Goal: Task Accomplishment & Management: Use online tool/utility

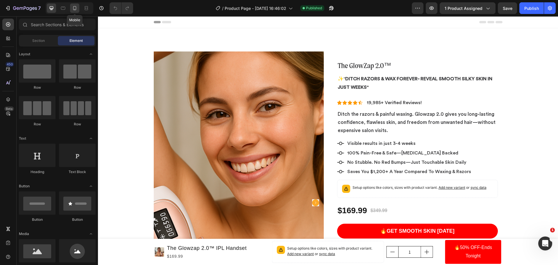
click at [76, 5] on div at bounding box center [74, 7] width 9 height 9
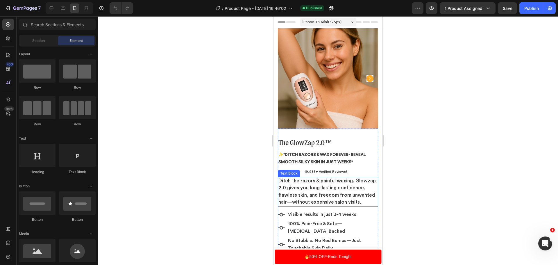
click at [326, 181] on span "Ditch the razors & painful waxing. Glowzap 2.0 gives you long-lasting confidenc…" at bounding box center [326, 191] width 97 height 26
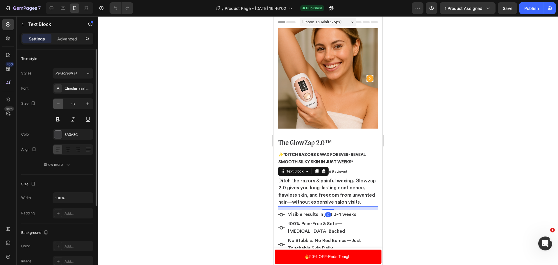
click at [60, 104] on icon "button" at bounding box center [58, 104] width 6 height 6
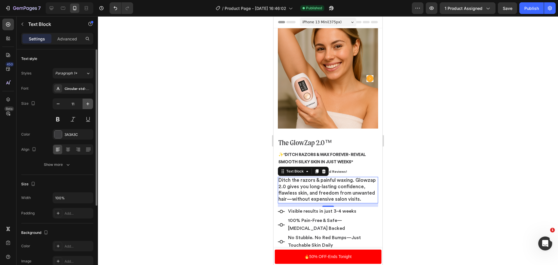
click at [86, 104] on icon "button" at bounding box center [88, 104] width 6 height 6
type input "12"
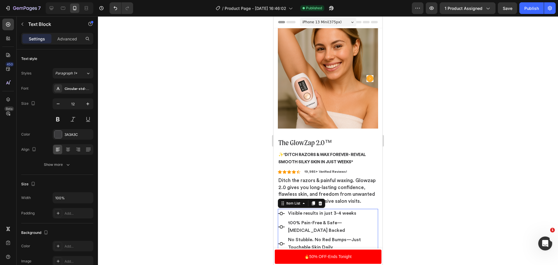
click at [322, 215] on span "Visible results in just 3-4 weeks" at bounding box center [322, 213] width 68 height 5
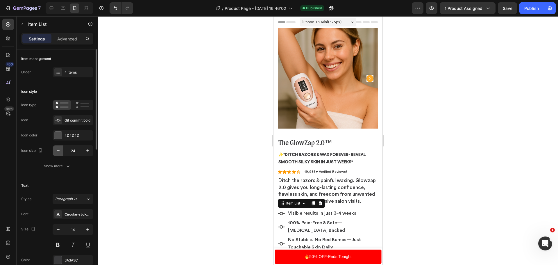
click at [55, 151] on button "button" at bounding box center [58, 150] width 10 height 10
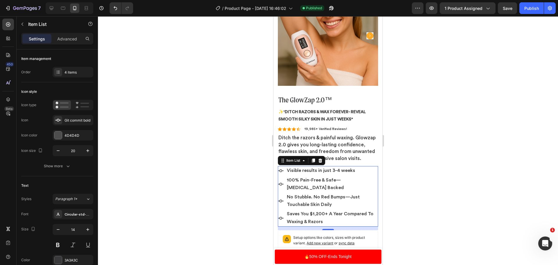
scroll to position [58, 0]
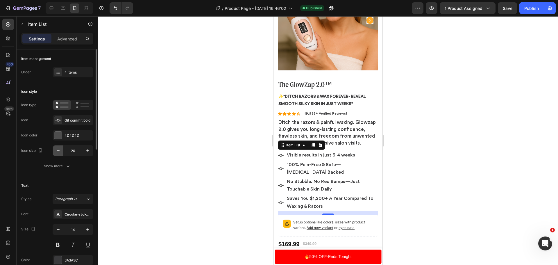
click at [57, 148] on icon "button" at bounding box center [58, 151] width 6 height 6
type input "19"
click at [479, 141] on div at bounding box center [328, 140] width 460 height 248
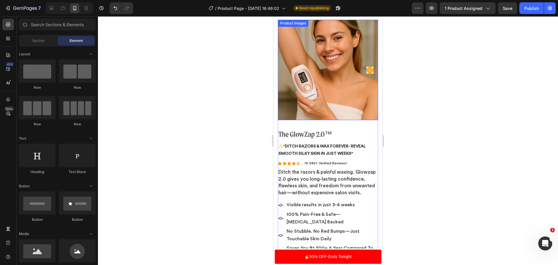
scroll to position [0, 0]
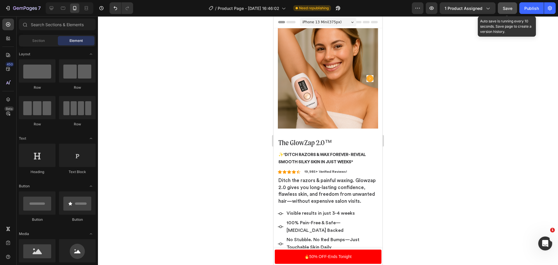
click at [503, 11] on div "Save" at bounding box center [507, 8] width 10 height 6
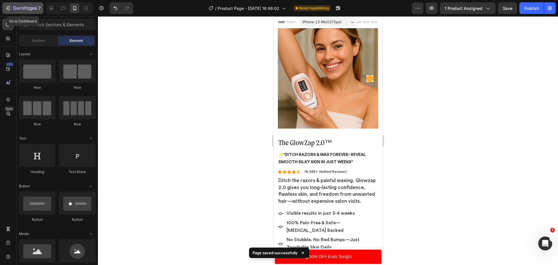
click at [34, 9] on icon "button" at bounding box center [33, 8] width 3 height 3
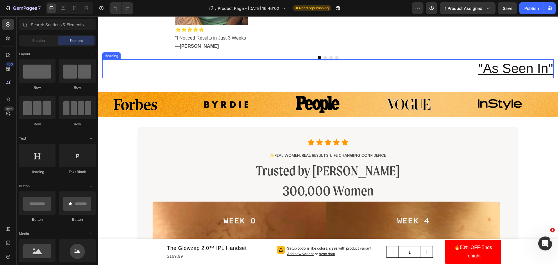
scroll to position [552, 0]
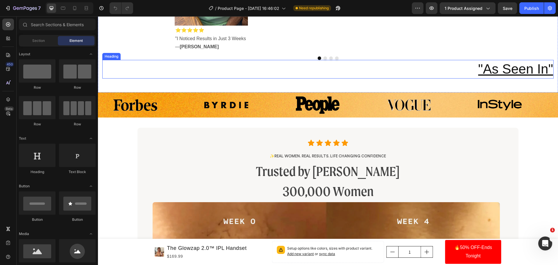
click at [496, 76] on u ""As Seen In"" at bounding box center [515, 68] width 75 height 15
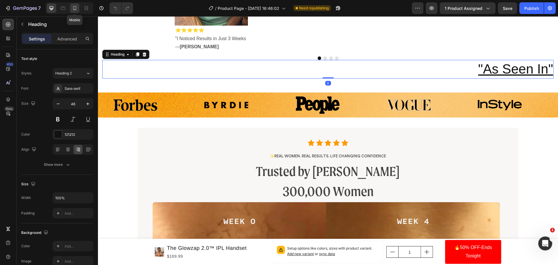
click at [71, 6] on div at bounding box center [74, 7] width 9 height 9
type input "27"
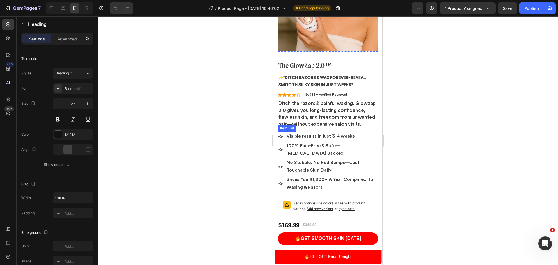
scroll to position [77, 0]
click at [326, 109] on p "Ditch the razors & painful waxing. Glowzap 2.0 gives you long-lasting confidenc…" at bounding box center [327, 113] width 99 height 27
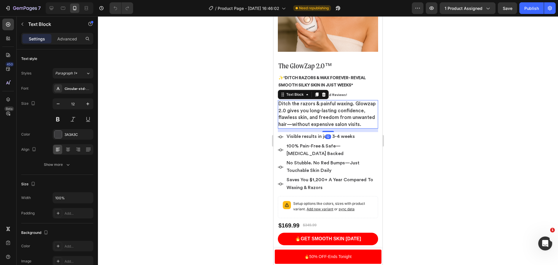
click at [306, 124] on p "Ditch the razors & painful waxing. Glowzap 2.0 gives you long-lasting confidenc…" at bounding box center [327, 113] width 99 height 27
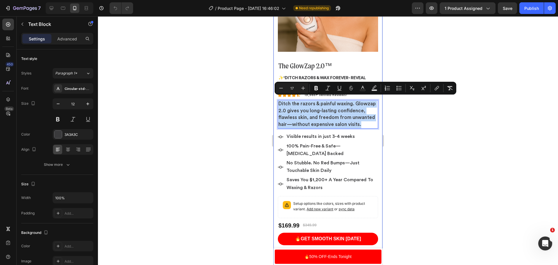
drag, startPoint x: 307, startPoint y: 127, endPoint x: 276, endPoint y: 98, distance: 42.1
click at [317, 126] on p "Ditch the razors & painful waxing. Glowzap 2.0 gives you long-lasting confidenc…" at bounding box center [327, 113] width 99 height 27
drag, startPoint x: 317, startPoint y: 126, endPoint x: 276, endPoint y: 97, distance: 50.4
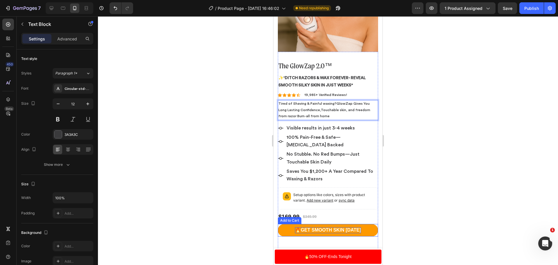
click at [340, 224] on button "🔥Get SMOOTH SKIN [DATE]" at bounding box center [328, 230] width 100 height 12
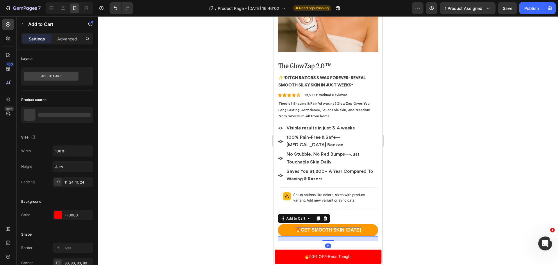
click at [354, 227] on div "🔥Get SMOOTH SKIN [DATE]" at bounding box center [328, 230] width 66 height 6
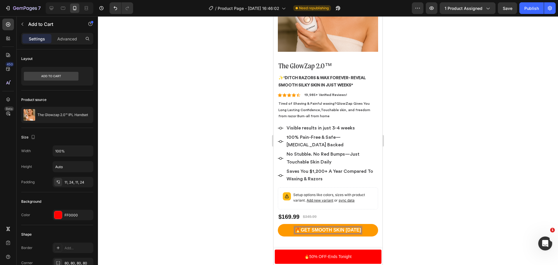
click at [357, 227] on p "🔥Get SMOOTH SKIN [DATE]" at bounding box center [328, 230] width 66 height 6
click at [358, 227] on p "🔥Get SMOOTH SKIN [DATE]" at bounding box center [328, 230] width 66 height 6
drag, startPoint x: 358, startPoint y: 226, endPoint x: 346, endPoint y: 225, distance: 12.0
click at [346, 227] on p "🔥Get SMOOTH SKIN [DATE]" at bounding box center [328, 230] width 66 height 6
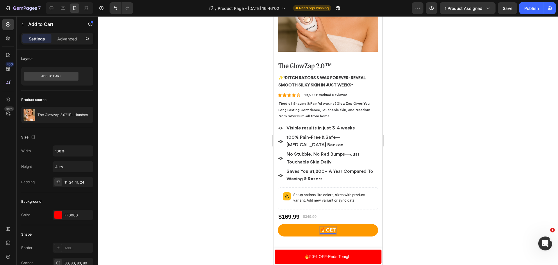
click at [278, 224] on button "🔥GET" at bounding box center [328, 230] width 100 height 12
click at [278, 224] on button "🔥GET SILKY" at bounding box center [328, 230] width 100 height 12
click at [278, 224] on button "🔥GET SILKY SKIN" at bounding box center [328, 230] width 100 height 12
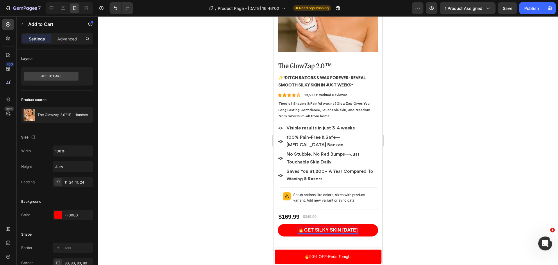
click at [469, 101] on div at bounding box center [328, 140] width 460 height 248
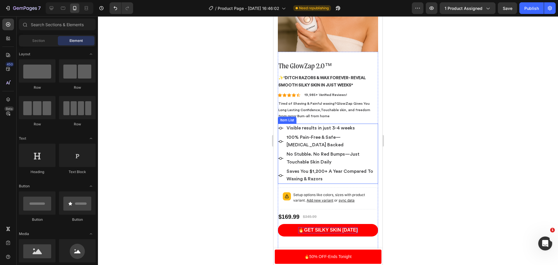
click at [300, 125] on span "Visible results in just 3-4 weeks" at bounding box center [320, 127] width 68 height 5
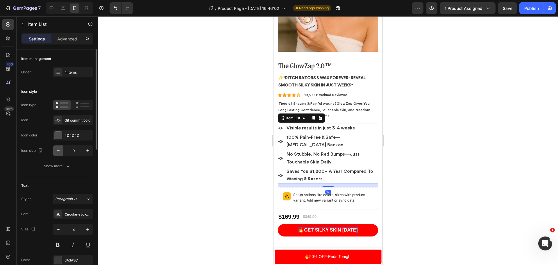
click at [57, 152] on icon "button" at bounding box center [58, 151] width 6 height 6
type input "18"
click at [167, 155] on div at bounding box center [328, 140] width 460 height 248
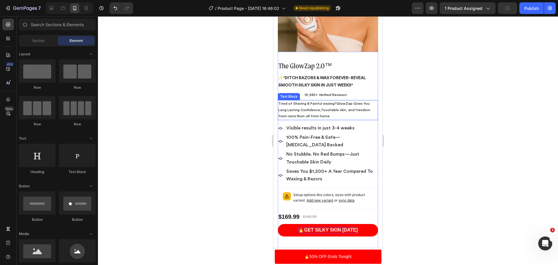
click at [301, 103] on p "Tired of Shaving & Painful waxing?GlowZap Gives You Long Lasting Confidence,Tou…" at bounding box center [327, 109] width 99 height 19
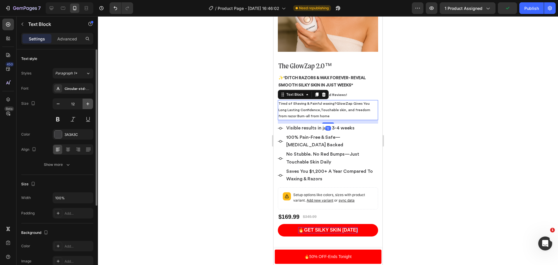
click at [89, 104] on icon "button" at bounding box center [88, 104] width 6 height 6
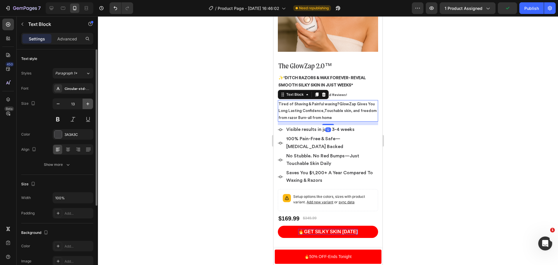
click at [89, 104] on icon "button" at bounding box center [88, 104] width 6 height 6
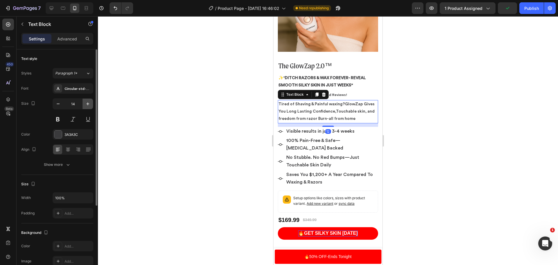
click at [89, 104] on icon "button" at bounding box center [88, 104] width 6 height 6
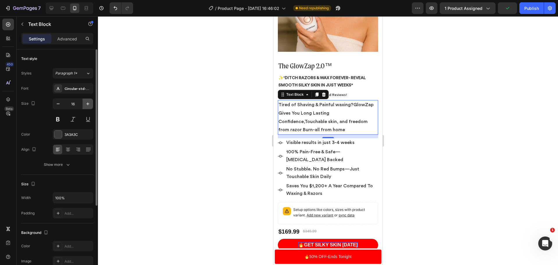
click at [89, 104] on icon "button" at bounding box center [88, 104] width 6 height 6
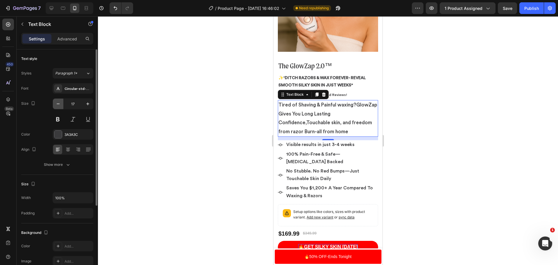
click at [58, 107] on button "button" at bounding box center [58, 103] width 10 height 10
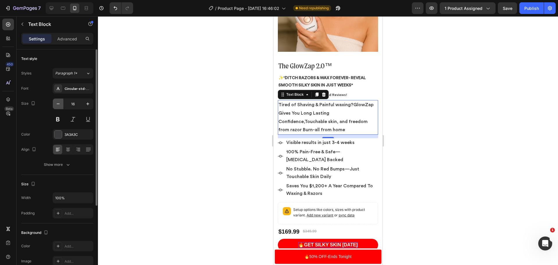
click at [58, 107] on button "button" at bounding box center [58, 103] width 10 height 10
type input "15"
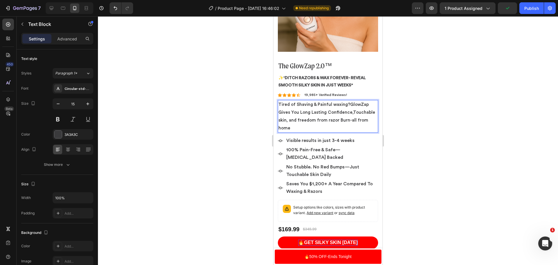
click at [281, 117] on p "Tired of Shaving & Painful waxing?GlowZap Gives You Long Lasting Confidence,Tou…" at bounding box center [327, 115] width 99 height 31
click at [292, 116] on p "Tired of Shaving & Painful waxing?GlowZap Gives You Long Lasting Confidence,Tou…" at bounding box center [327, 115] width 99 height 31
click at [301, 116] on p "Tired of Shaving & Painful waxing?GlowZap Gives You Long Lasting Confidence,Tou…" at bounding box center [327, 115] width 99 height 31
click at [318, 115] on p "Tired of Shaving & Painful waxing?GlowZap Gives You Long Lasting Confidence,Tou…" at bounding box center [327, 115] width 99 height 31
click at [331, 116] on p "Tired of Shaving & Painful waxing?GlowZap Gives You Long Lasting Confidence,Tou…" at bounding box center [327, 115] width 99 height 31
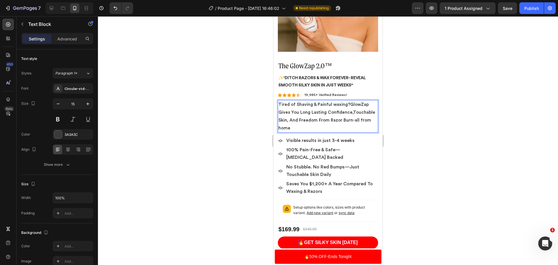
click at [351, 116] on p "Tired of Shaving & Painful waxing?GlowZap Gives You Long Lasting Confidence,Tou…" at bounding box center [327, 115] width 99 height 31
click at [351, 118] on p "Tired of Shaving & Painful waxing?GlowZap Gives You Long Lasting Confidence,Tou…" at bounding box center [327, 115] width 99 height 31
click at [352, 117] on p "Tired of Shaving & Painful waxing?GlowZap Gives You Long Lasting Confidence,Tou…" at bounding box center [327, 115] width 99 height 31
click at [353, 117] on p "Tired of Shaving & Painful waxing?GlowZap Gives You Long Lasting Confidence,Tou…" at bounding box center [327, 115] width 99 height 31
click at [360, 116] on p "Tired of Shaving & Painful waxing?GlowZap Gives You Long Lasting Confidence,Tou…" at bounding box center [327, 115] width 99 height 31
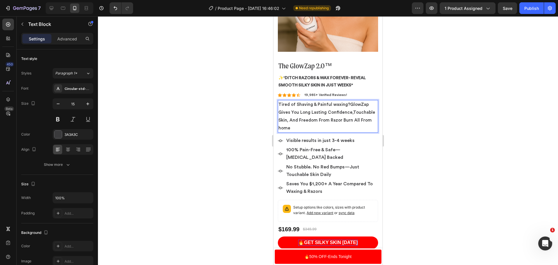
click at [281, 125] on p "Tired of Shaving & Painful waxing?GlowZap Gives You Long Lasting Confidence,Tou…" at bounding box center [327, 115] width 99 height 31
click at [315, 126] on p "Tired of Shaving & Painful waxing?GlowZap Gives You Long Lasting Confidence,Tou…" at bounding box center [327, 115] width 99 height 31
click at [340, 76] on strong "Ditch Razors & Wax Forever- Reveal Smooth Silky Skin In Just Weeks"" at bounding box center [321, 81] width 87 height 11
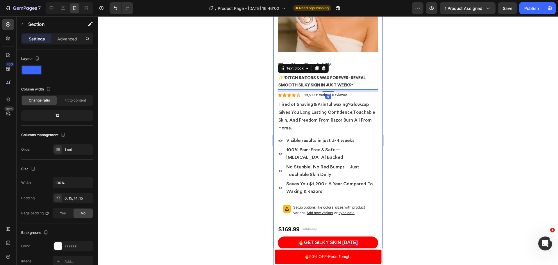
click at [351, 76] on strong "Ditch Razors & Wax Forever- Reveal Smooth Silky Skin In Just Weeks"" at bounding box center [321, 81] width 87 height 11
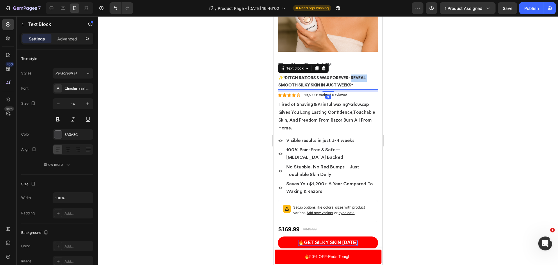
click at [351, 76] on strong "Ditch Razors & Wax Forever- Reveal Smooth Silky Skin In Just Weeks"" at bounding box center [321, 81] width 87 height 11
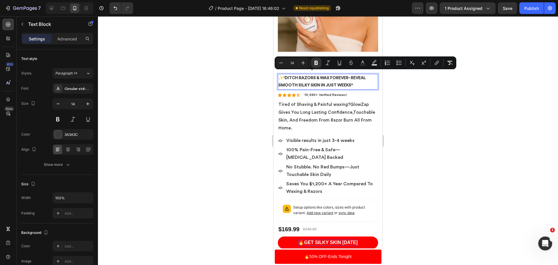
click at [349, 76] on strong "Ditch Razors & Wax Forever- Reveal Smooth Silky Skin In Just Weeks"" at bounding box center [321, 81] width 87 height 11
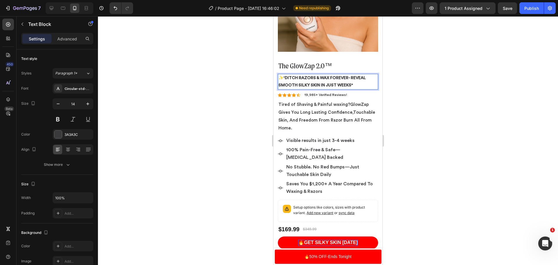
click at [349, 76] on strong "Ditch Razors & Wax Forever- Reveal Smooth Silky Skin In Just Weeks"" at bounding box center [321, 81] width 87 height 11
drag, startPoint x: 292, startPoint y: 74, endPoint x: 286, endPoint y: 74, distance: 6.1
click at [286, 74] on p "✨"Get Reveal Smooth Silky Skin In Just Weeks"" at bounding box center [327, 81] width 99 height 15
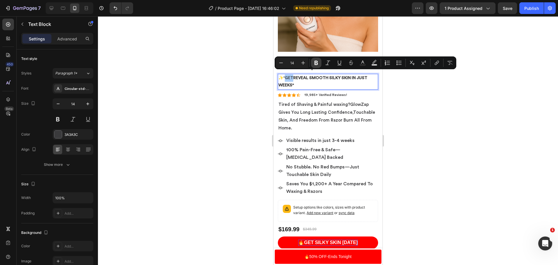
click at [315, 63] on icon "Editor contextual toolbar" at bounding box center [315, 63] width 3 height 4
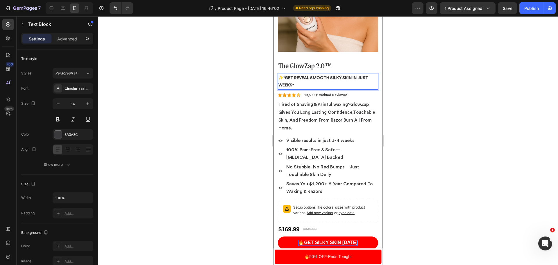
click at [423, 117] on div at bounding box center [328, 140] width 460 height 248
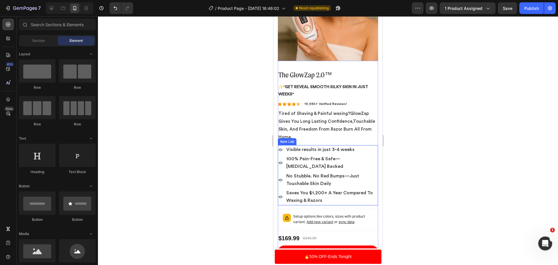
scroll to position [48, 0]
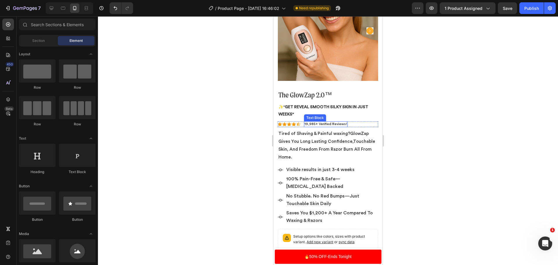
click at [335, 122] on p "19,985+ Verified Reviews!" at bounding box center [325, 124] width 42 height 5
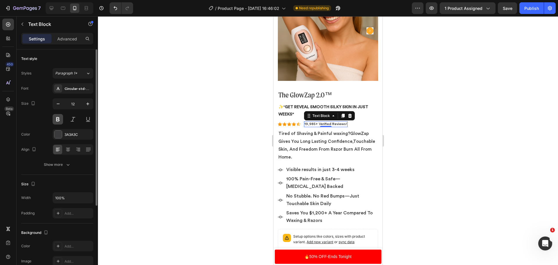
click at [61, 118] on button at bounding box center [58, 119] width 10 height 10
click at [89, 104] on icon "button" at bounding box center [88, 104] width 6 height 6
type input "13"
click at [516, 193] on div at bounding box center [328, 140] width 460 height 248
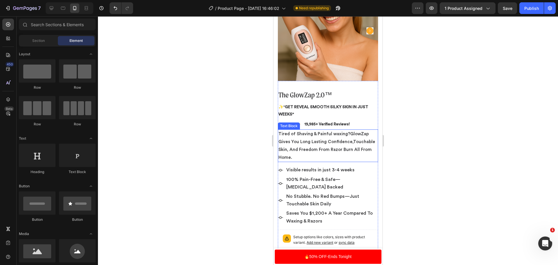
scroll to position [77, 0]
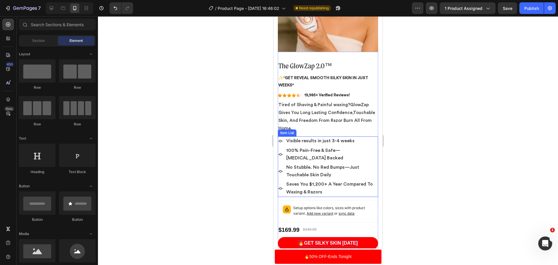
click at [282, 138] on icon at bounding box center [280, 140] width 5 height 5
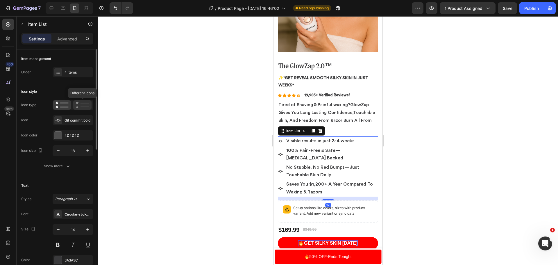
click at [78, 105] on icon at bounding box center [83, 104] width 14 height 7
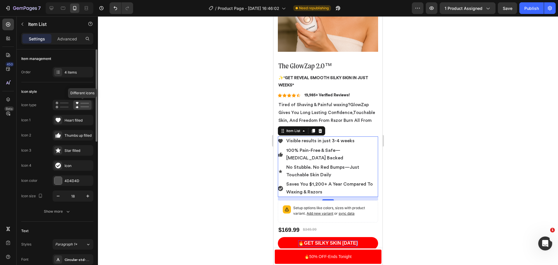
click at [82, 104] on icon at bounding box center [83, 104] width 14 height 7
click at [65, 106] on icon at bounding box center [61, 104] width 13 height 7
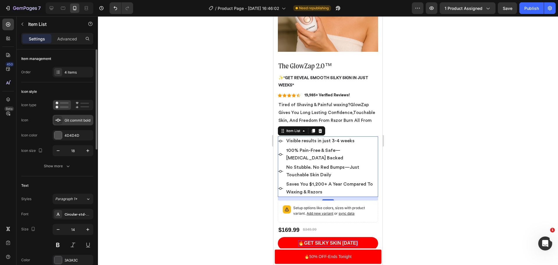
click at [75, 120] on div "Git commit bold" at bounding box center [77, 120] width 27 height 5
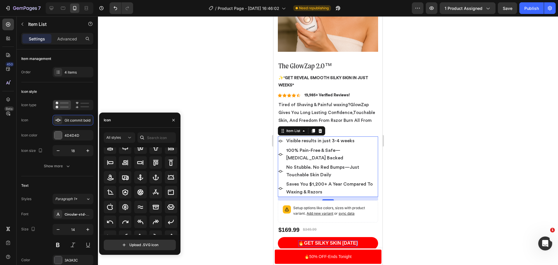
scroll to position [64, 0]
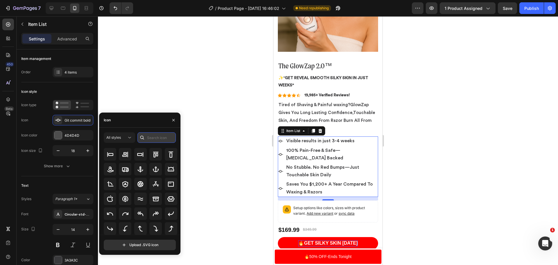
click at [157, 139] on input "text" at bounding box center [156, 137] width 38 height 10
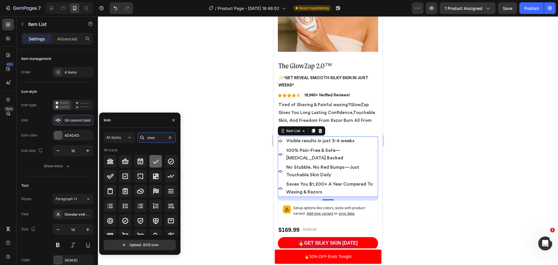
type input "chec"
click at [150, 160] on div at bounding box center [155, 161] width 12 height 12
click at [200, 106] on div at bounding box center [328, 140] width 460 height 248
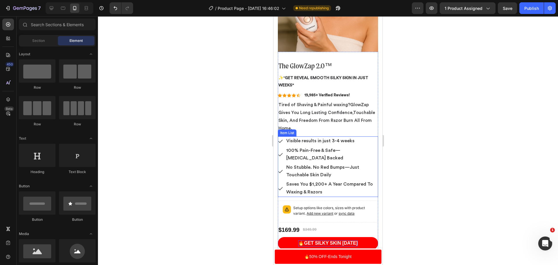
click at [294, 140] on p "Visible results in just 3-4 weeks" at bounding box center [331, 141] width 91 height 8
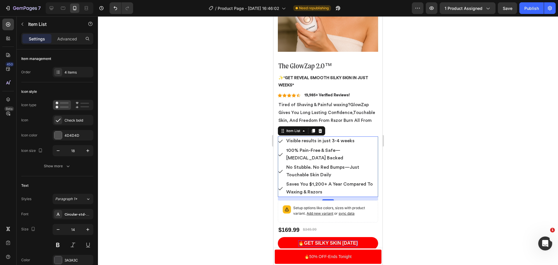
click at [317, 155] on p "100% Pain-Free & Safe—[MEDICAL_DATA] Backed" at bounding box center [331, 154] width 91 height 15
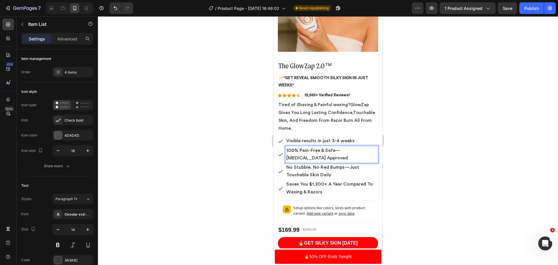
click at [328, 165] on span "No Stubble. No Red Bumps—Just Touchable Skin Daily" at bounding box center [322, 171] width 73 height 12
click at [331, 182] on span "Saves You $1,200+ A Year Compared To Waxing & Razors" at bounding box center [329, 188] width 87 height 12
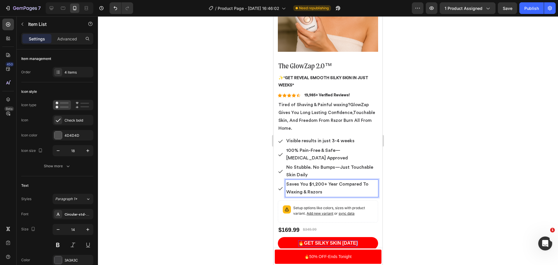
click at [336, 182] on span "Saves You $1,200+ Year Compared To Waxing & Razors" at bounding box center [327, 188] width 82 height 12
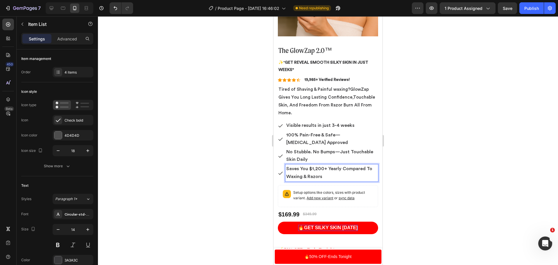
scroll to position [106, 0]
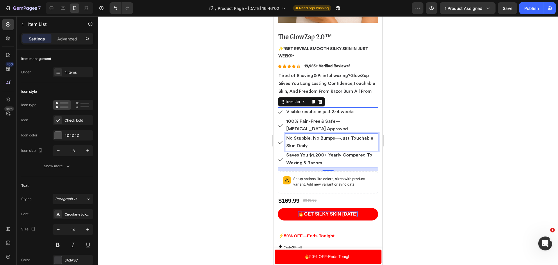
click at [313, 140] on p "No Stubble. No Bumps—Just Touchable Skin Daily" at bounding box center [331, 141] width 91 height 15
click at [372, 134] on p "No Stubble. No Bumps—Just Touchable Skin Daily" at bounding box center [331, 141] width 91 height 15
drag, startPoint x: 340, startPoint y: 139, endPoint x: 312, endPoint y: 142, distance: 28.4
click at [312, 142] on p "No Stubble. No Bumps—Just Confidence Skin Daily" at bounding box center [331, 141] width 91 height 15
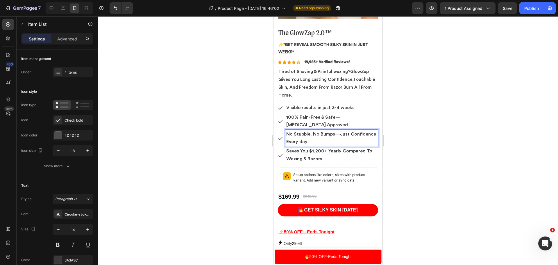
scroll to position [135, 0]
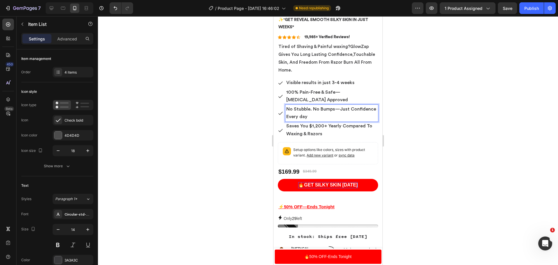
click at [515, 138] on div at bounding box center [328, 140] width 460 height 248
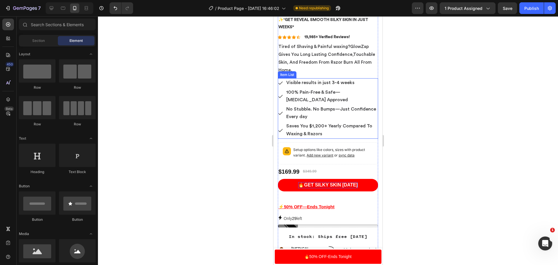
scroll to position [106, 0]
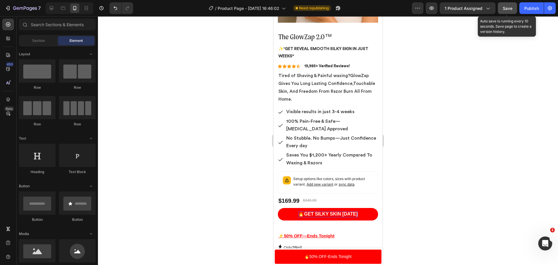
click at [509, 12] on button "Save" at bounding box center [506, 8] width 19 height 12
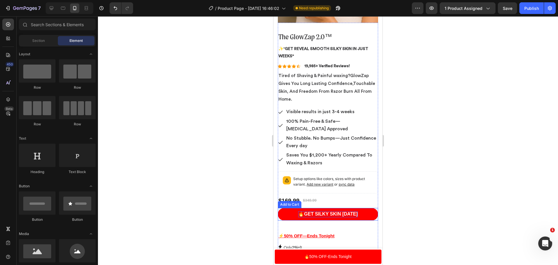
click at [326, 211] on p "🔥GET SILKY SKIN [DATE]" at bounding box center [327, 214] width 59 height 6
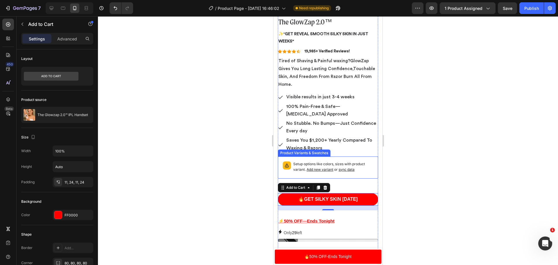
scroll to position [135, 0]
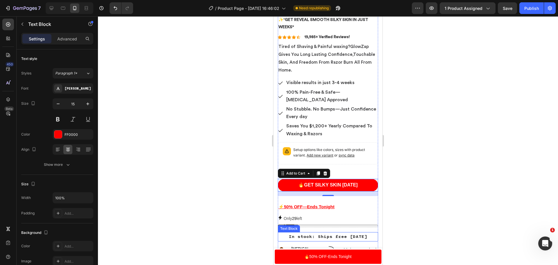
click at [315, 234] on span "In stock: Ships free [DATE]" at bounding box center [328, 236] width 78 height 5
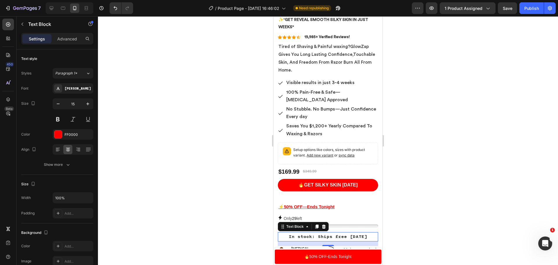
click at [313, 234] on span "In stock: Ships free [DATE]" at bounding box center [328, 236] width 78 height 5
click at [297, 232] on p "Ships free [DATE]" at bounding box center [327, 236] width 99 height 8
click at [530, 186] on div at bounding box center [328, 140] width 460 height 248
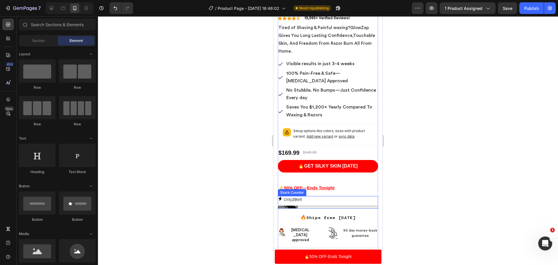
scroll to position [164, 0]
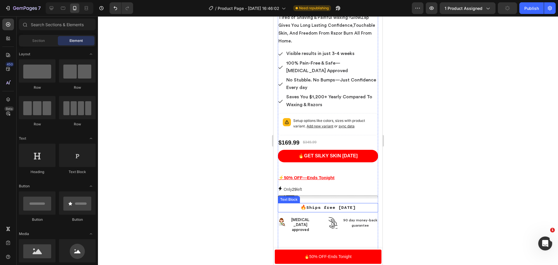
click at [302, 205] on span "🔥Ships free [DATE]" at bounding box center [327, 207] width 55 height 5
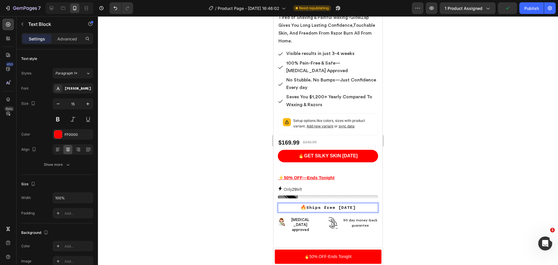
drag, startPoint x: 303, startPoint y: 202, endPoint x: 302, endPoint y: 199, distance: 3.2
click at [419, 213] on div at bounding box center [328, 140] width 460 height 248
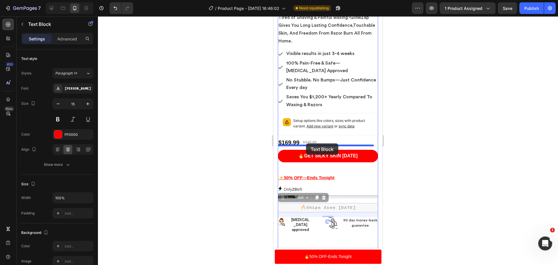
drag, startPoint x: 312, startPoint y: 201, endPoint x: 306, endPoint y: 143, distance: 58.1
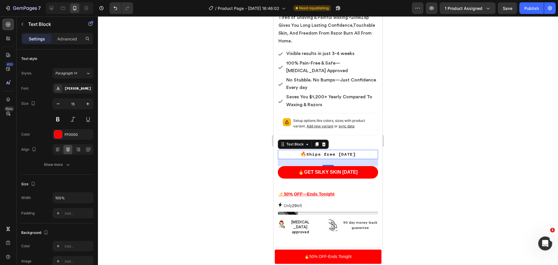
click at [419, 156] on div at bounding box center [328, 140] width 460 height 248
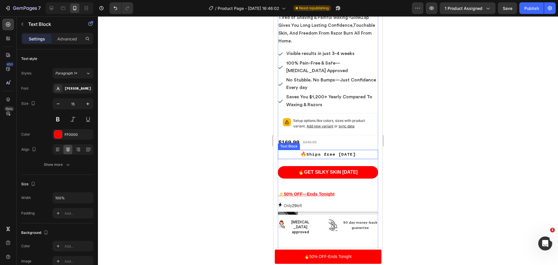
click at [318, 152] on span "🔥Ships free [DATE]" at bounding box center [327, 154] width 55 height 5
click at [454, 169] on div at bounding box center [328, 140] width 460 height 248
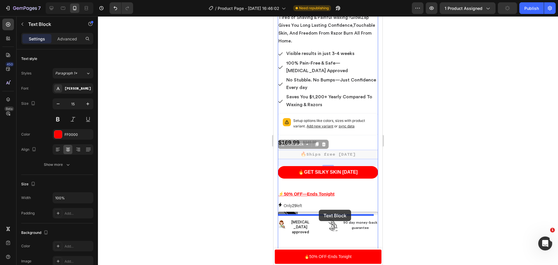
drag, startPoint x: 322, startPoint y: 150, endPoint x: 319, endPoint y: 209, distance: 59.3
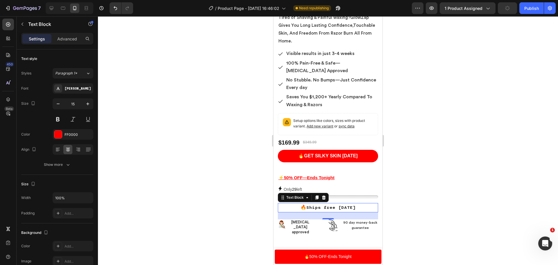
click at [505, 180] on div at bounding box center [328, 140] width 460 height 248
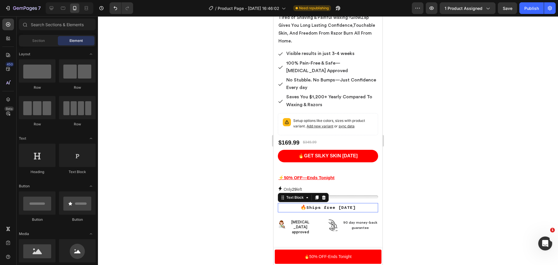
click at [322, 205] on span "🔥Ships free [DATE]" at bounding box center [327, 207] width 55 height 5
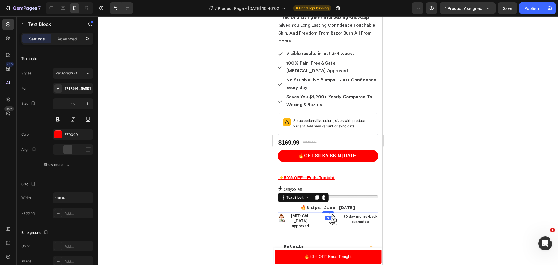
drag, startPoint x: 328, startPoint y: 214, endPoint x: 327, endPoint y: 208, distance: 6.3
click at [327, 211] on div at bounding box center [328, 212] width 12 height 2
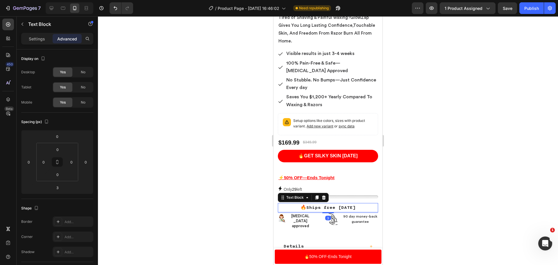
click at [465, 195] on div at bounding box center [328, 140] width 460 height 248
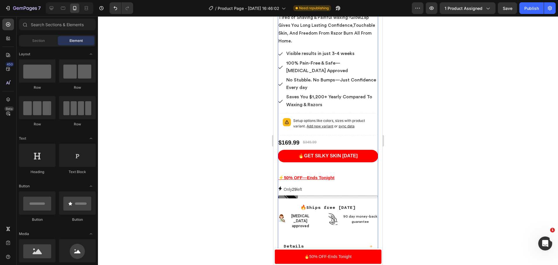
click at [331, 208] on div "The GlowZap 2.0™ Heading ✨" Get Reveal Smooth Silky Skin In Just Weeks" Text Bl…" at bounding box center [328, 158] width 100 height 378
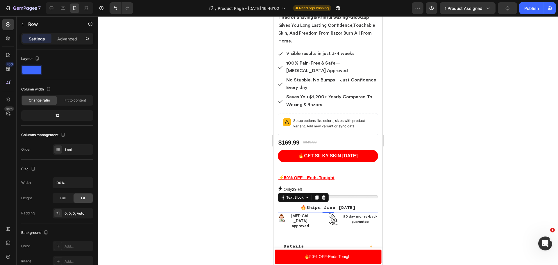
click at [328, 205] on span "🔥Ships free [DATE]" at bounding box center [327, 207] width 55 height 5
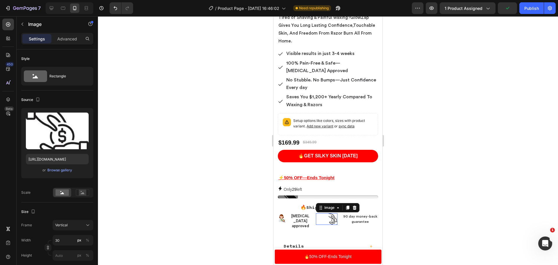
click at [328, 213] on img at bounding box center [332, 219] width 9 height 12
click at [407, 202] on div at bounding box center [328, 140] width 460 height 248
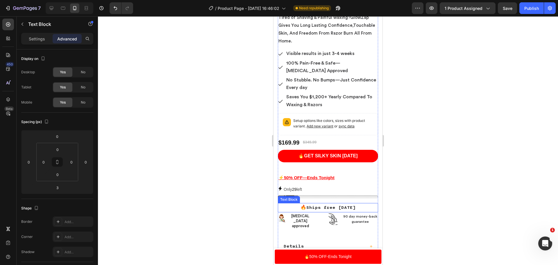
click at [326, 205] on span "🔥Ships free [DATE]" at bounding box center [327, 207] width 55 height 5
click at [327, 212] on div at bounding box center [328, 213] width 12 height 2
type input "6"
click at [445, 183] on div at bounding box center [328, 140] width 460 height 248
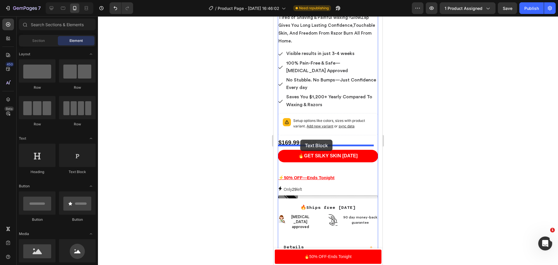
drag, startPoint x: 340, startPoint y: 176, endPoint x: 300, endPoint y: 139, distance: 54.5
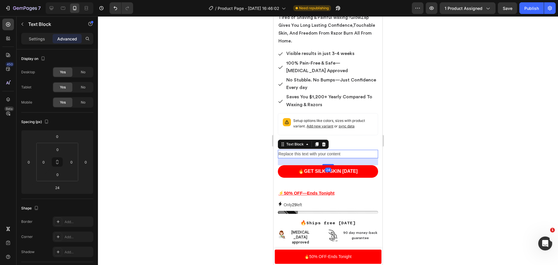
click at [344, 150] on div "Replace this text with your content" at bounding box center [328, 154] width 100 height 8
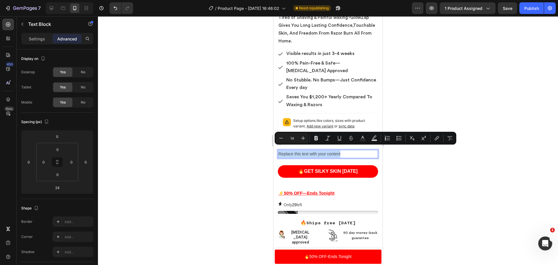
drag, startPoint x: 344, startPoint y: 149, endPoint x: 299, endPoint y: 146, distance: 45.1
click at [299, 150] on p "Replace this text with your content" at bounding box center [327, 153] width 99 height 7
click at [313, 138] on icon "Editor contextual toolbar" at bounding box center [316, 138] width 6 height 6
click at [353, 150] on p "Replace this text with your content" at bounding box center [327, 153] width 99 height 7
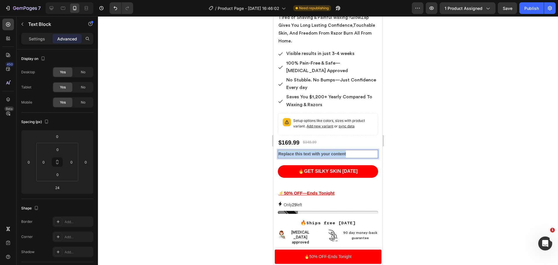
drag, startPoint x: 353, startPoint y: 148, endPoint x: 278, endPoint y: 150, distance: 75.5
click at [278, 150] on div "Replace this text with your content" at bounding box center [328, 154] width 100 height 8
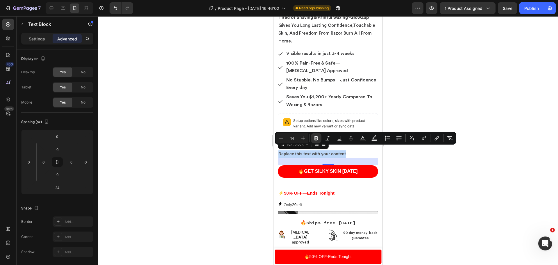
click at [350, 150] on p "Replace this text with your content" at bounding box center [327, 153] width 99 height 7
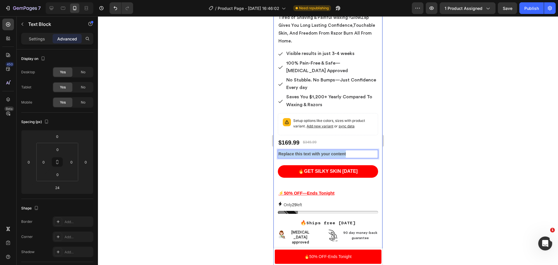
drag, startPoint x: 350, startPoint y: 148, endPoint x: 273, endPoint y: 145, distance: 77.1
click at [309, 150] on p "🎉You Save $18(Over 50% OFF!" at bounding box center [327, 153] width 99 height 7
click at [353, 150] on p "🎉You Save $180(Over 50% OFF!" at bounding box center [327, 153] width 99 height 7
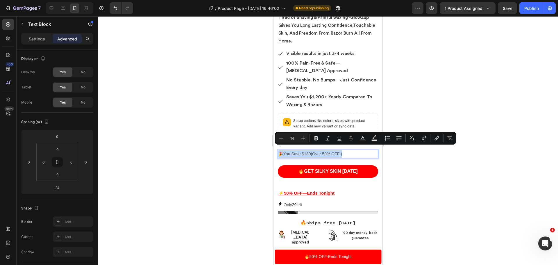
drag, startPoint x: 349, startPoint y: 148, endPoint x: 281, endPoint y: 150, distance: 67.7
click at [281, 150] on p "🎉You Save $180(Over 50% OFF!)" at bounding box center [327, 153] width 99 height 7
click at [318, 134] on button "Bold" at bounding box center [316, 138] width 10 height 10
click at [454, 171] on div at bounding box center [328, 140] width 460 height 248
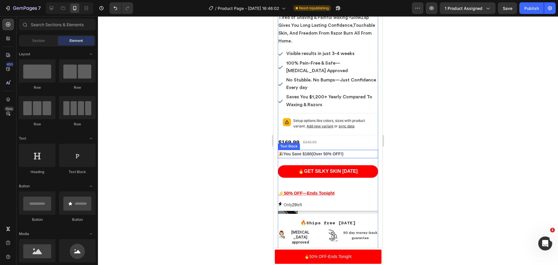
click at [316, 151] on strong "🎉You Save $180(Over 50% OFF!)" at bounding box center [310, 153] width 65 height 5
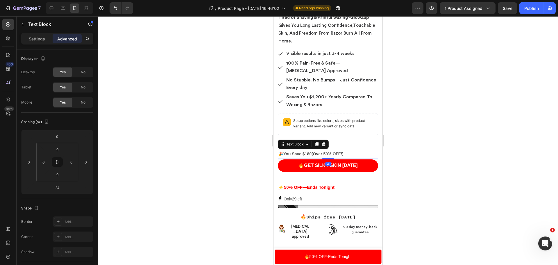
drag, startPoint x: 328, startPoint y: 160, endPoint x: 325, endPoint y: 154, distance: 6.6
click at [325, 157] on div at bounding box center [328, 158] width 12 height 2
type input "4"
click at [440, 140] on div at bounding box center [328, 140] width 460 height 248
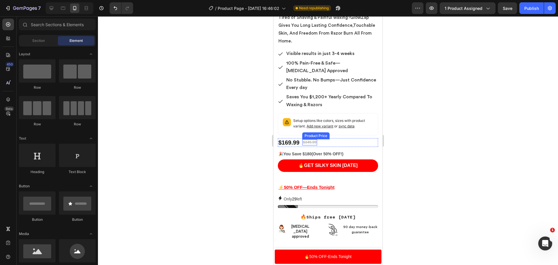
click at [308, 140] on div "$349.99 Product Price Product Price" at bounding box center [309, 142] width 15 height 6
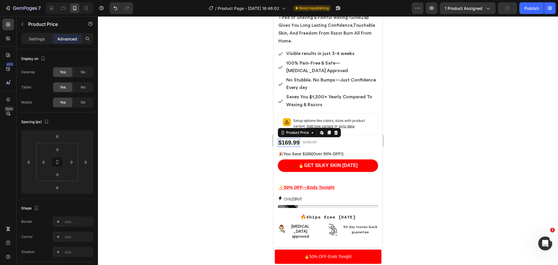
click at [290, 140] on div "$169.99" at bounding box center [289, 142] width 22 height 9
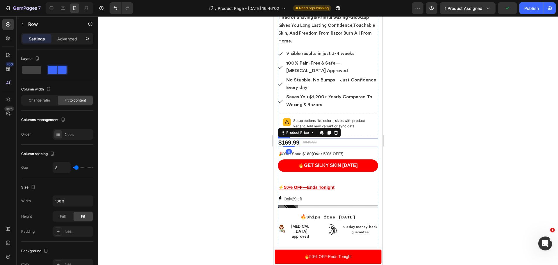
click at [326, 139] on div "$169.99 Product Price Edit content in Shopify 0 Product Price Edit content in S…" at bounding box center [328, 142] width 100 height 9
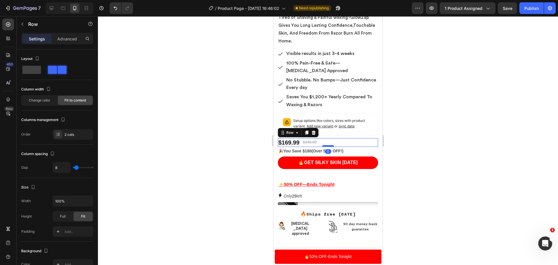
drag, startPoint x: 326, startPoint y: 144, endPoint x: 324, endPoint y: 141, distance: 3.4
click at [324, 145] on div at bounding box center [328, 146] width 12 height 2
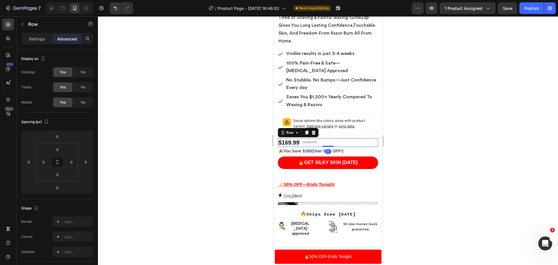
click at [486, 141] on div at bounding box center [328, 140] width 460 height 248
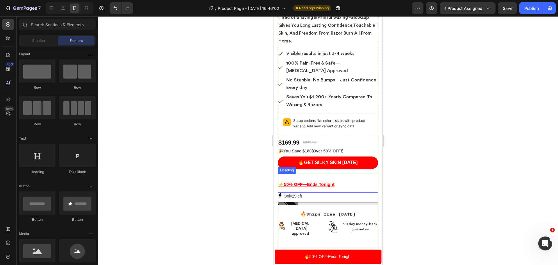
click at [307, 173] on h2 "⚡50% OFF—Ends Tonight" at bounding box center [328, 182] width 100 height 19
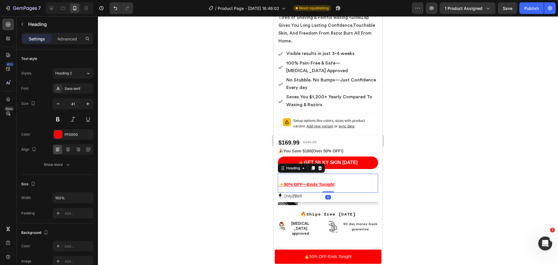
click at [324, 173] on h2 "⚡50% OFF—Ends Tonight" at bounding box center [328, 182] width 100 height 19
click at [309, 176] on p "⚡50% OFF—Ends Tonight" at bounding box center [327, 183] width 99 height 18
click at [312, 167] on div "🔥GET SILKY SKIN [DATE] Add to Cart" at bounding box center [328, 164] width 100 height 17
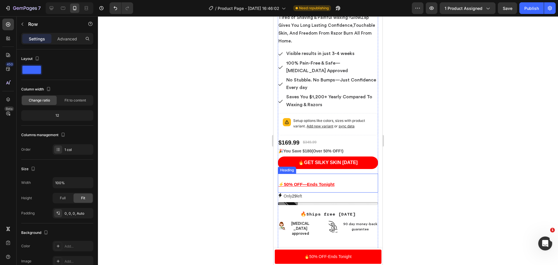
click at [312, 174] on p "⁠⁠⁠⁠⁠⁠⁠ ⚡50% OFF—Ends Tonight" at bounding box center [327, 183] width 99 height 18
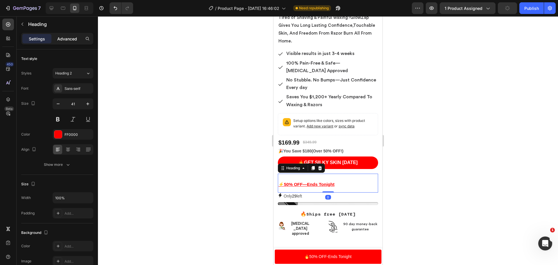
click at [66, 37] on p "Advanced" at bounding box center [67, 39] width 20 height 6
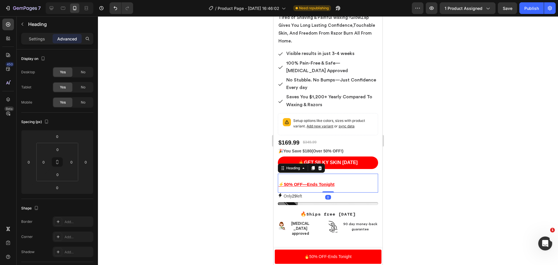
drag, startPoint x: 326, startPoint y: 187, endPoint x: 326, endPoint y: 176, distance: 10.7
click at [322, 174] on div "⁠⁠⁠⁠⁠⁠⁠ ⚡50% OFF—Ends Tonight Heading 0" at bounding box center [328, 182] width 100 height 19
drag, startPoint x: 329, startPoint y: 188, endPoint x: 329, endPoint y: 179, distance: 8.4
click at [329, 179] on div "⁠⁠⁠⁠⁠⁠⁠ ⚡50% OFF—Ends Tonight Heading 0" at bounding box center [328, 182] width 100 height 19
click at [323, 173] on h2 "⚡50% OFF—Ends Tonight" at bounding box center [328, 182] width 100 height 19
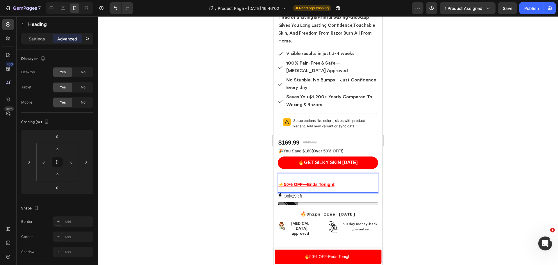
click at [458, 176] on div at bounding box center [328, 140] width 460 height 248
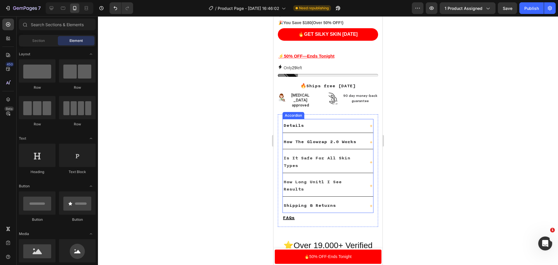
scroll to position [396, 0]
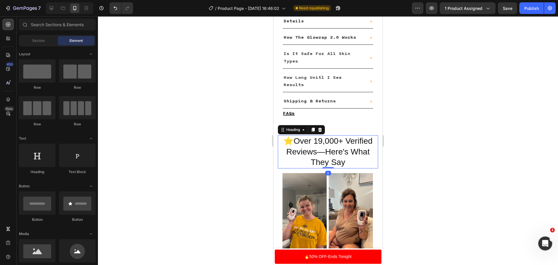
click at [316, 149] on h2 "⭐️Over 19,000+ Verified Reviews—Here's What They Say" at bounding box center [328, 151] width 100 height 33
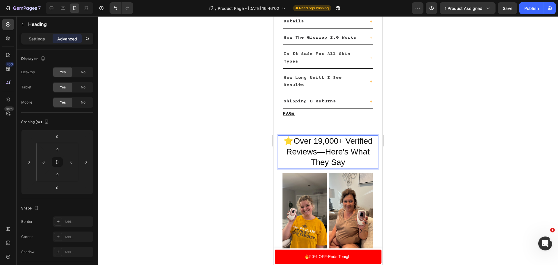
click at [315, 149] on h2 "⭐️Over 19,000+ Verified Reviews—Here's What They Say" at bounding box center [328, 151] width 100 height 33
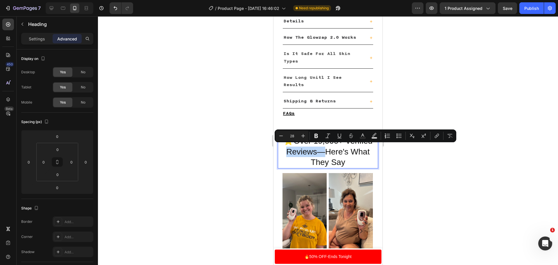
drag, startPoint x: 315, startPoint y: 149, endPoint x: 287, endPoint y: 149, distance: 28.8
click at [287, 149] on p "⭐️Over 19,000+ Verified Reviews—Here's What They Say" at bounding box center [327, 152] width 99 height 32
click at [312, 148] on p "⭐️Over 19,000+ Verified Reviews—Here's What They Say" at bounding box center [327, 152] width 99 height 32
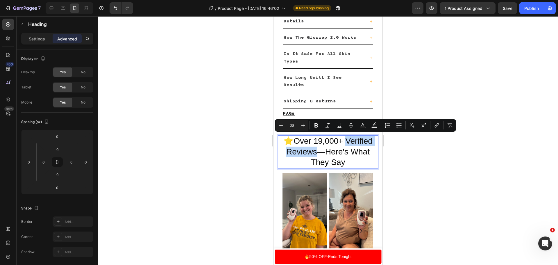
drag, startPoint x: 314, startPoint y: 148, endPoint x: 344, endPoint y: 139, distance: 31.2
click at [344, 139] on p "⭐️Over 19,000+ Verified Reviews—Here's What They Say" at bounding box center [327, 152] width 99 height 32
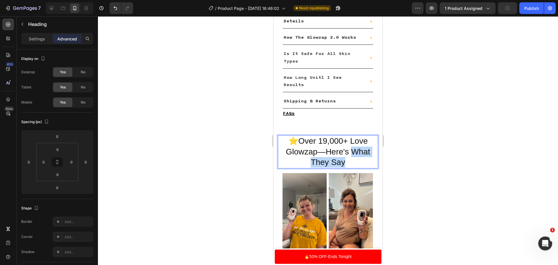
drag, startPoint x: 352, startPoint y: 163, endPoint x: 350, endPoint y: 150, distance: 12.6
click at [350, 150] on p "⭐️Over 19,000+ Love Glowzap—Here's What They Say" at bounding box center [327, 152] width 99 height 32
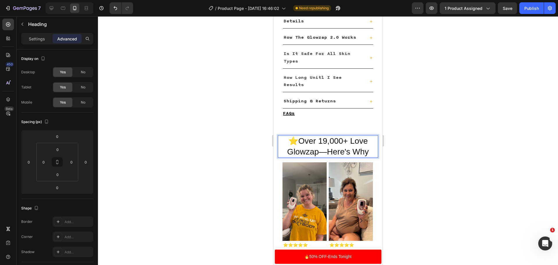
click at [325, 150] on p "⭐️Over 19,000+ Love Glowzap—Here's Why" at bounding box center [327, 146] width 99 height 21
click at [413, 169] on div at bounding box center [328, 140] width 460 height 248
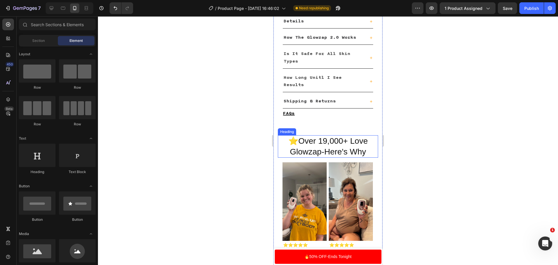
click at [323, 145] on p "⭐️Over 19,000+ Love Glowzap-Here's Why" at bounding box center [327, 146] width 99 height 21
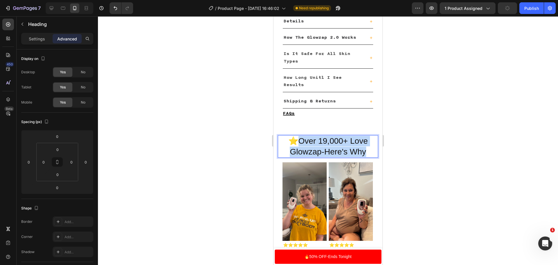
drag, startPoint x: 300, startPoint y: 139, endPoint x: 373, endPoint y: 148, distance: 73.4
click at [373, 148] on h2 "⭐️Over 19,000+ Love Glowzap-Here's Why" at bounding box center [328, 146] width 100 height 22
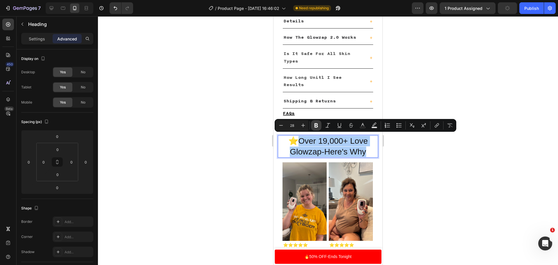
click at [314, 125] on icon "Editor contextual toolbar" at bounding box center [316, 125] width 6 height 6
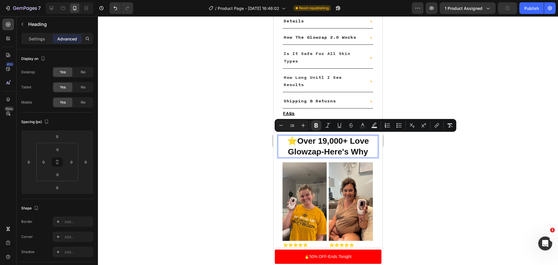
drag, startPoint x: 416, startPoint y: 166, endPoint x: 99, endPoint y: 134, distance: 319.0
click at [416, 166] on div at bounding box center [328, 140] width 460 height 248
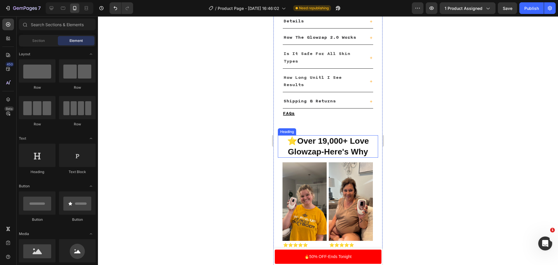
click at [358, 150] on strong "Over 19,000+ Love Glowzap-Here's Why" at bounding box center [328, 145] width 81 height 19
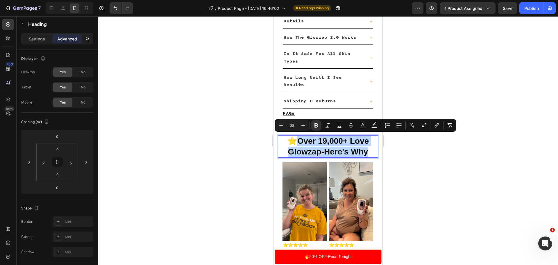
drag, startPoint x: 366, startPoint y: 151, endPoint x: 298, endPoint y: 136, distance: 69.5
click at [298, 136] on p "⭐️ Over 19,000+ Love Glowzap-Here's Why" at bounding box center [327, 146] width 99 height 21
click at [315, 125] on icon "Editor contextual toolbar" at bounding box center [315, 125] width 3 height 4
click at [433, 161] on div at bounding box center [328, 140] width 460 height 248
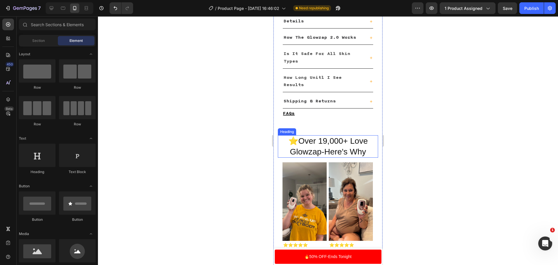
click at [323, 151] on p "⭐️Over 19,000+ Love Glowzap-Here's Why" at bounding box center [327, 146] width 99 height 21
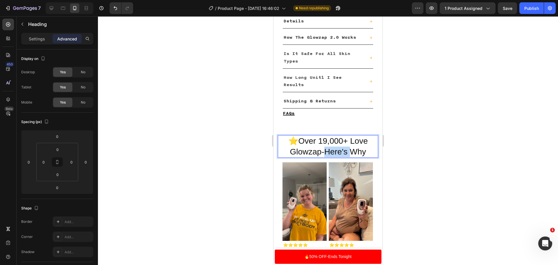
click at [322, 150] on p "⭐️Over 19,000+ Love Glowzap-Here's Why" at bounding box center [327, 146] width 99 height 21
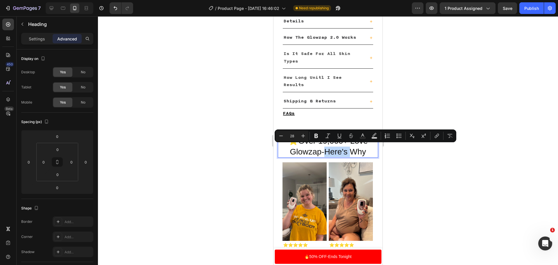
click at [321, 150] on p "⭐️Over 19,000+ Love Glowzap-Here's Why" at bounding box center [327, 146] width 99 height 21
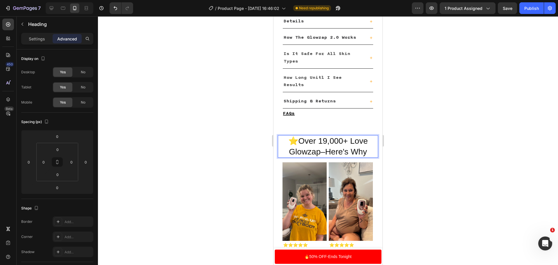
click at [430, 146] on div at bounding box center [328, 140] width 460 height 248
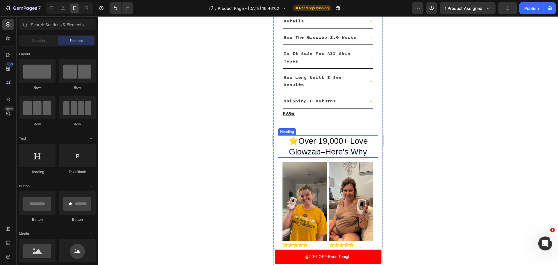
click at [365, 153] on p "⭐️Over 19,000+ Love Glowzap–Here's Why" at bounding box center [327, 146] width 99 height 21
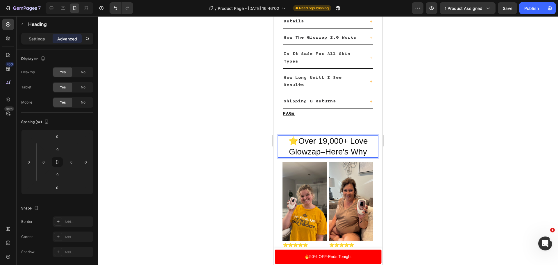
click at [437, 133] on div at bounding box center [328, 140] width 460 height 248
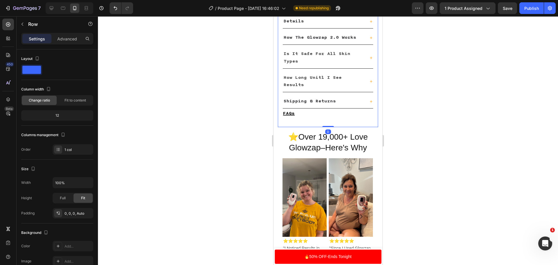
drag, startPoint x: 327, startPoint y: 128, endPoint x: 323, endPoint y: 111, distance: 17.3
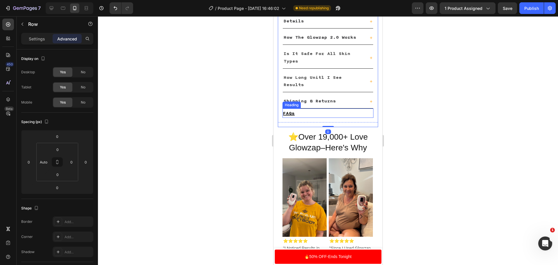
click at [465, 111] on div at bounding box center [328, 140] width 460 height 248
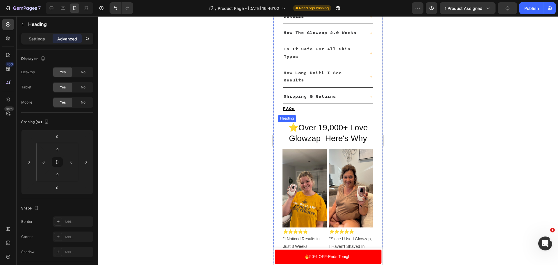
click at [346, 125] on p "⭐️Over 19,000+ Love Glowzap–Here's Why" at bounding box center [327, 132] width 99 height 21
click at [422, 135] on div at bounding box center [328, 140] width 460 height 248
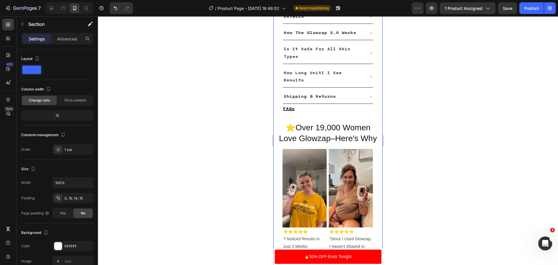
click at [320, 125] on p "⭐️Over 19,000 Women Love Glowzap–Here's Why" at bounding box center [327, 132] width 99 height 21
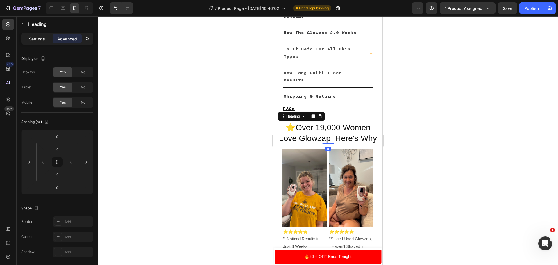
click at [44, 35] on div "Settings" at bounding box center [36, 38] width 29 height 9
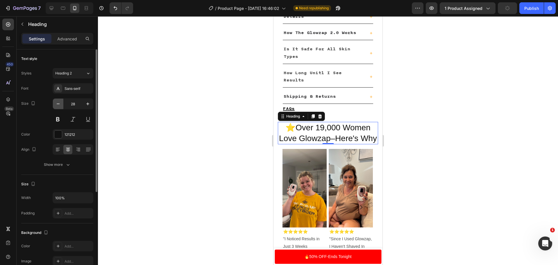
click at [55, 103] on button "button" at bounding box center [58, 103] width 10 height 10
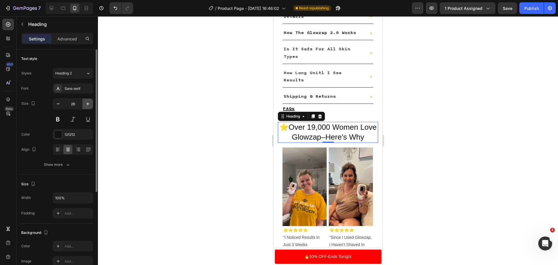
click at [86, 102] on icon "button" at bounding box center [88, 104] width 6 height 6
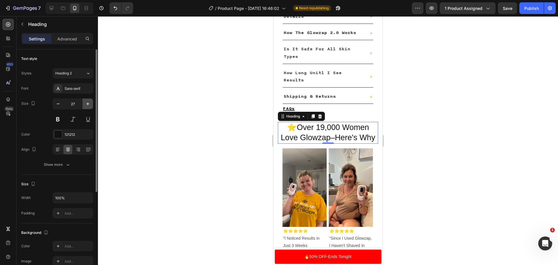
click at [86, 102] on icon "button" at bounding box center [88, 104] width 6 height 6
click at [58, 106] on icon "button" at bounding box center [58, 104] width 6 height 6
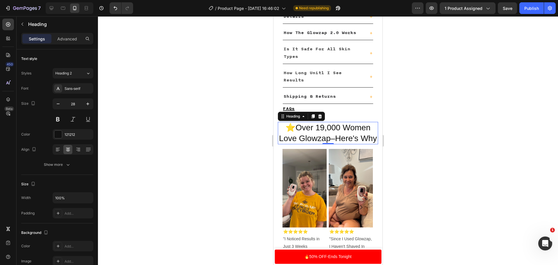
type input "27"
click at [212, 97] on div at bounding box center [328, 140] width 460 height 248
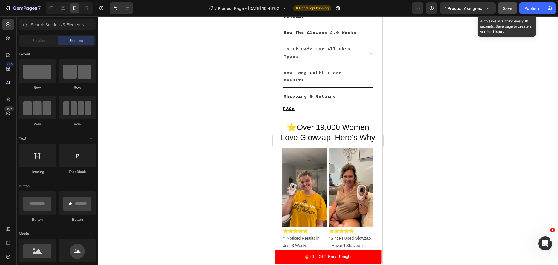
click at [506, 4] on button "Save" at bounding box center [506, 8] width 19 height 12
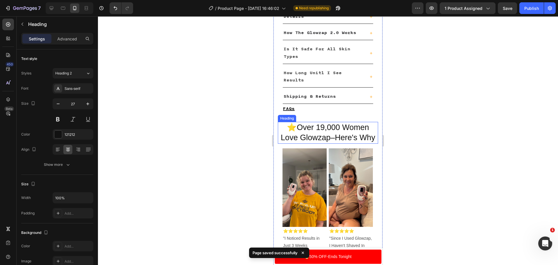
click at [339, 125] on p "⭐️Over 19,000 Women Love Glowzap–Here's Why" at bounding box center [327, 132] width 99 height 20
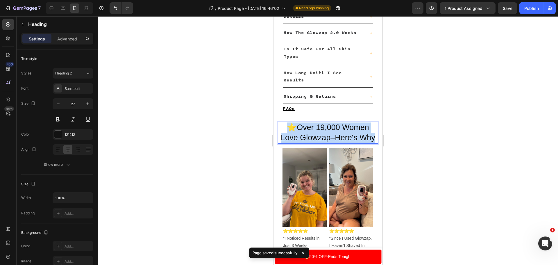
click at [339, 125] on p "⭐️Over 19,000 Women Love Glowzap–Here's Why" at bounding box center [327, 132] width 99 height 20
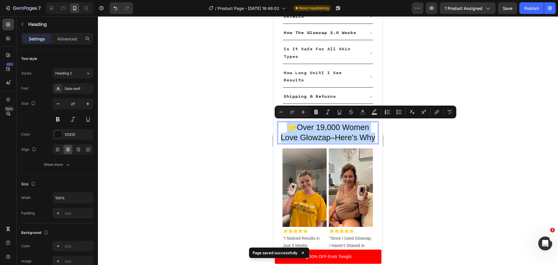
click at [338, 125] on p "⭐️Over 19,000 Women Love Glowzap–Here's Why" at bounding box center [327, 132] width 99 height 20
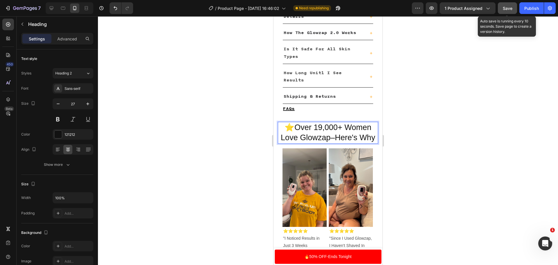
click at [511, 9] on span "Save" at bounding box center [507, 8] width 10 height 5
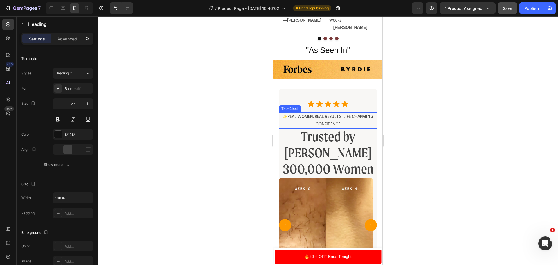
scroll to position [599, 0]
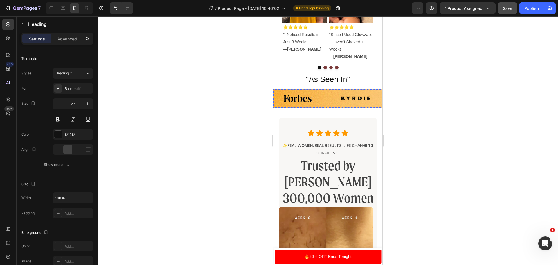
click at [333, 93] on div "Image" at bounding box center [355, 98] width 47 height 11
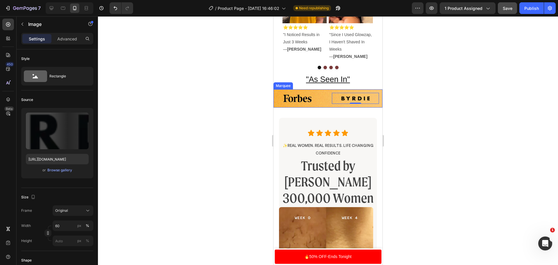
click at [325, 97] on div "Image" at bounding box center [303, 98] width 58 height 14
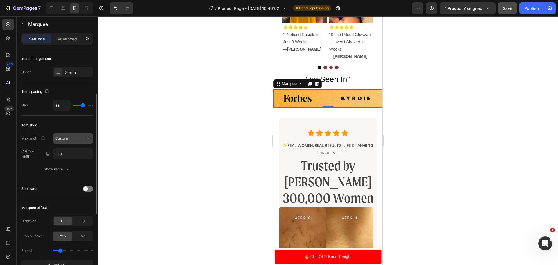
scroll to position [29, 0]
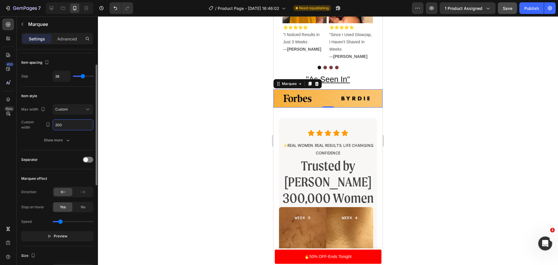
click at [72, 123] on input "200" at bounding box center [73, 124] width 40 height 10
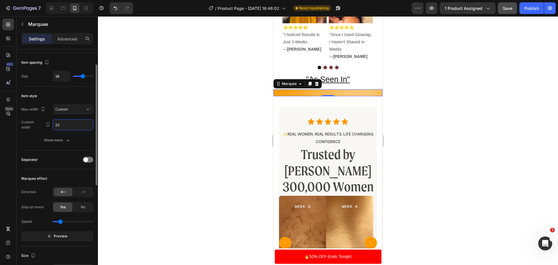
type input "230"
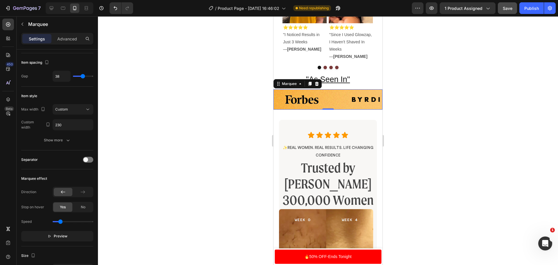
click at [191, 74] on div at bounding box center [328, 140] width 460 height 248
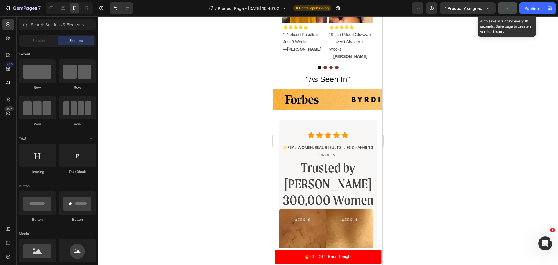
click at [509, 11] on button "button" at bounding box center [506, 8] width 19 height 12
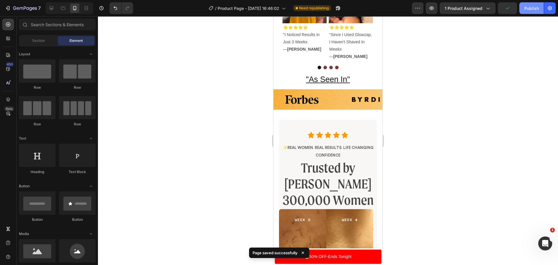
click at [527, 11] on button "Publish" at bounding box center [531, 8] width 24 height 12
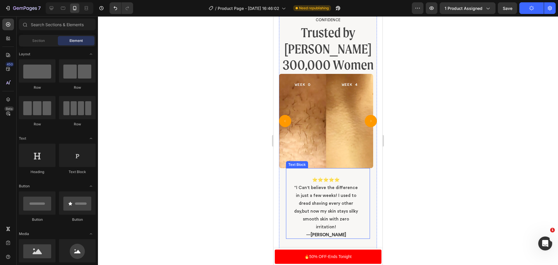
scroll to position [541, 0]
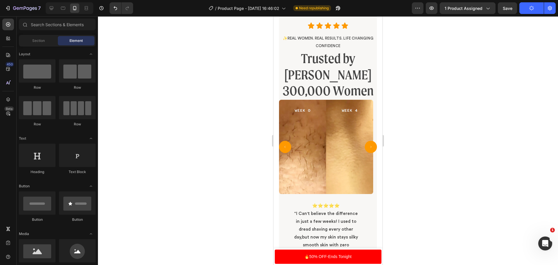
click at [373, 76] on section "Icon Icon Icon Icon Icon Icon List Row ✨real Women. real results. Life changing…" at bounding box center [327, 142] width 109 height 265
click at [370, 82] on span "300,000 Women" at bounding box center [327, 90] width 91 height 16
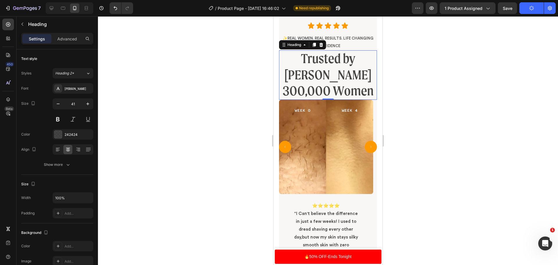
click at [437, 73] on div at bounding box center [328, 140] width 460 height 248
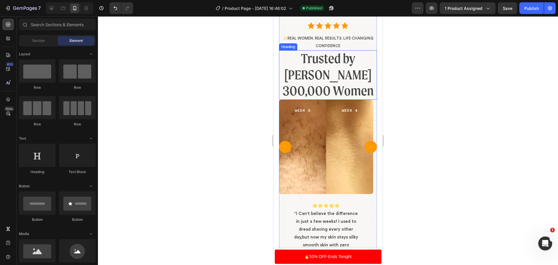
click at [349, 82] on span "300,000 Women" at bounding box center [327, 90] width 91 height 16
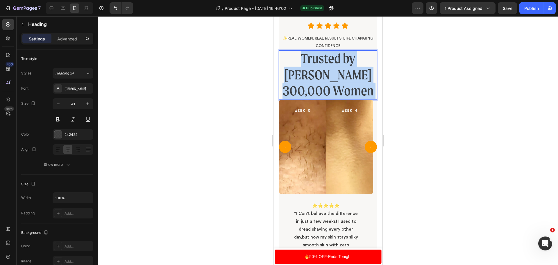
drag, startPoint x: 370, startPoint y: 73, endPoint x: 279, endPoint y: 56, distance: 93.4
click at [279, 56] on h2 "Trusted by over 300,000 Women" at bounding box center [328, 74] width 98 height 49
drag, startPoint x: 284, startPoint y: 56, endPoint x: 370, endPoint y: 79, distance: 88.4
click at [370, 79] on p "Trusted by over 300,000 Women" at bounding box center [327, 75] width 97 height 48
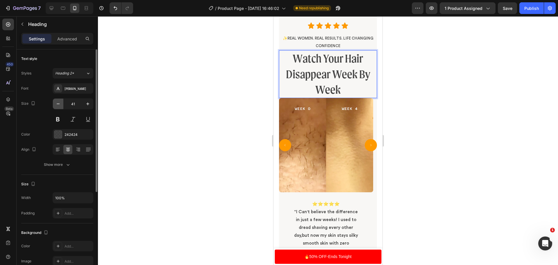
click at [60, 105] on icon "button" at bounding box center [58, 104] width 6 height 6
type input "40"
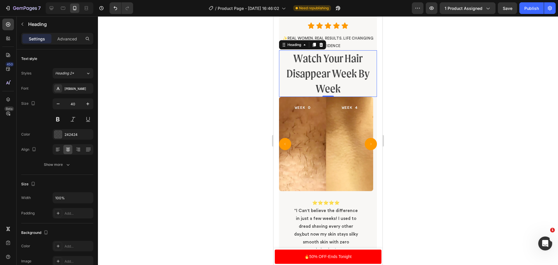
click at [168, 58] on div at bounding box center [328, 140] width 460 height 248
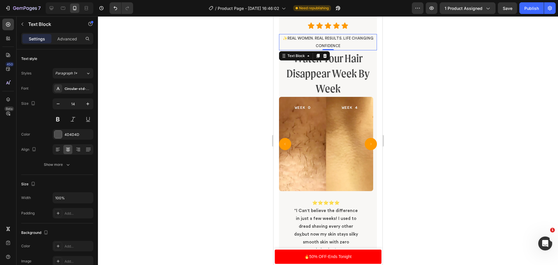
click at [343, 45] on p "✨real Women. real results. Life changing confidence" at bounding box center [327, 42] width 97 height 15
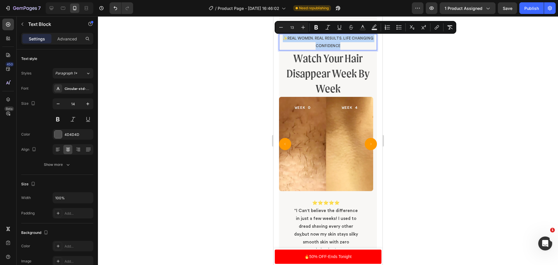
drag, startPoint x: 343, startPoint y: 45, endPoint x: 291, endPoint y: 35, distance: 53.2
click at [292, 35] on p "✨real Women. real results. Life changing confidence" at bounding box center [327, 42] width 97 height 15
click at [286, 37] on span "✨real Women. real results. Life changing confidence" at bounding box center [328, 41] width 91 height 11
drag, startPoint x: 286, startPoint y: 37, endPoint x: 336, endPoint y: 43, distance: 50.0
click at [336, 43] on p "✨real Women. real results. Life changing confidence" at bounding box center [327, 42] width 97 height 15
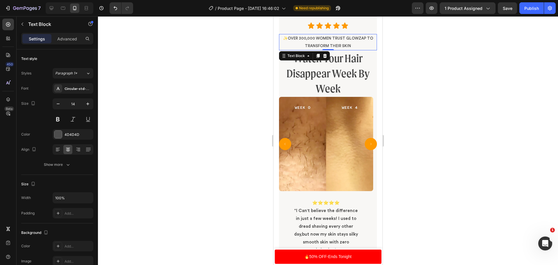
click at [456, 82] on div at bounding box center [328, 140] width 460 height 248
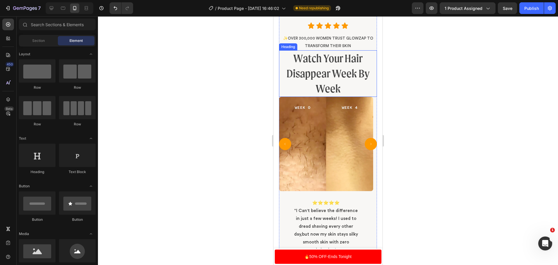
click at [340, 88] on p "Watch Your Hair Disappear Week By Week" at bounding box center [327, 73] width 97 height 45
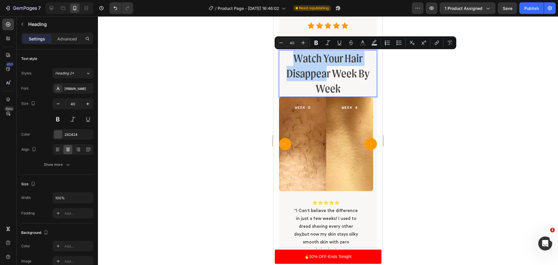
drag, startPoint x: 326, startPoint y: 72, endPoint x: 290, endPoint y: 59, distance: 38.2
click at [290, 59] on p "Watch Your Hair Disappear Week By Week" at bounding box center [327, 73] width 97 height 45
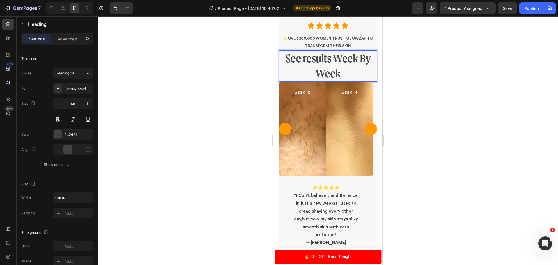
click at [303, 60] on p "See results Week By Week" at bounding box center [327, 66] width 97 height 30
click at [352, 72] on p "See Results Week By Week" at bounding box center [327, 66] width 97 height 30
click at [455, 67] on div at bounding box center [328, 140] width 460 height 248
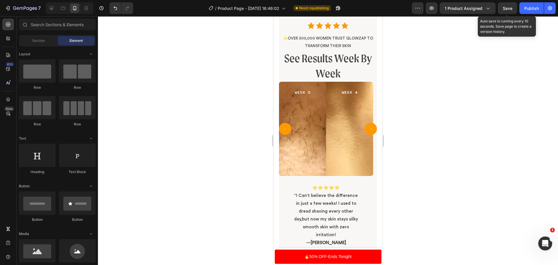
click at [512, 10] on span "Save" at bounding box center [507, 8] width 10 height 5
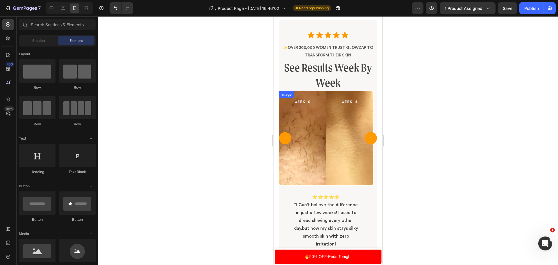
scroll to position [707, 0]
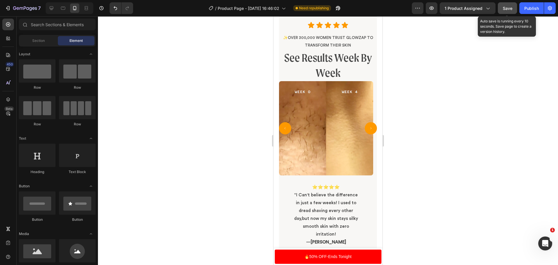
click at [513, 8] on button "Save" at bounding box center [506, 8] width 19 height 12
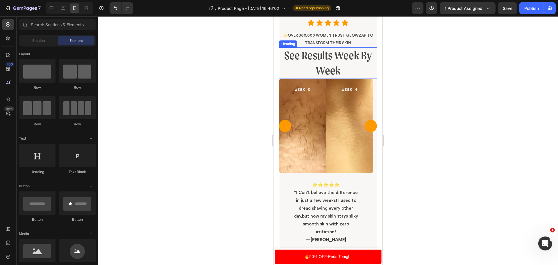
scroll to position [736, 0]
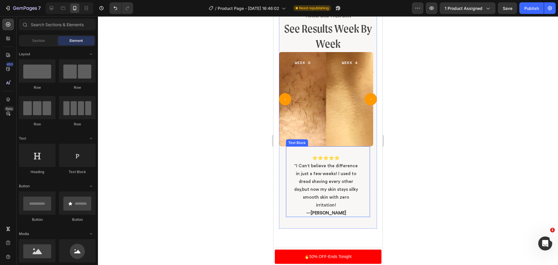
click at [297, 166] on span "“I Can't believe the difference in just a few weeks! I used to dread shaving ev…" at bounding box center [326, 186] width 64 height 44
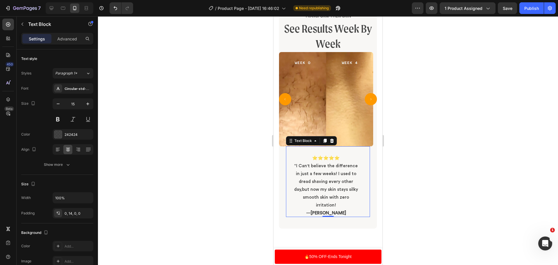
click at [294, 165] on span "“I Can't believe the difference in just a few weeks! I used to dread shaving ev…" at bounding box center [326, 186] width 64 height 44
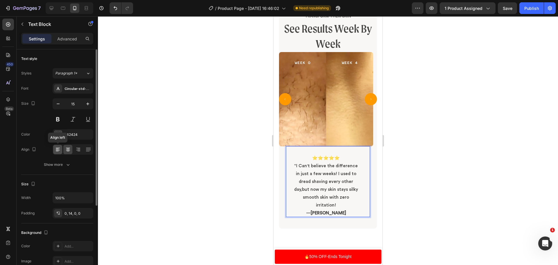
click at [55, 147] on icon at bounding box center [58, 149] width 6 height 6
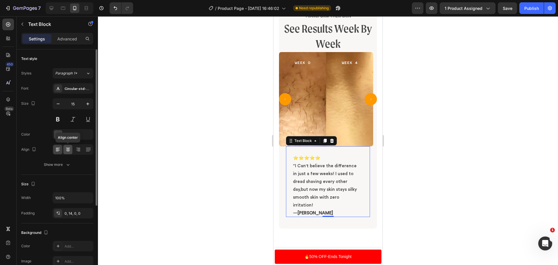
click at [69, 148] on icon at bounding box center [68, 148] width 4 height 1
click at [62, 150] on div at bounding box center [57, 149] width 9 height 9
click at [71, 147] on div at bounding box center [67, 149] width 9 height 9
click at [55, 150] on icon at bounding box center [58, 149] width 6 height 6
click at [157, 120] on div at bounding box center [328, 140] width 460 height 248
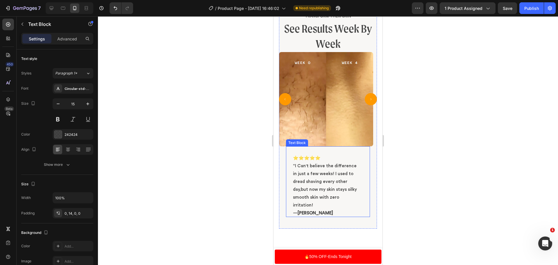
click at [299, 153] on p "Rich Text Editor. Editing area: main" at bounding box center [326, 150] width 66 height 8
click at [298, 155] on p "⭐️⭐️⭐️⭐️⭐️" at bounding box center [326, 158] width 66 height 8
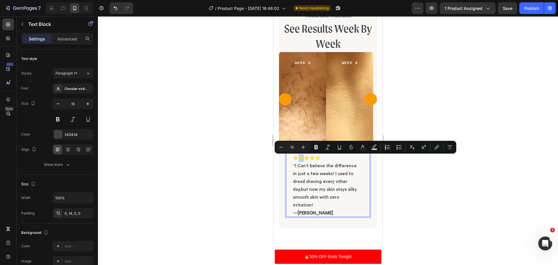
click at [292, 159] on div "⭐️⭐️⭐️⭐️⭐️ “I Can't believe the difference in just a few weeks! I used to dread…" at bounding box center [328, 181] width 84 height 71
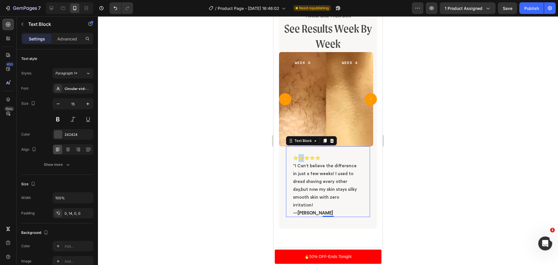
drag, startPoint x: 292, startPoint y: 159, endPoint x: 315, endPoint y: 159, distance: 23.2
click at [315, 159] on div "⭐️⭐️⭐️⭐️⭐️ “I Can't believe the difference in just a few weeks! I used to dread…" at bounding box center [328, 181] width 84 height 71
click at [323, 157] on p "⭐️⭐️⭐️⭐️⭐️" at bounding box center [326, 158] width 66 height 8
drag, startPoint x: 323, startPoint y: 157, endPoint x: 292, endPoint y: 161, distance: 30.7
click at [292, 161] on div "⭐️⭐️⭐️⭐️⭐️ “I Can't believe the difference in just a few weeks! I used to dread…" at bounding box center [328, 181] width 84 height 71
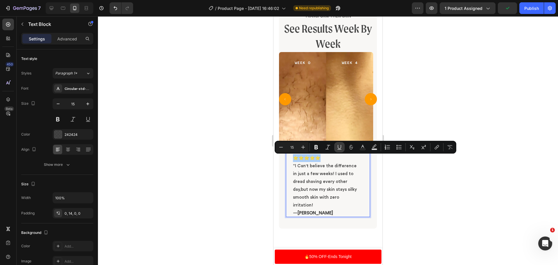
click at [336, 146] on button "Underline" at bounding box center [339, 147] width 10 height 10
click at [339, 148] on icon "Editor contextual toolbar" at bounding box center [338, 147] width 3 height 4
click at [392, 175] on div at bounding box center [328, 140] width 460 height 248
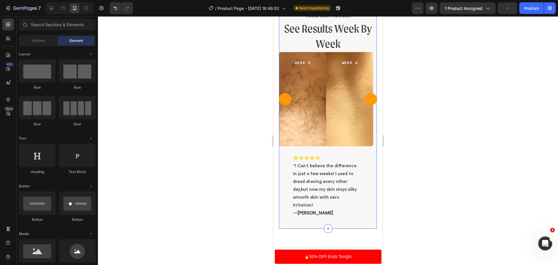
click at [290, 179] on div "⭐️⭐️⭐️⭐️⭐️ “I Can't believe the difference in just a few weeks! I used to dread…" at bounding box center [328, 181] width 84 height 71
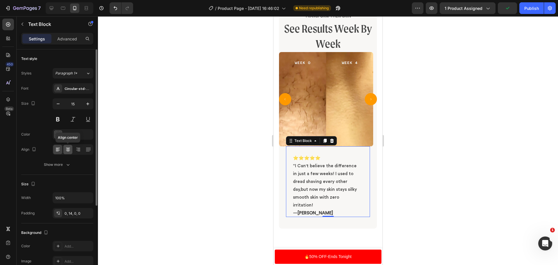
click at [69, 148] on icon at bounding box center [68, 148] width 4 height 1
click at [82, 146] on div "Align right" at bounding box center [73, 149] width 41 height 10
click at [87, 148] on icon at bounding box center [88, 148] width 5 height 0
click at [58, 149] on icon at bounding box center [58, 149] width 6 height 6
click at [88, 152] on icon at bounding box center [88, 149] width 6 height 6
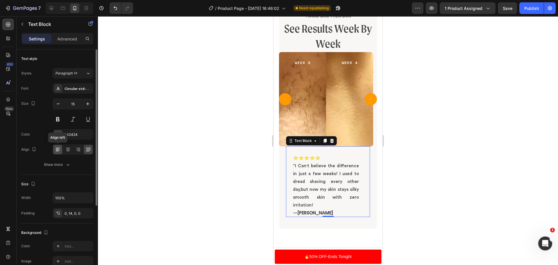
click at [59, 151] on icon at bounding box center [58, 149] width 6 height 6
click at [76, 150] on icon at bounding box center [78, 150] width 4 height 1
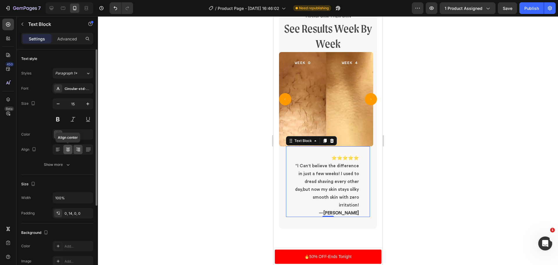
click at [67, 150] on icon at bounding box center [68, 150] width 4 height 1
click at [58, 150] on icon at bounding box center [58, 150] width 4 height 1
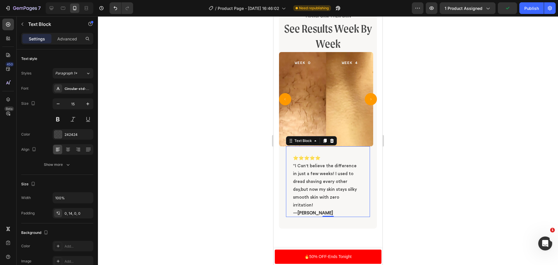
click at [194, 109] on div at bounding box center [328, 140] width 460 height 248
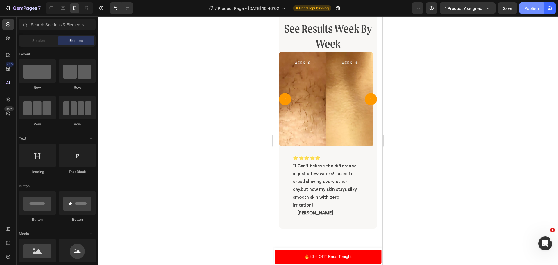
click at [538, 9] on div "Publish" at bounding box center [531, 8] width 15 height 6
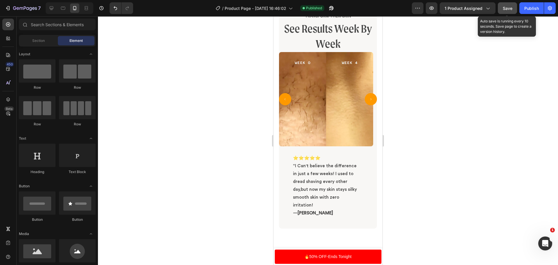
click at [513, 6] on button "Save" at bounding box center [506, 8] width 19 height 12
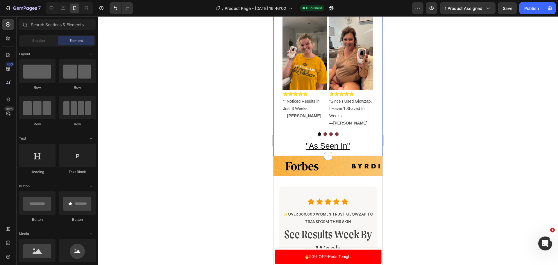
scroll to position [591, 0]
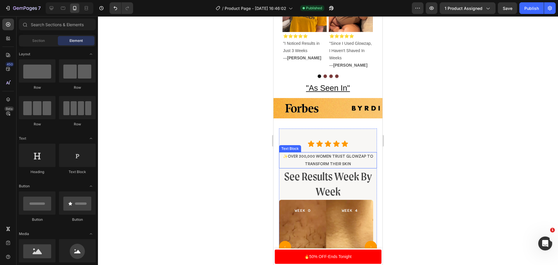
click at [297, 154] on span "✨Over 300,000 women trust glowzap to transform their skin" at bounding box center [328, 159] width 90 height 11
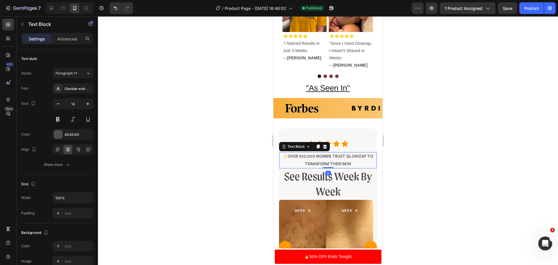
click at [297, 154] on span "✨Over 300,000 women trust glowzap to transform their skin" at bounding box center [328, 159] width 90 height 11
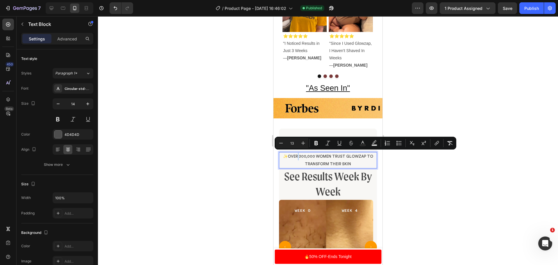
click at [297, 154] on span "✨Over 300,000 women trust glowzap to transform their skin" at bounding box center [328, 159] width 90 height 11
drag, startPoint x: 298, startPoint y: 154, endPoint x: 289, endPoint y: 155, distance: 9.2
click at [289, 155] on span "✨Over 300,000 women trust glowzap to transform their skin" at bounding box center [328, 159] width 90 height 11
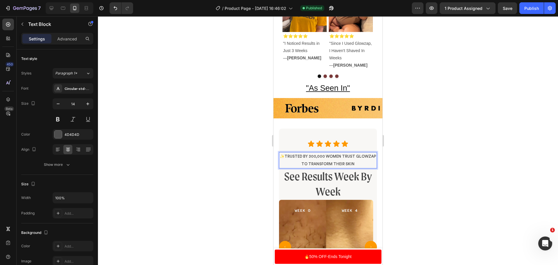
click at [409, 174] on div at bounding box center [328, 140] width 460 height 248
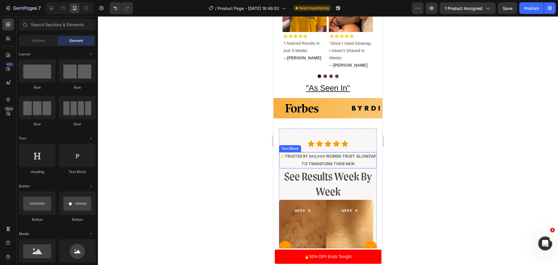
click at [340, 154] on span "✨Trusted By 300,000 women trust glowzap to transform their skin" at bounding box center [328, 159] width 96 height 11
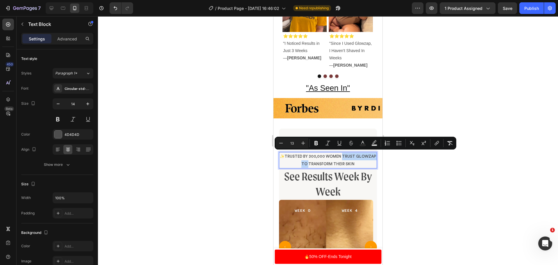
drag, startPoint x: 340, startPoint y: 154, endPoint x: 306, endPoint y: 161, distance: 35.4
click at [306, 161] on span "✨Trusted By 300,000 women trust glowzap to transform their skin" at bounding box center [328, 159] width 96 height 11
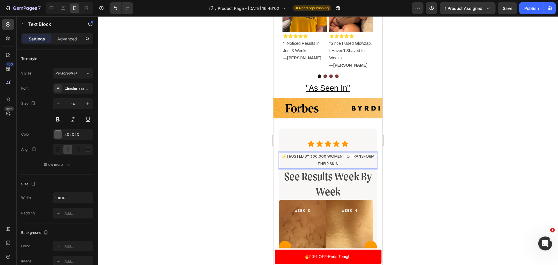
click at [417, 161] on div at bounding box center [328, 140] width 460 height 248
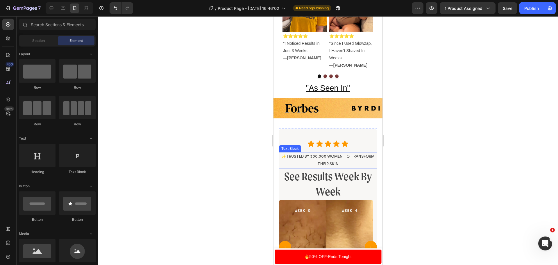
click at [329, 156] on p "✨Trusted By 300,000 women TO transform their skin" at bounding box center [327, 159] width 97 height 15
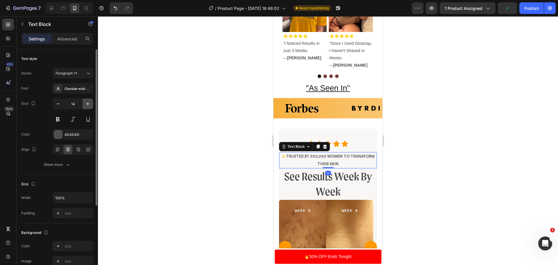
click at [85, 107] on button "button" at bounding box center [87, 103] width 10 height 10
type input "15"
click at [162, 124] on div at bounding box center [328, 140] width 460 height 248
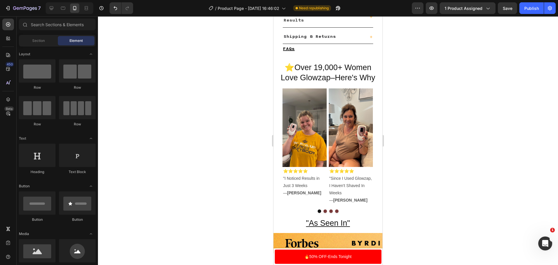
scroll to position [446, 0]
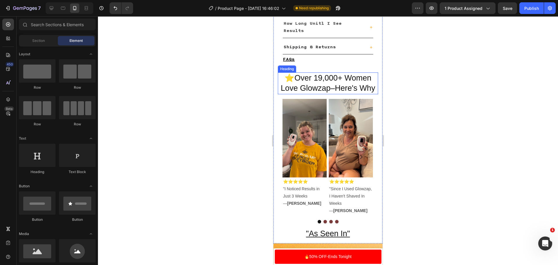
click at [366, 85] on h2 "⭐️Over 19,000+ Women Love Glowzap–Here's Why" at bounding box center [328, 82] width 100 height 21
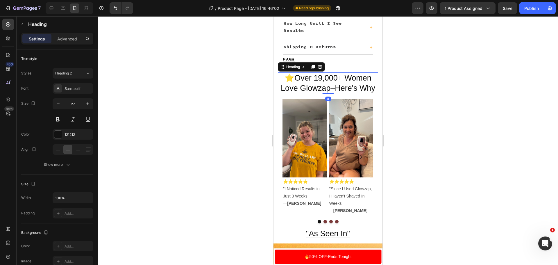
click at [370, 85] on h2 "⭐️Over 19,000+ Women Love Glowzap–Here's Why" at bounding box center [328, 82] width 100 height 21
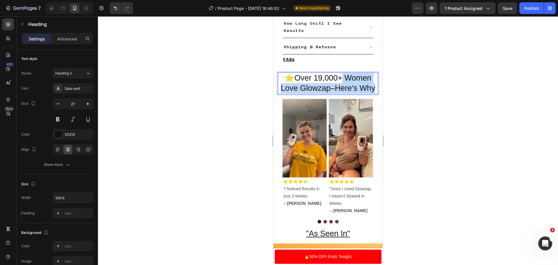
drag, startPoint x: 372, startPoint y: 86, endPoint x: 341, endPoint y: 78, distance: 31.7
click at [341, 78] on p "⭐️Over 19,000+ Women Love Glowzap–Here's Why" at bounding box center [327, 83] width 99 height 20
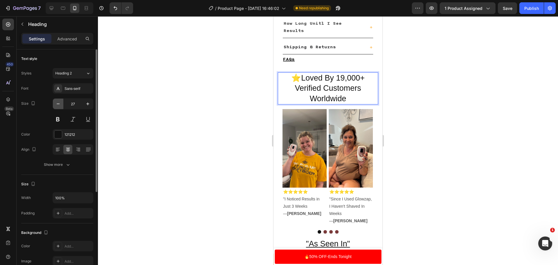
click at [56, 102] on icon "button" at bounding box center [58, 104] width 6 height 6
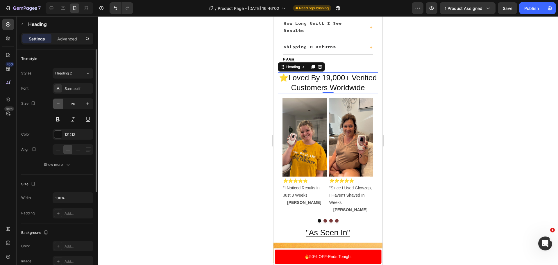
click at [56, 102] on icon "button" at bounding box center [58, 104] width 6 height 6
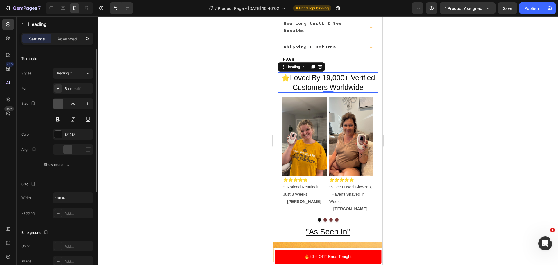
type input "24"
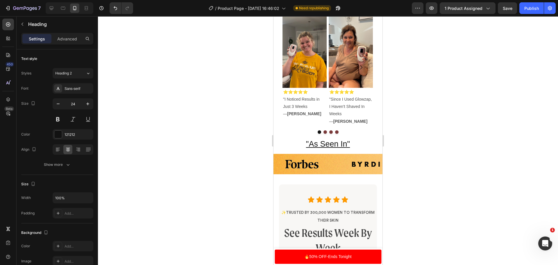
scroll to position [562, 0]
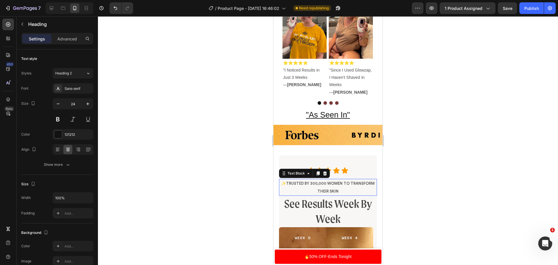
click at [325, 181] on span "✨Trusted By 300,000 women TO transform their skin" at bounding box center [327, 187] width 93 height 12
click at [88, 106] on icon "button" at bounding box center [88, 104] width 6 height 6
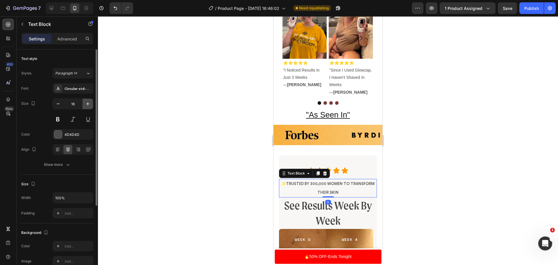
click at [88, 106] on icon "button" at bounding box center [88, 104] width 6 height 6
type input "17"
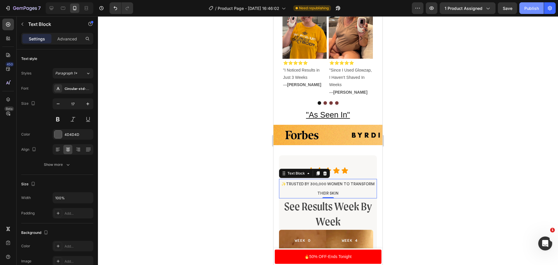
click at [529, 8] on div "Publish" at bounding box center [531, 8] width 15 height 6
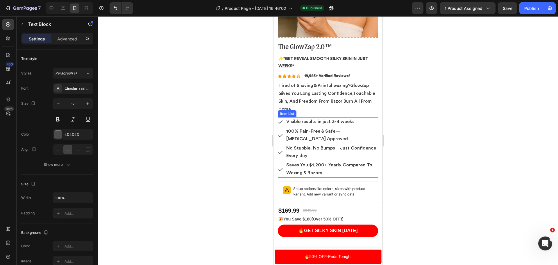
scroll to position [39, 0]
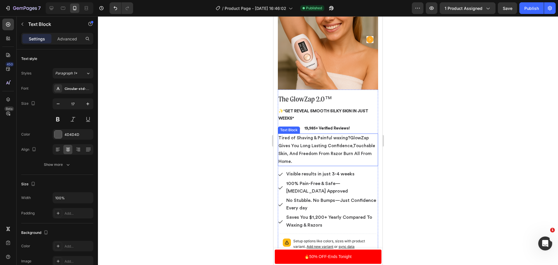
click at [317, 145] on p "Tired of Shaving & Painful waxing?GlowZap Gives You Long Lasting Confidence,Tou…" at bounding box center [327, 149] width 99 height 31
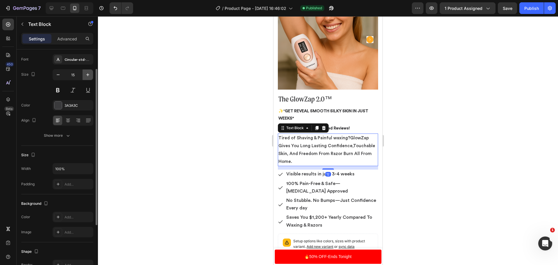
click at [85, 75] on button "button" at bounding box center [87, 74] width 10 height 10
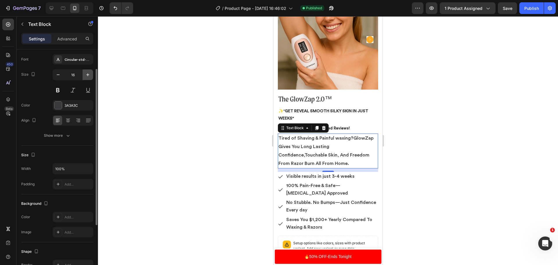
click at [85, 75] on button "button" at bounding box center [87, 74] width 10 height 10
type input "17"
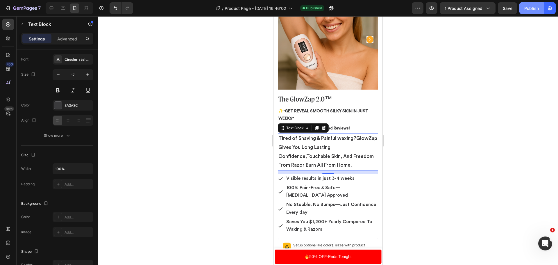
click at [529, 10] on div "Publish" at bounding box center [531, 8] width 15 height 6
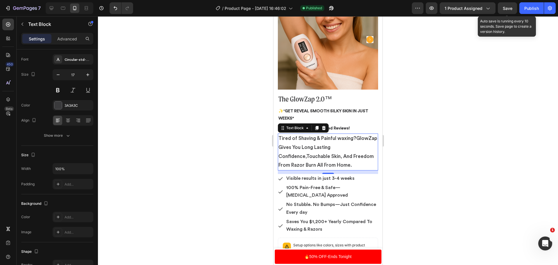
click at [512, 7] on span "Save" at bounding box center [507, 8] width 10 height 5
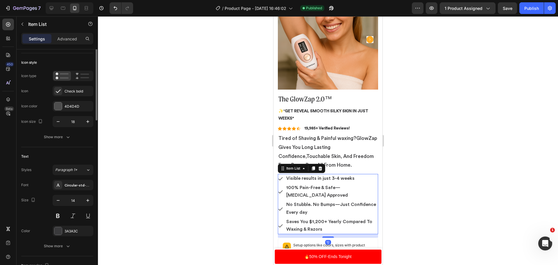
scroll to position [0, 0]
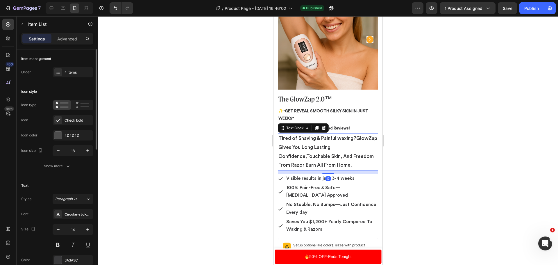
click at [357, 169] on p "Tired of Shaving & Painful waxing?GlowZap Gives You Long Lasting Confidence,Tou…" at bounding box center [327, 151] width 99 height 35
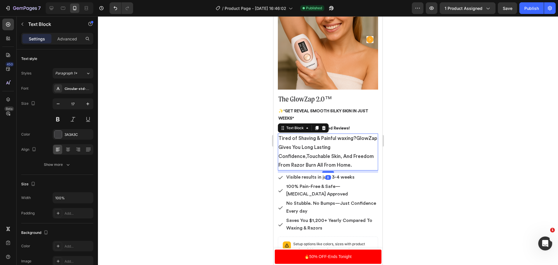
click at [327, 173] on div at bounding box center [328, 172] width 12 height 2
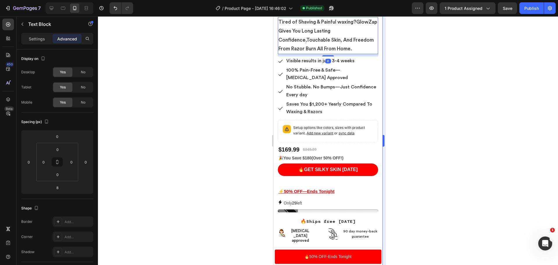
click at [458, 160] on div at bounding box center [328, 140] width 460 height 248
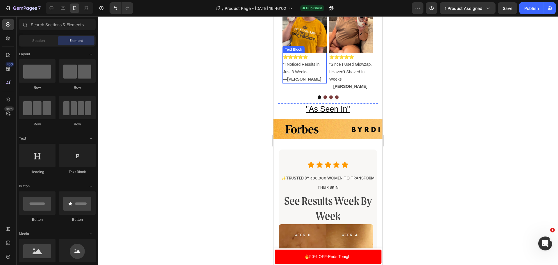
scroll to position [591, 0]
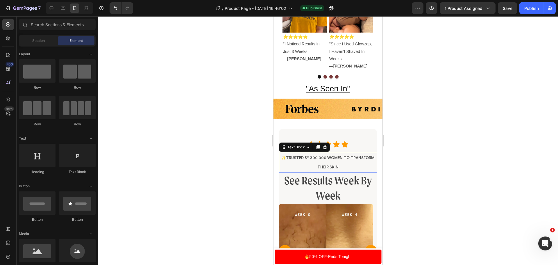
click at [326, 166] on span "✨Trusted By 300,000 women TO transform their skin" at bounding box center [327, 162] width 93 height 13
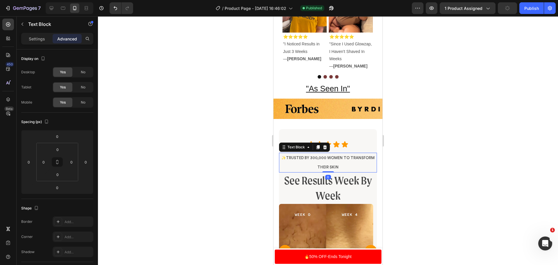
click at [34, 43] on div "Settings Advanced" at bounding box center [57, 39] width 72 height 12
click at [35, 39] on p "Settings" at bounding box center [37, 39] width 16 height 6
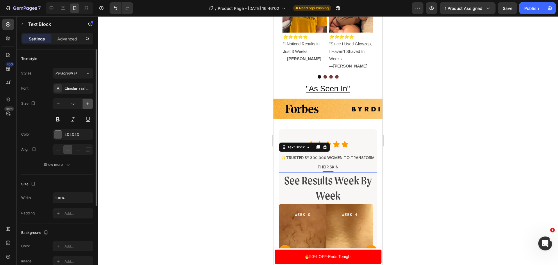
click at [89, 103] on icon "button" at bounding box center [88, 104] width 6 height 6
type input "19"
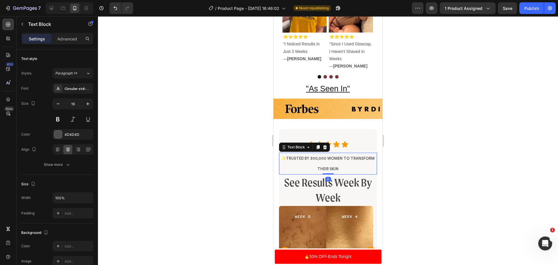
drag, startPoint x: 328, startPoint y: 180, endPoint x: 328, endPoint y: 177, distance: 3.0
click at [328, 174] on div "✨Trusted By 300,000 women TO transform their skin Text Block 0" at bounding box center [328, 162] width 98 height 21
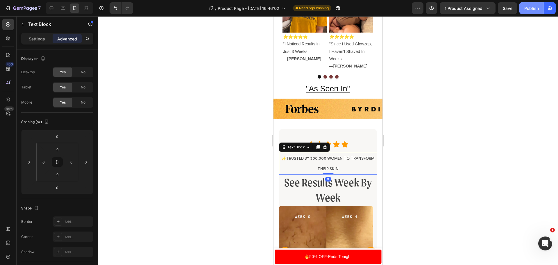
click at [531, 11] on div "Publish" at bounding box center [531, 8] width 15 height 6
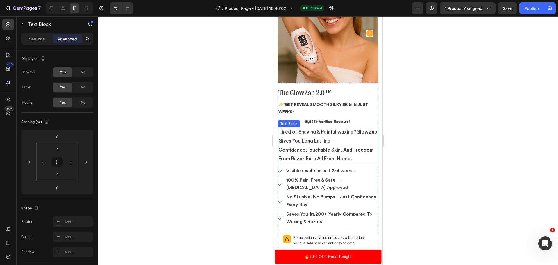
scroll to position [39, 0]
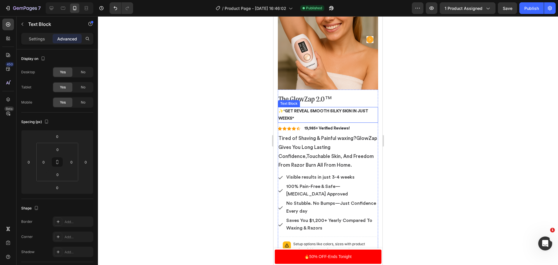
click at [306, 112] on p "✨" Get Reveal Smooth Silky Skin In Just Weeks"" at bounding box center [327, 114] width 99 height 15
click at [305, 112] on p "✨" Get Reveal Smooth Silky Skin In Just Weeks"" at bounding box center [327, 114] width 99 height 15
drag, startPoint x: 292, startPoint y: 114, endPoint x: 287, endPoint y: 108, distance: 7.4
click at [287, 109] on strong "Get Reveal Smooth Silky Skin In Just Weeks"" at bounding box center [323, 114] width 90 height 11
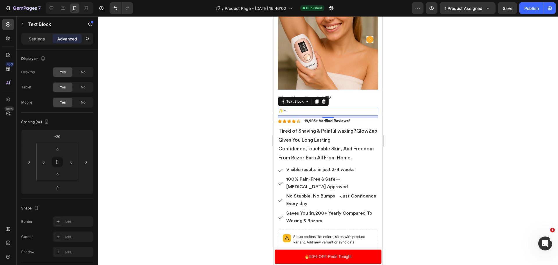
click at [285, 109] on strong """ at bounding box center [285, 111] width 1 height 4
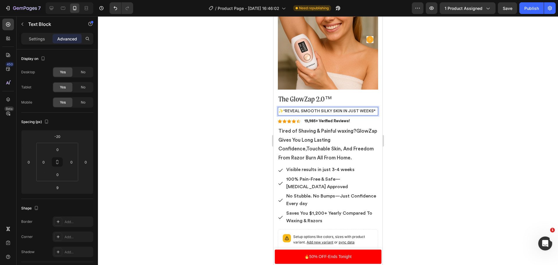
click at [286, 107] on p "✨"Reveal Smooth Silky skin in just weeks "" at bounding box center [327, 110] width 99 height 7
click at [285, 107] on p "✨"Reveal Smooth Silky skin in just weeks "" at bounding box center [327, 110] width 99 height 7
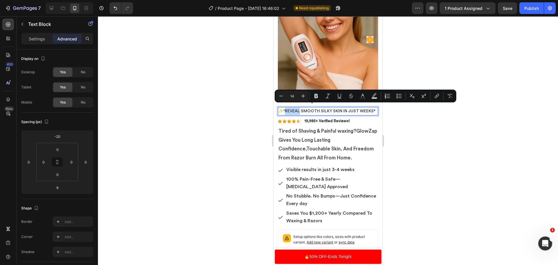
click at [285, 107] on p "✨"Reveal Smooth Silky skin in just weeks "" at bounding box center [327, 110] width 99 height 7
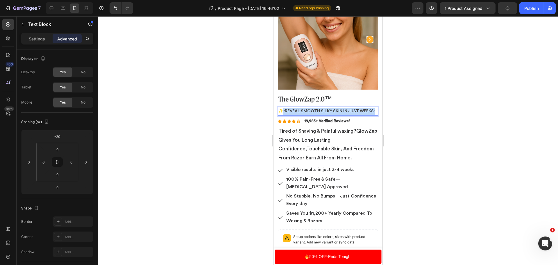
drag, startPoint x: 284, startPoint y: 105, endPoint x: 294, endPoint y: 112, distance: 13.0
click at [294, 112] on p "✨"Reveal Smooth Silky skin in just weeks "" at bounding box center [327, 110] width 99 height 7
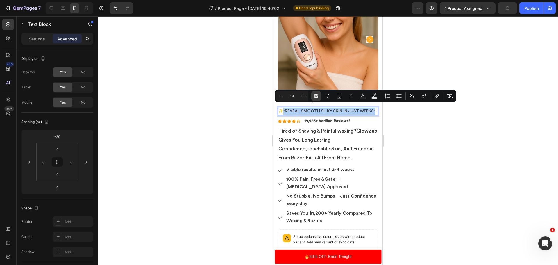
click at [316, 95] on icon "Editor contextual toolbar" at bounding box center [316, 96] width 6 height 6
click at [435, 132] on div at bounding box center [328, 140] width 460 height 248
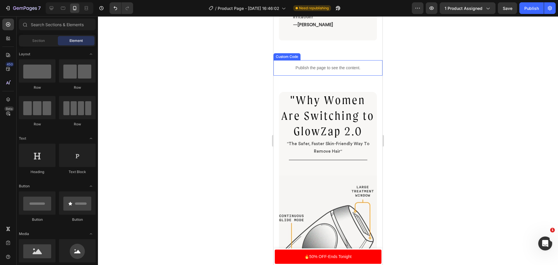
scroll to position [939, 0]
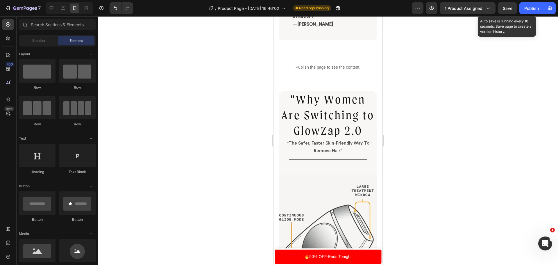
click at [512, 6] on span "Save" at bounding box center [507, 8] width 10 height 5
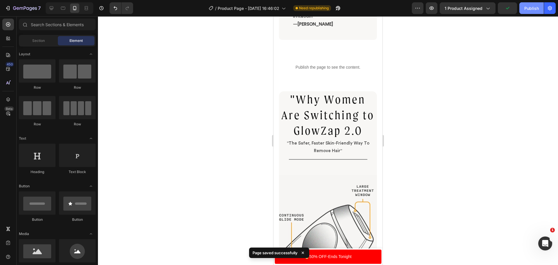
click at [524, 4] on button "Publish" at bounding box center [531, 8] width 24 height 12
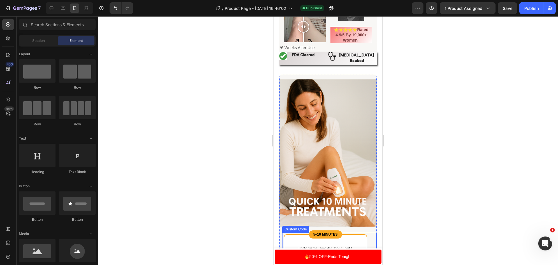
scroll to position [1491, 0]
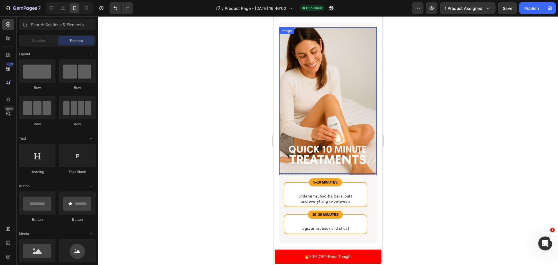
click at [322, 146] on img at bounding box center [328, 100] width 98 height 146
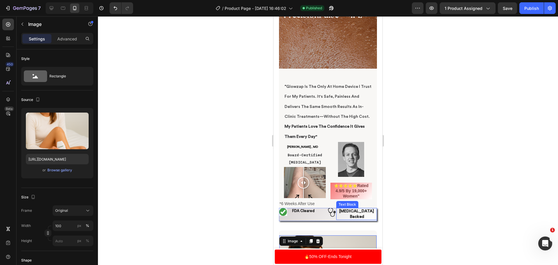
scroll to position [1289, 0]
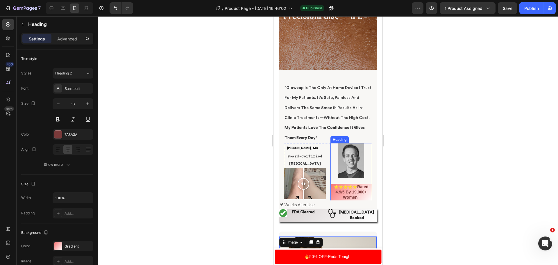
click at [357, 187] on strong "Rated 4.9/5 By 19,000+ Women"" at bounding box center [351, 191] width 33 height 15
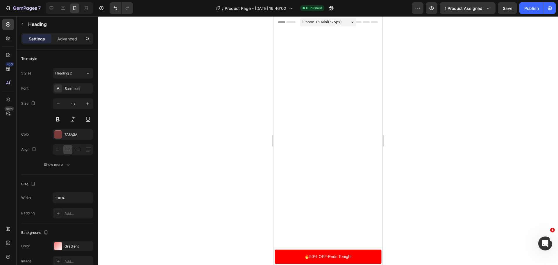
scroll to position [1289, 0]
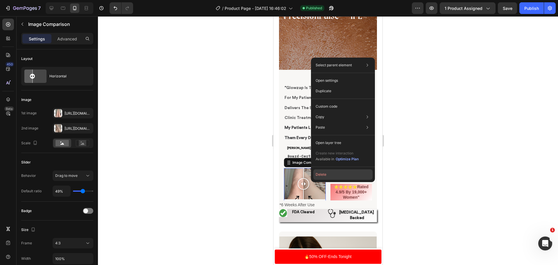
click at [326, 170] on button "Delete" at bounding box center [342, 174] width 59 height 10
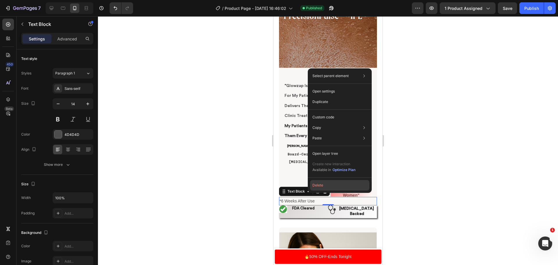
click at [325, 184] on button "Delete" at bounding box center [339, 185] width 59 height 10
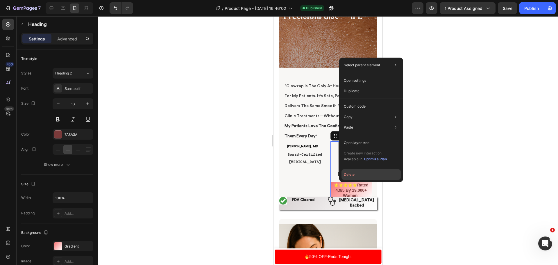
click at [356, 173] on button "Delete" at bounding box center [370, 174] width 59 height 10
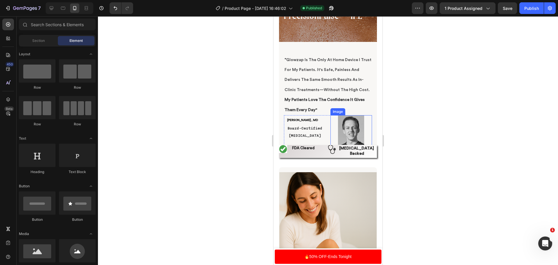
click at [345, 130] on img at bounding box center [351, 132] width 26 height 35
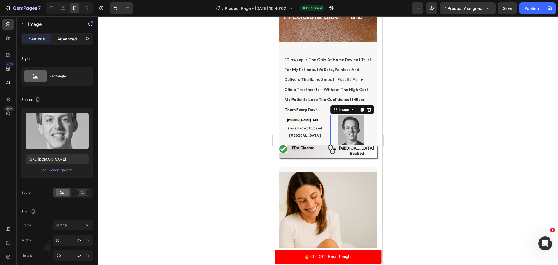
click at [73, 42] on div "Advanced" at bounding box center [67, 38] width 29 height 9
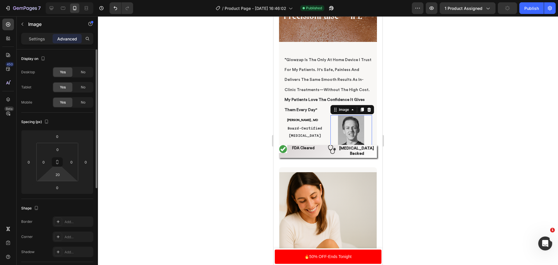
click at [65, 0] on html "7 Version history / Product Page - Aug 16, 16:46:02 Published Preview 1 product…" at bounding box center [279, 0] width 558 height 0
type input "."
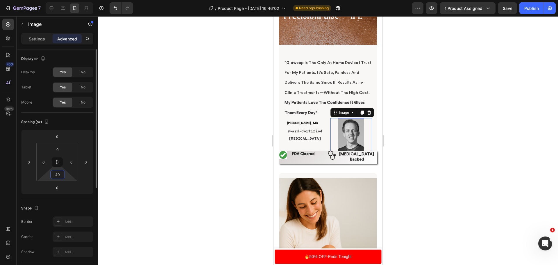
type input "4"
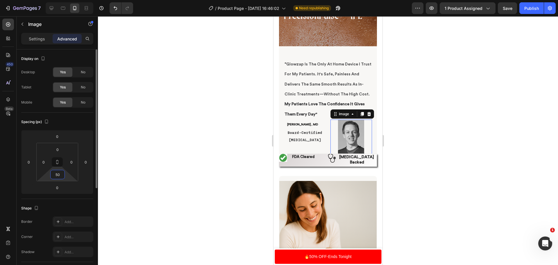
type input "5"
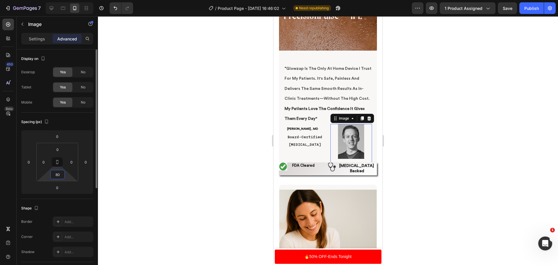
type input "8"
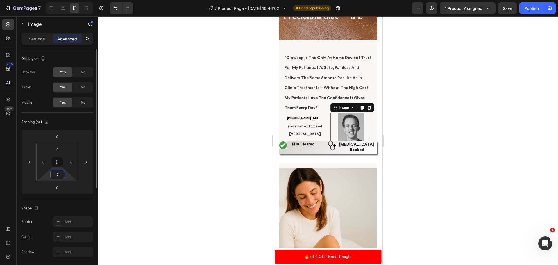
type input "70"
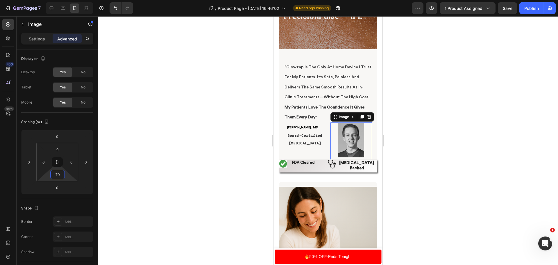
click at [480, 158] on div at bounding box center [328, 140] width 460 height 248
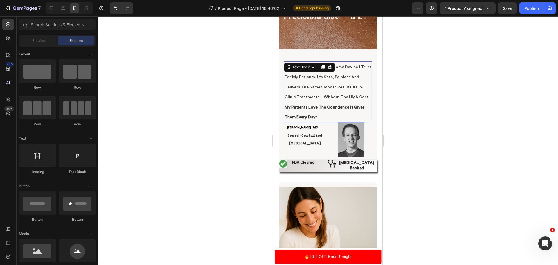
click at [324, 114] on p "My Patients Love The Confidence It Gives Them Every Day"" at bounding box center [327, 112] width 87 height 20
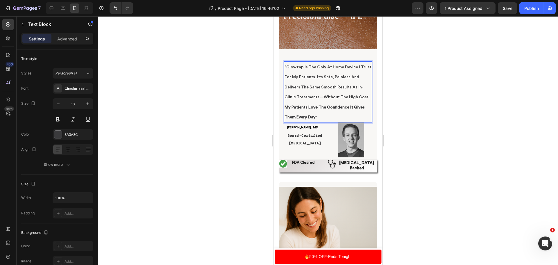
click at [319, 113] on p "My Patients Love The Confidence It Gives Them Every Day"" at bounding box center [327, 112] width 87 height 20
drag, startPoint x: 317, startPoint y: 112, endPoint x: 285, endPoint y: 102, distance: 34.1
click at [285, 102] on p "My Patients Love The Confidence It Gives Them Every Day"" at bounding box center [327, 112] width 87 height 20
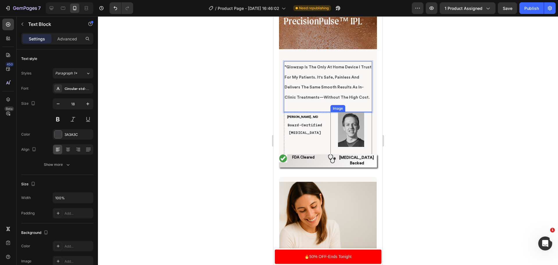
scroll to position [1279, 0]
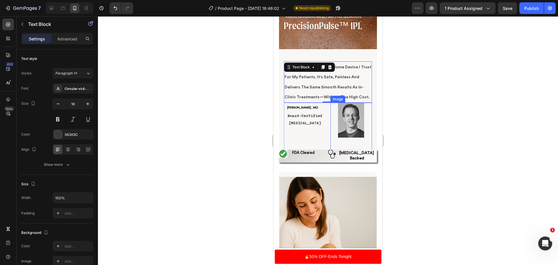
click at [434, 105] on div at bounding box center [328, 140] width 460 height 248
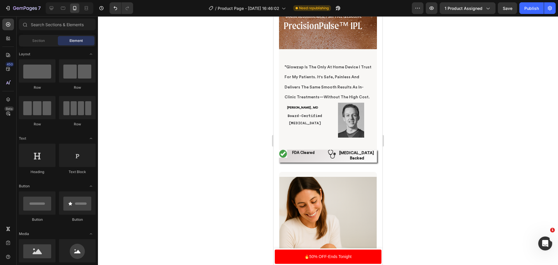
click at [166, 68] on div at bounding box center [328, 140] width 460 height 248
click at [482, 148] on div at bounding box center [328, 140] width 460 height 248
click at [114, 8] on icon "Undo/Redo" at bounding box center [115, 8] width 3 height 4
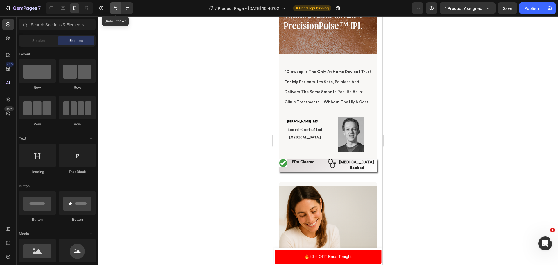
click at [114, 8] on icon "Undo/Redo" at bounding box center [115, 8] width 3 height 4
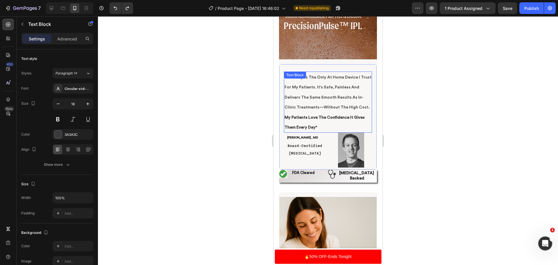
click at [322, 120] on p "My Patients Love The Confidence It Gives Them Every Day"" at bounding box center [327, 122] width 87 height 20
drag, startPoint x: 319, startPoint y: 121, endPoint x: 286, endPoint y: 112, distance: 34.1
click at [286, 112] on p "My Patients Love The Confidence It Gives Them Every Day"" at bounding box center [327, 122] width 87 height 20
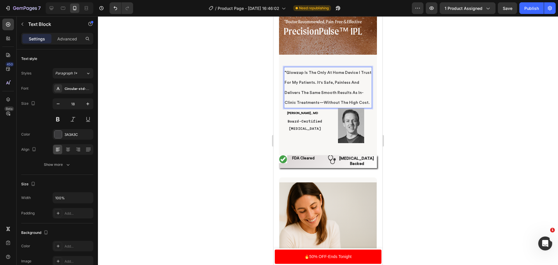
scroll to position [1269, 0]
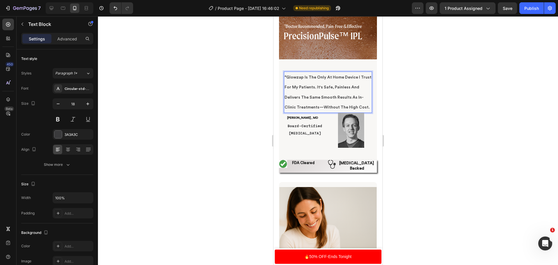
click at [421, 130] on div at bounding box center [328, 140] width 460 height 248
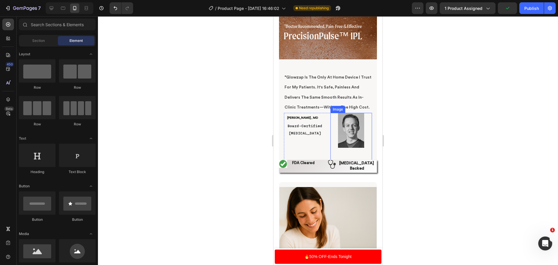
click at [355, 139] on img at bounding box center [351, 130] width 26 height 35
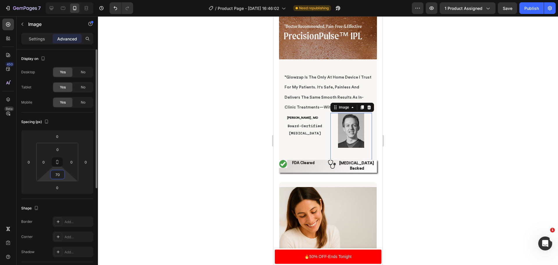
click at [58, 178] on input "70" at bounding box center [58, 174] width 12 height 9
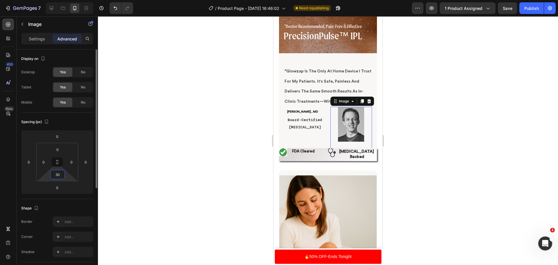
type input "3"
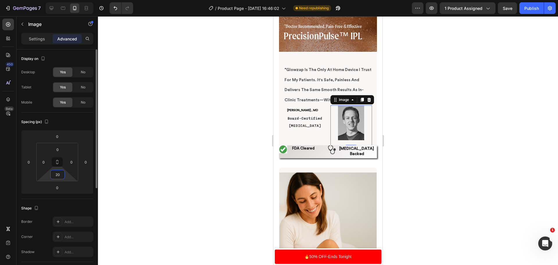
type input "2"
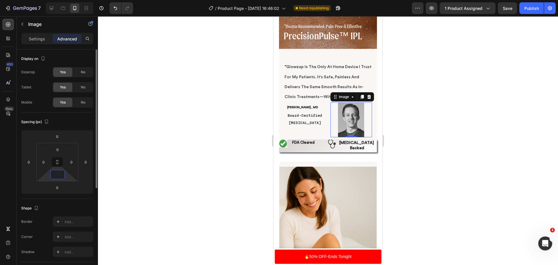
type input "0"
click at [490, 89] on div at bounding box center [328, 140] width 460 height 248
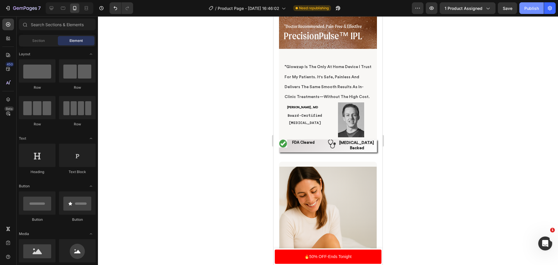
click at [521, 9] on button "Publish" at bounding box center [531, 8] width 24 height 12
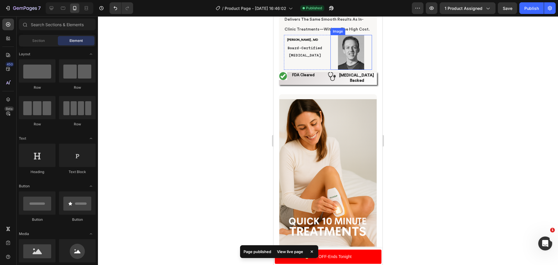
scroll to position [1356, 0]
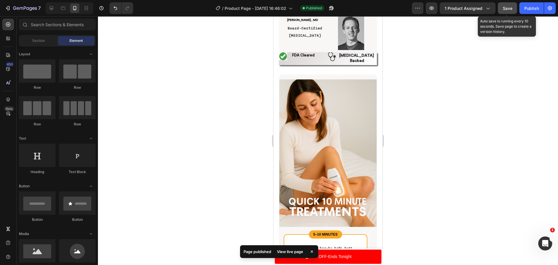
click at [512, 6] on span "Save" at bounding box center [507, 8] width 10 height 5
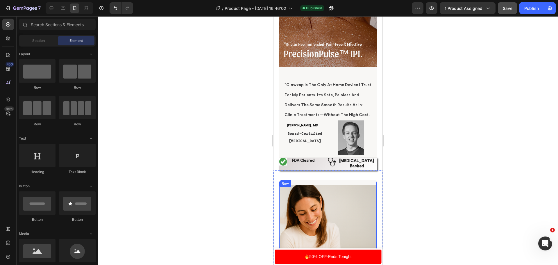
scroll to position [1240, 0]
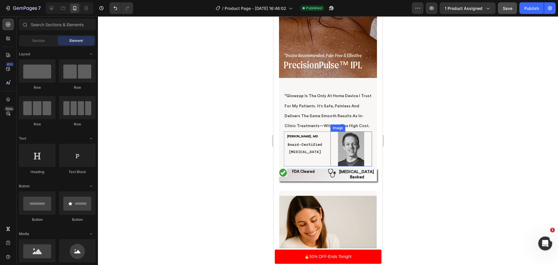
click at [354, 140] on img at bounding box center [351, 148] width 26 height 35
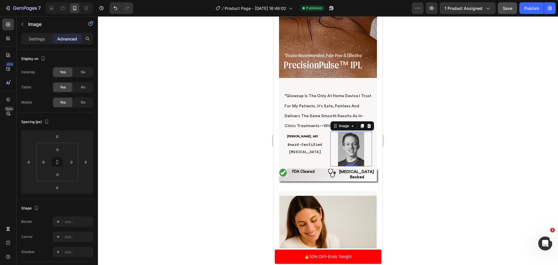
click at [39, 45] on div "Settings Advanced" at bounding box center [57, 41] width 81 height 17
click at [40, 39] on p "Settings" at bounding box center [37, 39] width 16 height 6
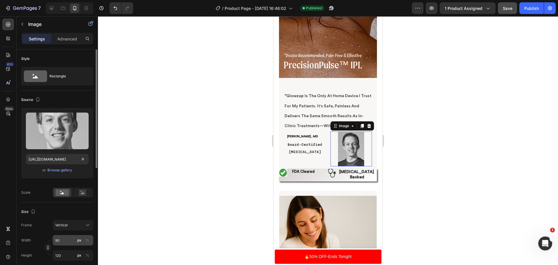
scroll to position [58, 0]
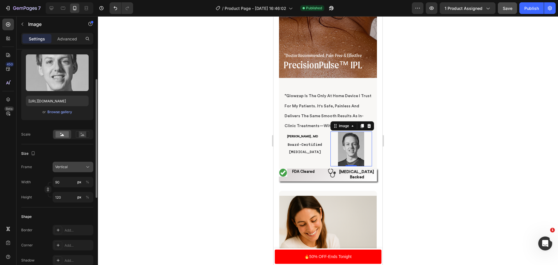
click at [77, 167] on div "Vertical" at bounding box center [69, 166] width 28 height 5
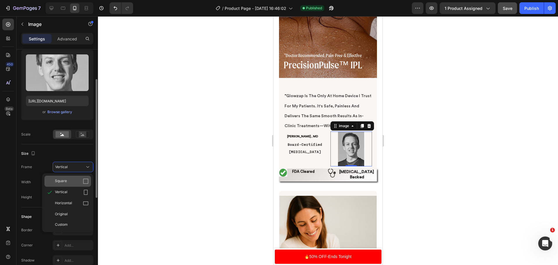
click at [73, 179] on div "Square" at bounding box center [72, 181] width 34 height 6
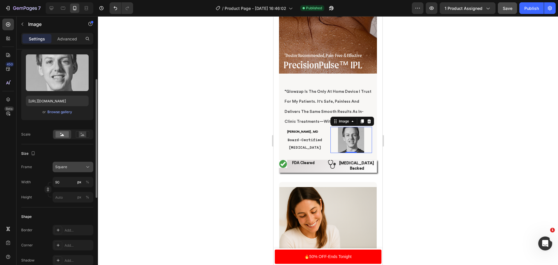
click at [71, 169] on div "Square" at bounding box center [69, 166] width 28 height 5
click at [76, 214] on div "Original" at bounding box center [72, 213] width 34 height 5
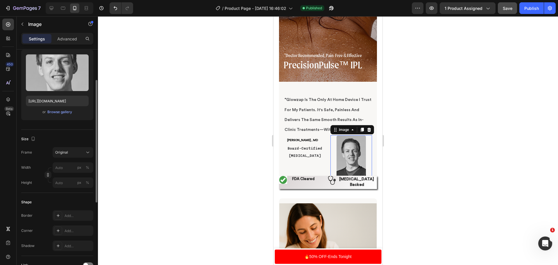
click at [72, 146] on div "Size Frame Original Width px % Height px %" at bounding box center [57, 161] width 72 height 63
click at [72, 152] on div "Original" at bounding box center [69, 152] width 28 height 5
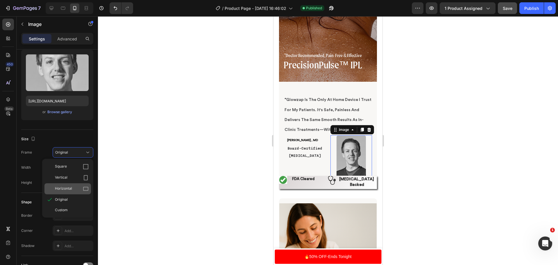
click at [73, 189] on div "Horizontal" at bounding box center [72, 189] width 34 height 6
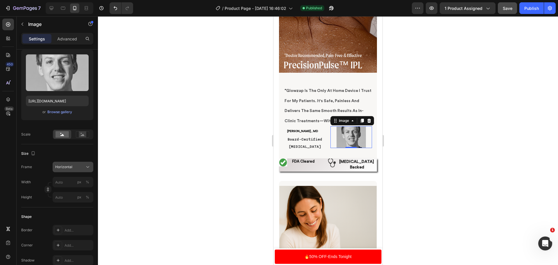
click at [74, 164] on div "Horizontal" at bounding box center [72, 167] width 35 height 6
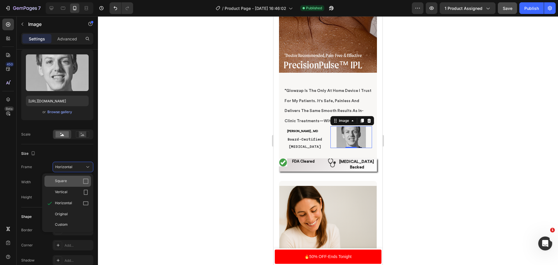
click at [72, 180] on div "Square" at bounding box center [72, 181] width 34 height 6
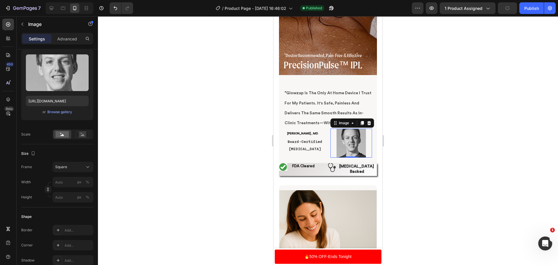
click at [158, 130] on div at bounding box center [328, 140] width 460 height 248
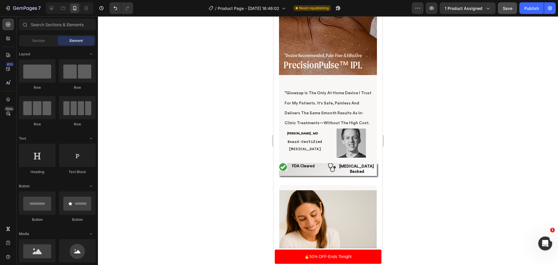
click at [340, 137] on img at bounding box center [350, 142] width 29 height 29
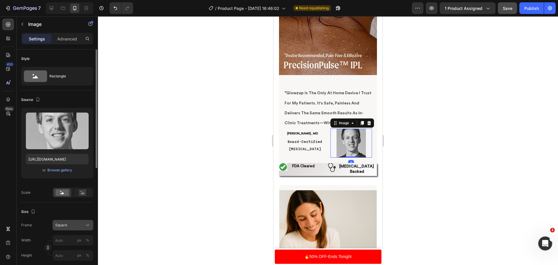
click at [70, 220] on button "Square" at bounding box center [73, 225] width 41 height 10
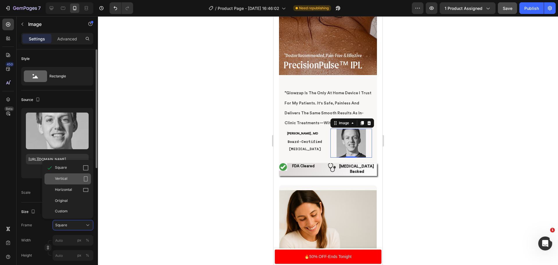
click at [71, 174] on div "Vertical" at bounding box center [67, 178] width 46 height 11
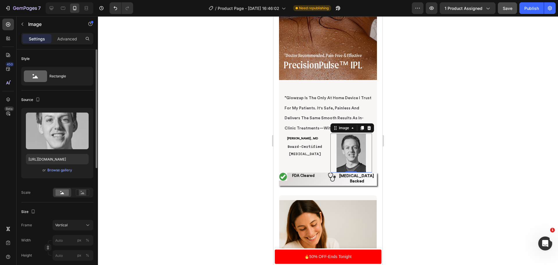
click at [183, 157] on div at bounding box center [328, 140] width 460 height 248
click at [352, 140] on img at bounding box center [350, 152] width 29 height 39
click at [73, 227] on div "Vertical" at bounding box center [69, 224] width 28 height 5
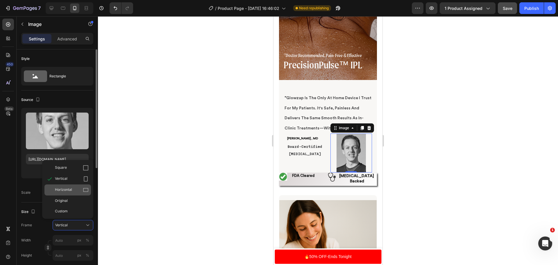
click at [73, 185] on div "Horizontal" at bounding box center [67, 189] width 46 height 11
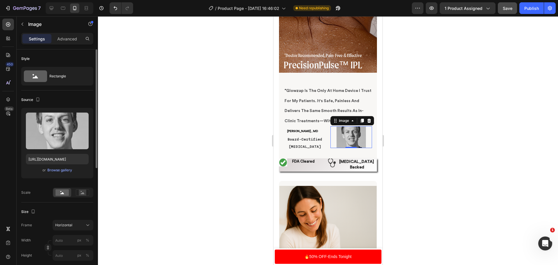
click at [210, 145] on div at bounding box center [328, 140] width 460 height 248
click at [352, 130] on img at bounding box center [350, 137] width 29 height 22
drag, startPoint x: 70, startPoint y: 225, endPoint x: 77, endPoint y: 219, distance: 9.5
click at [73, 224] on div "Horizontal" at bounding box center [69, 224] width 28 height 5
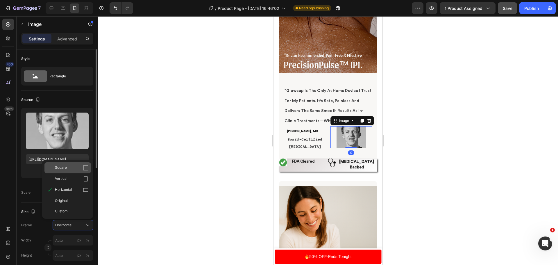
click at [69, 166] on div "Square" at bounding box center [72, 168] width 34 height 6
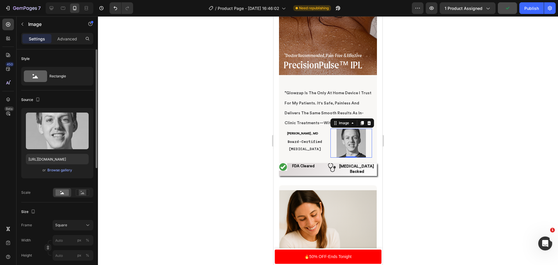
click at [159, 155] on div at bounding box center [328, 140] width 460 height 248
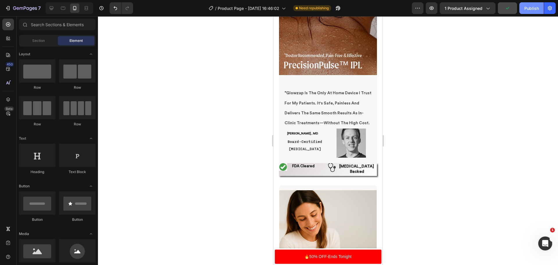
click at [530, 8] on div "Publish" at bounding box center [531, 8] width 15 height 6
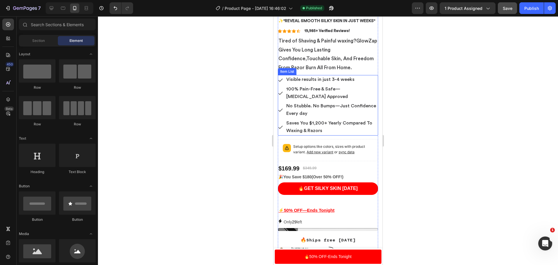
scroll to position [107, 0]
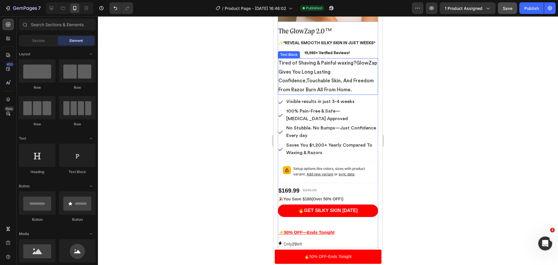
click at [342, 64] on p "Tired of Shaving & Painful waxing?GlowZap Gives You Long Lasting Confidence,Tou…" at bounding box center [327, 76] width 99 height 35
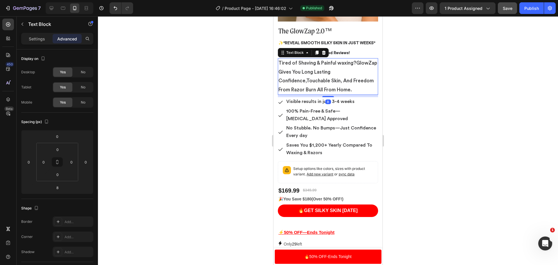
click at [341, 66] on p "Tired of Shaving & Painful waxing?GlowZap Gives You Long Lasting Confidence,Tou…" at bounding box center [327, 76] width 99 height 35
click at [402, 104] on div at bounding box center [328, 140] width 460 height 248
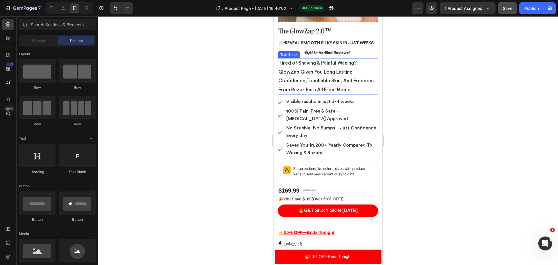
click at [331, 94] on p "Tired of Shaving & Painful Waxing?GlowZap Gives You Long Lasting Confidence,Tou…" at bounding box center [327, 76] width 99 height 35
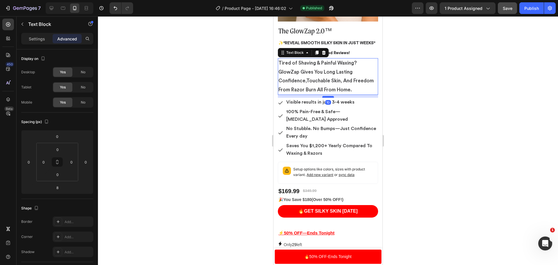
click at [327, 98] on div at bounding box center [328, 97] width 12 height 2
type input "10"
click at [520, 6] on button "Publish" at bounding box center [531, 8] width 24 height 12
click at [423, 111] on div at bounding box center [328, 140] width 460 height 248
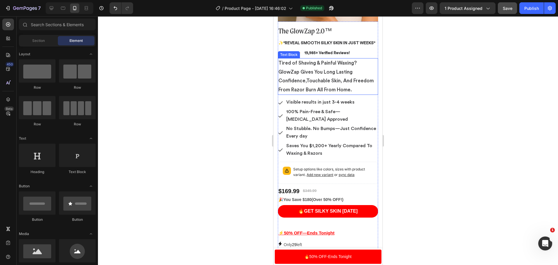
click at [326, 94] on p "Tired of Shaving & Painful Waxing?GlowZap Gives You Long Lasting Confidence,Tou…" at bounding box center [327, 76] width 99 height 35
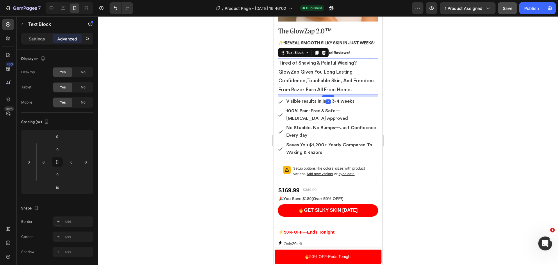
click at [328, 97] on div at bounding box center [328, 96] width 12 height 2
type input "7"
click at [520, 132] on div at bounding box center [328, 140] width 460 height 248
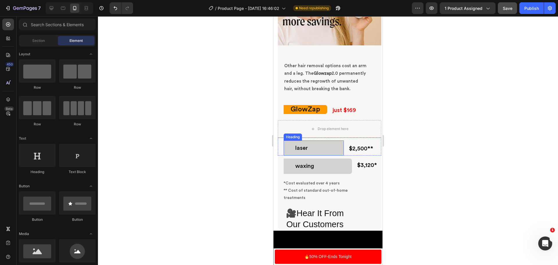
scroll to position [1851, 0]
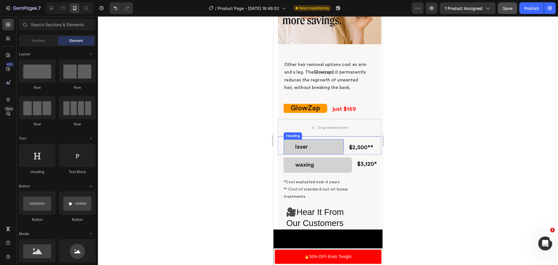
click at [315, 152] on h2 "laser" at bounding box center [313, 146] width 60 height 15
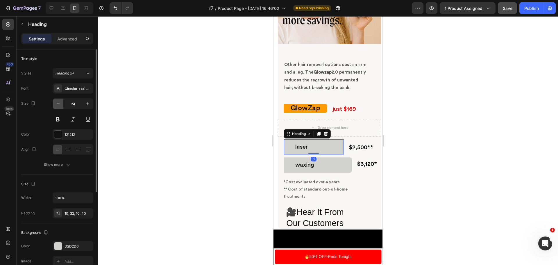
click at [60, 104] on icon "button" at bounding box center [58, 103] width 3 height 1
type input "21"
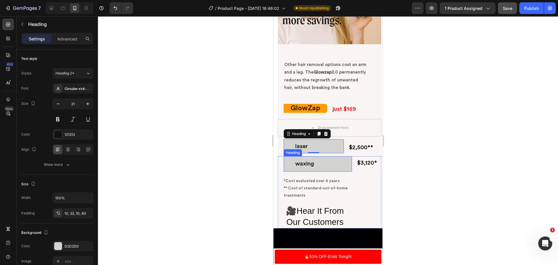
click at [334, 171] on h2 "waxing" at bounding box center [317, 163] width 68 height 15
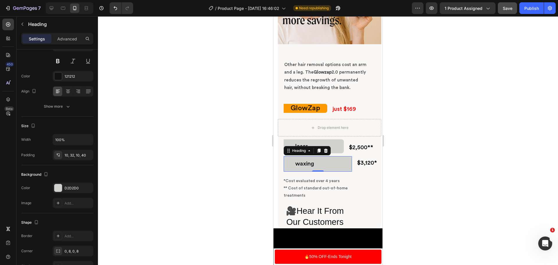
click at [328, 171] on h2 "waxing" at bounding box center [317, 163] width 68 height 15
click at [348, 189] on p "*Cost evaluated over 4 years ** Cost of standard out-of-home" at bounding box center [317, 184] width 68 height 15
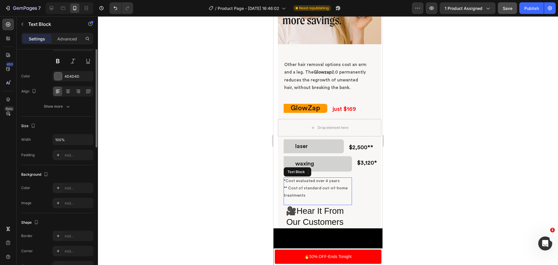
scroll to position [0, 0]
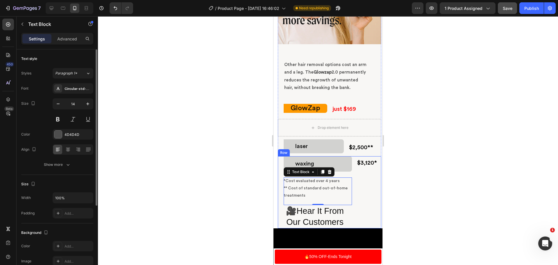
click at [429, 193] on div at bounding box center [328, 140] width 460 height 248
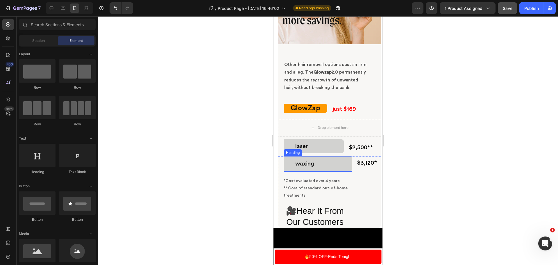
click at [289, 168] on h2 "⁠⁠⁠⁠⁠⁠⁠ waxing" at bounding box center [317, 163] width 68 height 15
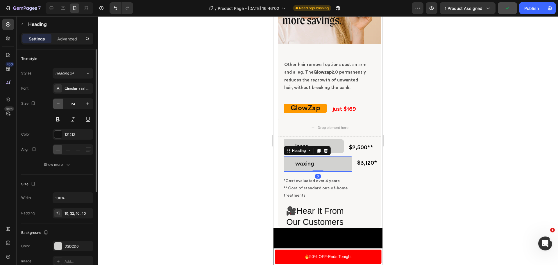
click at [60, 102] on icon "button" at bounding box center [58, 104] width 6 height 6
type input "20"
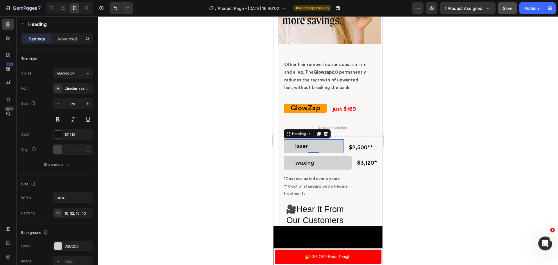
click at [331, 152] on h2 "laser" at bounding box center [313, 146] width 60 height 14
click at [327, 166] on p "⁠⁠⁠⁠⁠⁠⁠ waxing" at bounding box center [318, 163] width 47 height 8
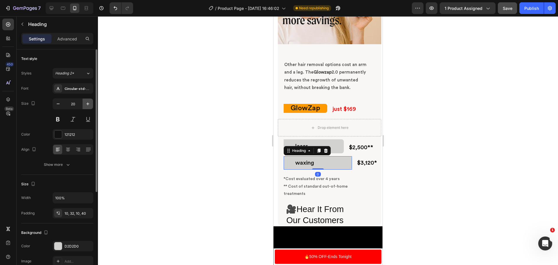
click at [87, 102] on icon "button" at bounding box center [88, 104] width 6 height 6
type input "21"
click at [367, 166] on span "$3,120*" at bounding box center [367, 163] width 20 height 6
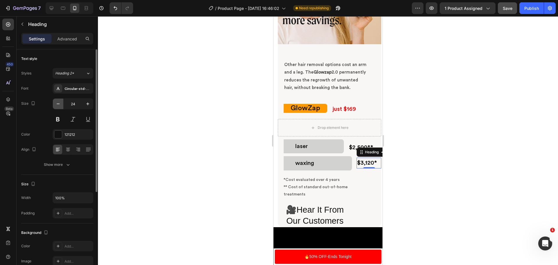
click at [57, 105] on icon "button" at bounding box center [58, 104] width 6 height 6
click at [89, 102] on icon "button" at bounding box center [88, 104] width 6 height 6
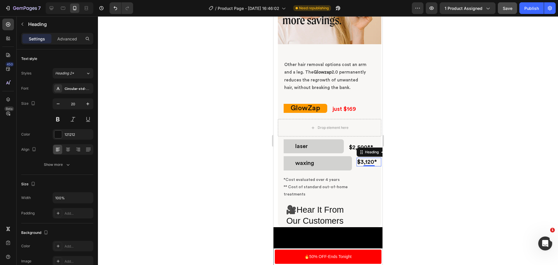
type input "21"
click at [354, 150] on span "$2,500**" at bounding box center [361, 147] width 24 height 6
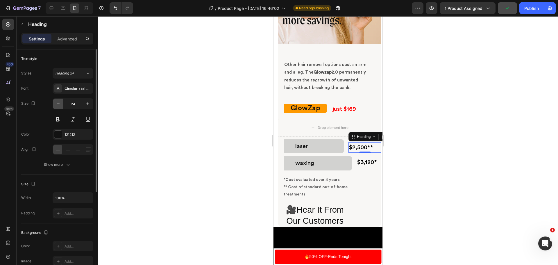
click at [57, 104] on icon "button" at bounding box center [58, 103] width 3 height 1
click at [57, 103] on icon "button" at bounding box center [58, 104] width 6 height 6
click at [87, 105] on icon "button" at bounding box center [88, 104] width 6 height 6
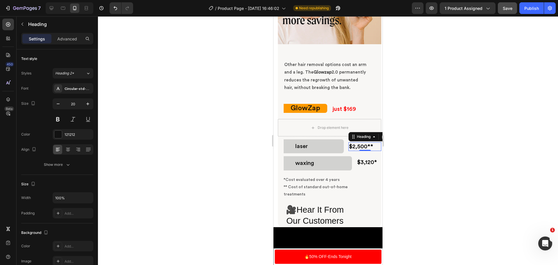
type input "21"
click at [350, 112] on span "just $169" at bounding box center [344, 109] width 24 height 6
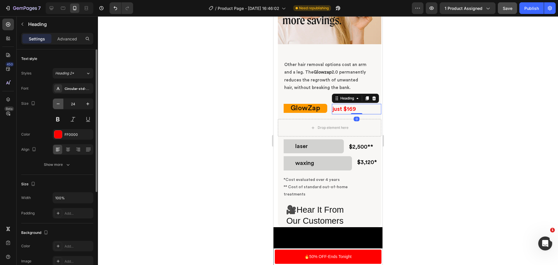
click at [59, 105] on icon "button" at bounding box center [58, 104] width 6 height 6
type input "21"
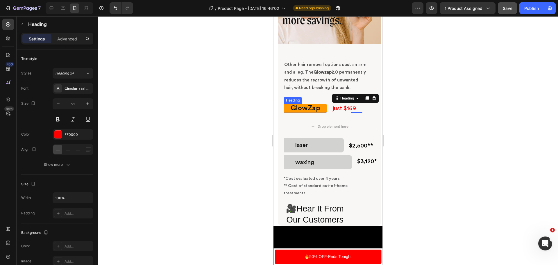
click at [312, 113] on h2 "GlowZap" at bounding box center [305, 108] width 44 height 9
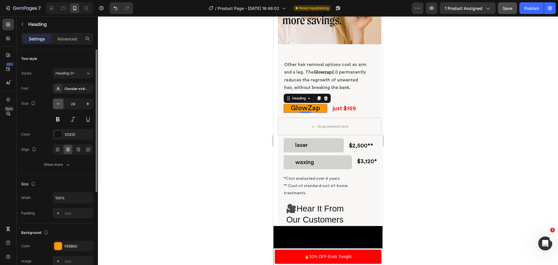
click at [59, 103] on icon "button" at bounding box center [58, 104] width 6 height 6
type input "21"
click at [530, 11] on div "Publish" at bounding box center [531, 8] width 15 height 6
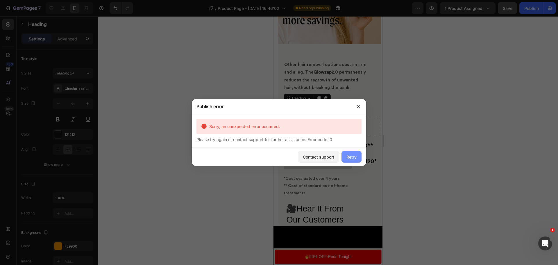
click at [355, 155] on div "Retry" at bounding box center [351, 157] width 10 height 6
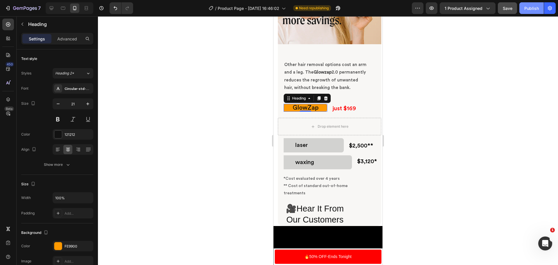
click at [531, 6] on div "Publish" at bounding box center [531, 8] width 15 height 6
click at [291, 180] on span "*Cost evaluated over 4 years" at bounding box center [311, 178] width 56 height 4
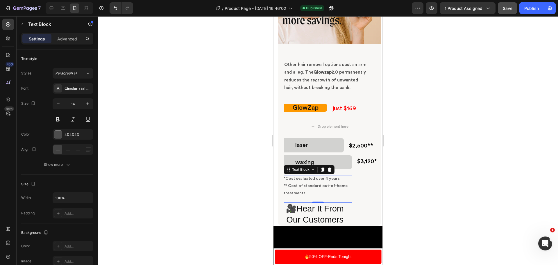
click at [288, 188] on span "** Cost of standard out-of-home" at bounding box center [315, 186] width 64 height 4
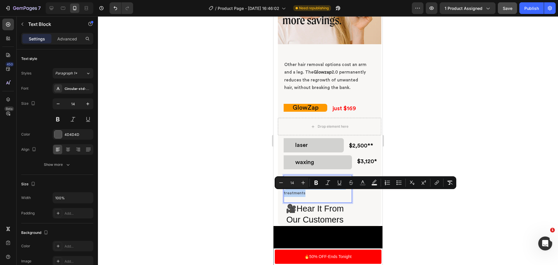
drag, startPoint x: 308, startPoint y: 200, endPoint x: 286, endPoint y: 193, distance: 23.9
click at [286, 193] on div "*Cost evaluated over 4 years *Cost of standard out-of-home treatments" at bounding box center [317, 186] width 68 height 22
click at [283, 183] on icon "Editor contextual toolbar" at bounding box center [281, 182] width 6 height 6
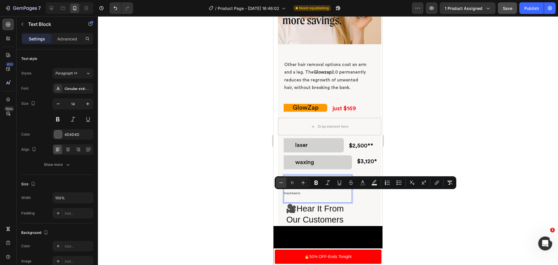
click at [283, 183] on icon "Editor contextual toolbar" at bounding box center [281, 182] width 6 height 6
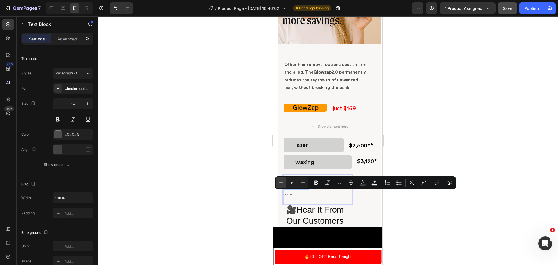
click at [283, 183] on icon "Editor contextual toolbar" at bounding box center [281, 182] width 6 height 6
click at [305, 182] on icon "Editor contextual toolbar" at bounding box center [303, 182] width 6 height 6
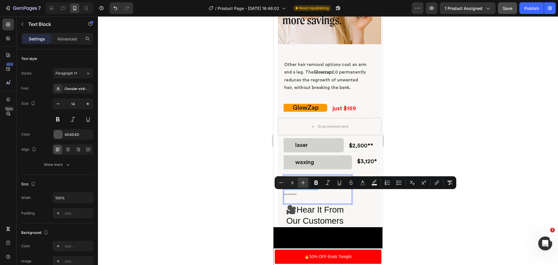
click at [305, 182] on icon "Editor contextual toolbar" at bounding box center [303, 182] width 6 height 6
click at [307, 181] on button "Plus" at bounding box center [303, 182] width 10 height 10
click at [280, 181] on icon "Editor contextual toolbar" at bounding box center [281, 182] width 6 height 6
type input "11"
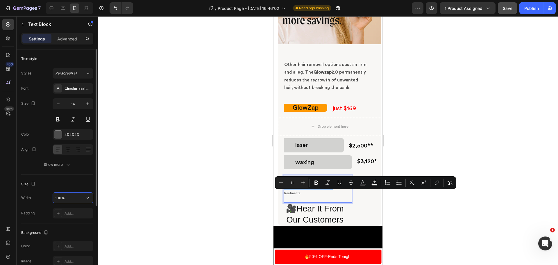
click at [73, 200] on input "100%" at bounding box center [73, 197] width 40 height 10
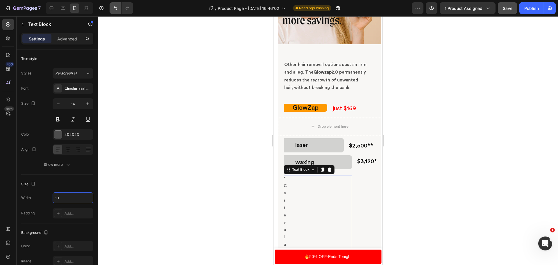
type input "1"
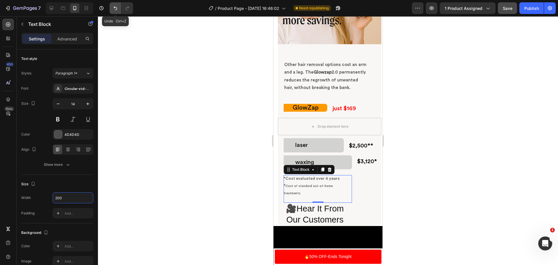
click at [116, 10] on icon "Undo/Redo" at bounding box center [115, 8] width 6 height 6
type input "100%"
click at [116, 10] on icon "Undo/Redo" at bounding box center [115, 8] width 6 height 6
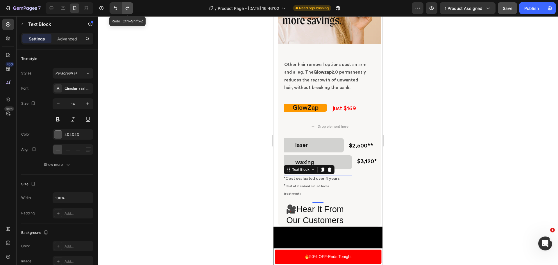
click at [127, 9] on icon "Undo/Redo" at bounding box center [127, 8] width 6 height 6
click at [462, 178] on div at bounding box center [328, 140] width 460 height 248
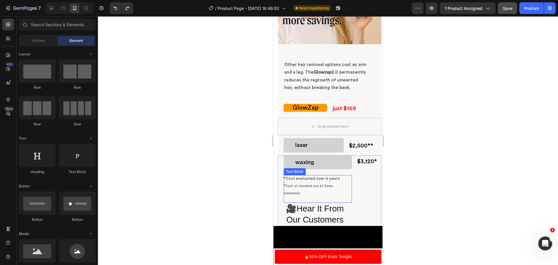
click at [325, 180] on span "*Cost evaluated over 4 years" at bounding box center [311, 178] width 56 height 4
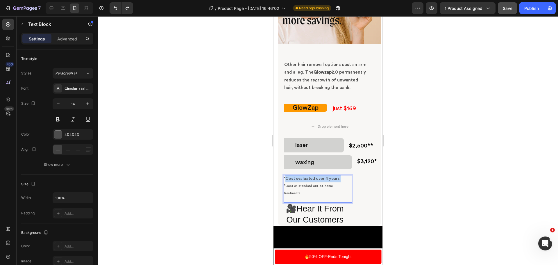
drag, startPoint x: 338, startPoint y: 186, endPoint x: 286, endPoint y: 184, distance: 52.6
click at [286, 184] on p "*Cost evaluated over 4 years * Cost of standard out-of-home" at bounding box center [317, 182] width 68 height 15
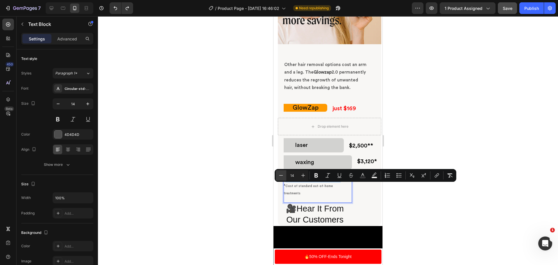
click at [282, 177] on icon "Editor contextual toolbar" at bounding box center [281, 175] width 6 height 6
type input "11"
click at [500, 219] on div at bounding box center [328, 140] width 460 height 248
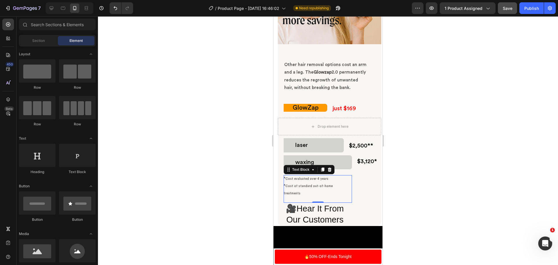
click at [319, 197] on p "treatments" at bounding box center [317, 192] width 68 height 7
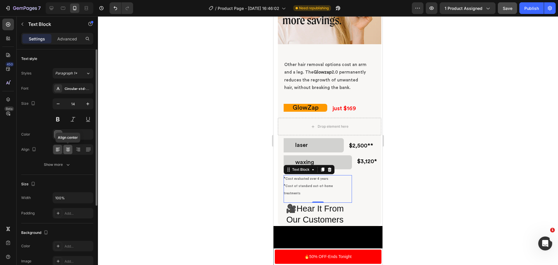
click at [69, 150] on icon at bounding box center [68, 150] width 4 height 1
click at [79, 149] on icon at bounding box center [78, 149] width 3 height 1
click at [90, 149] on icon at bounding box center [88, 148] width 5 height 0
click at [59, 150] on icon at bounding box center [58, 149] width 6 height 6
click at [90, 148] on icon at bounding box center [88, 148] width 5 height 0
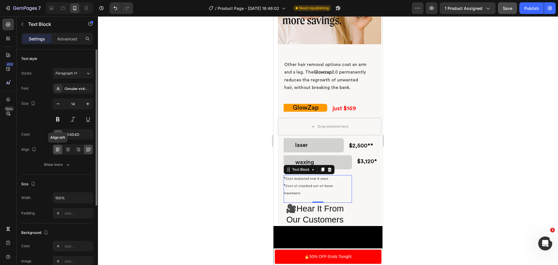
click at [56, 149] on icon at bounding box center [57, 149] width 3 height 1
click at [59, 163] on div "Show more" at bounding box center [57, 164] width 27 height 6
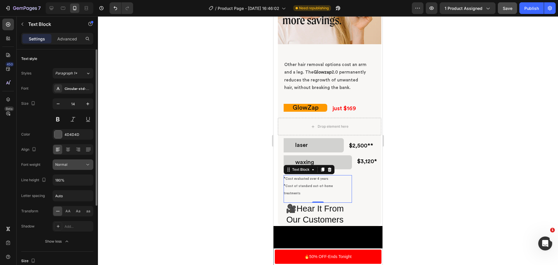
click at [71, 165] on div "Normal" at bounding box center [70, 164] width 30 height 5
click at [74, 195] on input "Auto" at bounding box center [73, 195] width 40 height 10
click at [68, 213] on span "AA" at bounding box center [67, 210] width 5 height 5
click at [77, 211] on span "Aa" at bounding box center [78, 210] width 5 height 5
click at [89, 210] on span "aa" at bounding box center [88, 210] width 4 height 5
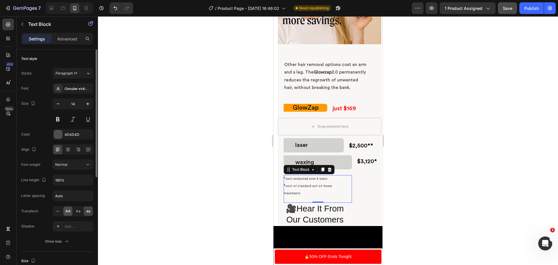
click at [70, 210] on span "AA" at bounding box center [67, 210] width 5 height 5
click at [75, 210] on div "Aa" at bounding box center [77, 210] width 9 height 9
click at [135, 142] on div at bounding box center [328, 140] width 460 height 248
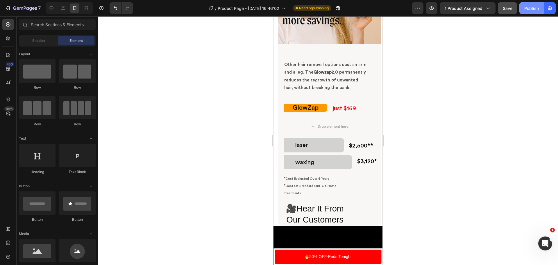
click at [536, 7] on div "Publish" at bounding box center [531, 8] width 15 height 6
click at [312, 112] on h2 "GlowZap" at bounding box center [305, 108] width 44 height 8
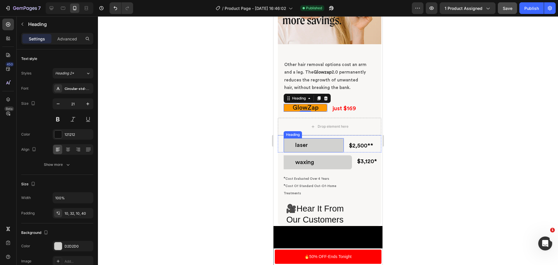
click at [311, 152] on h2 "laser" at bounding box center [313, 145] width 60 height 14
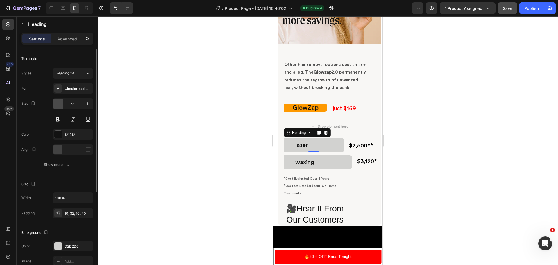
click at [60, 103] on icon "button" at bounding box center [58, 104] width 6 height 6
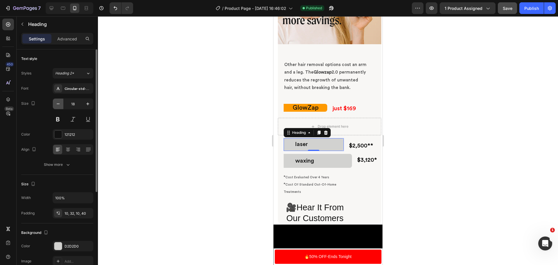
click at [60, 103] on icon "button" at bounding box center [58, 104] width 6 height 6
type input "14"
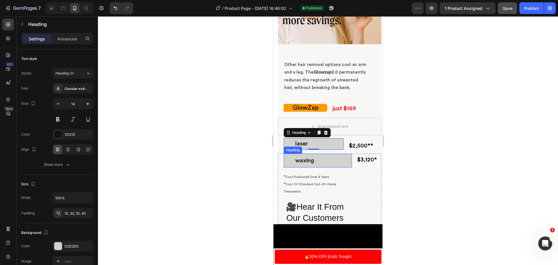
click at [334, 164] on p "⁠⁠⁠⁠⁠⁠⁠ waxing" at bounding box center [318, 160] width 47 height 8
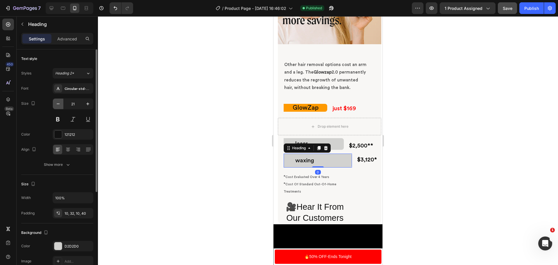
click at [59, 107] on button "button" at bounding box center [58, 103] width 10 height 10
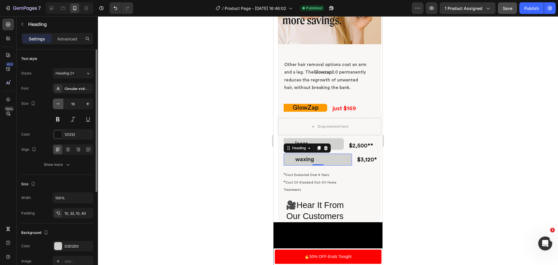
click at [59, 107] on button "button" at bounding box center [58, 103] width 10 height 10
click at [84, 103] on button "button" at bounding box center [87, 103] width 10 height 10
type input "14"
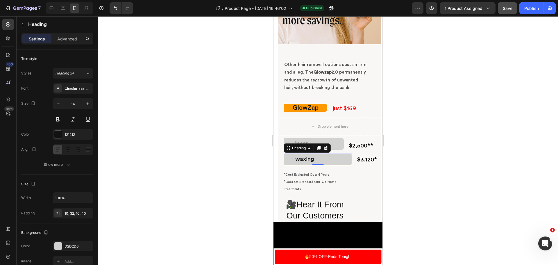
click at [152, 76] on div at bounding box center [328, 140] width 460 height 248
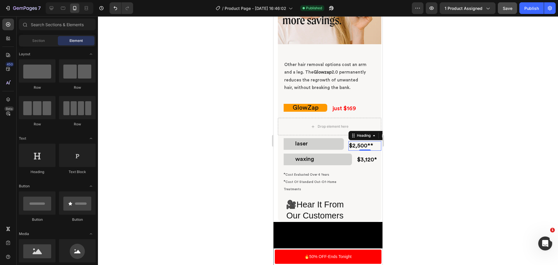
click at [364, 148] on span "$2,500**" at bounding box center [361, 146] width 24 height 6
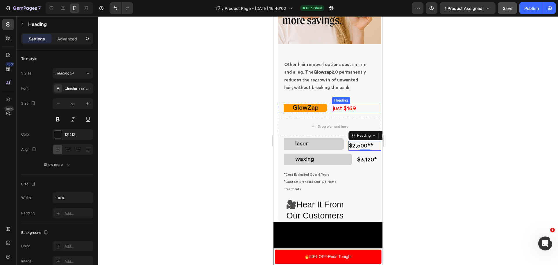
click at [345, 111] on span "just $169" at bounding box center [344, 108] width 24 height 6
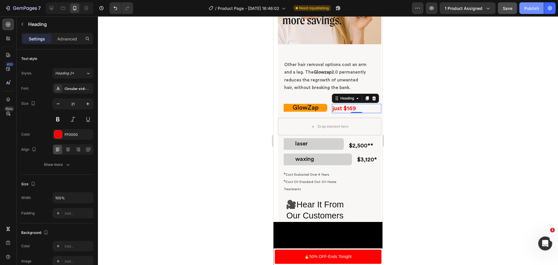
click at [534, 6] on div "Publish" at bounding box center [531, 8] width 15 height 6
click at [318, 150] on h2 "laser" at bounding box center [313, 144] width 60 height 12
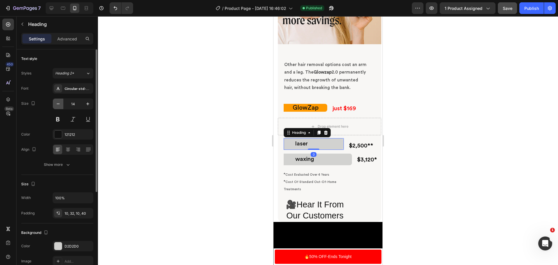
click at [53, 105] on button "button" at bounding box center [58, 103] width 10 height 10
type input "12"
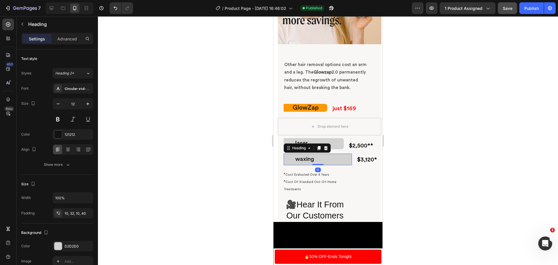
click at [324, 162] on h2 "⁠⁠⁠⁠⁠⁠⁠ waxing" at bounding box center [317, 159] width 68 height 12
click at [60, 100] on button "button" at bounding box center [58, 103] width 10 height 10
type input "12"
click at [430, 130] on div at bounding box center [328, 140] width 460 height 248
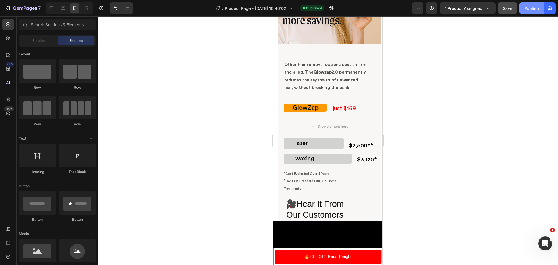
click at [535, 3] on button "Publish" at bounding box center [531, 8] width 24 height 12
click at [519, 2] on button "Publish" at bounding box center [531, 8] width 24 height 12
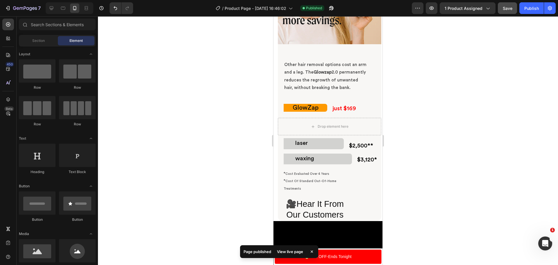
click at [519, 2] on button "Publish" at bounding box center [531, 8] width 24 height 12
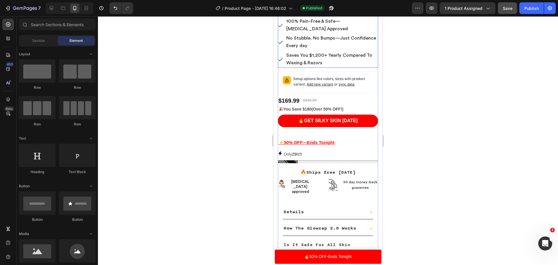
scroll to position [161, 0]
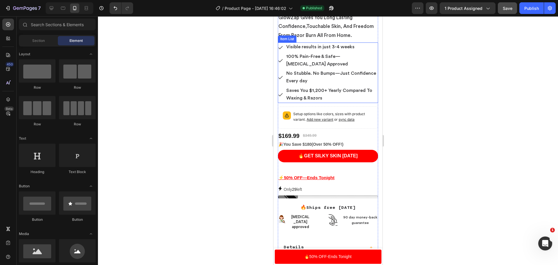
click at [354, 51] on p "Visible results in just 3-4 weeks" at bounding box center [331, 47] width 91 height 8
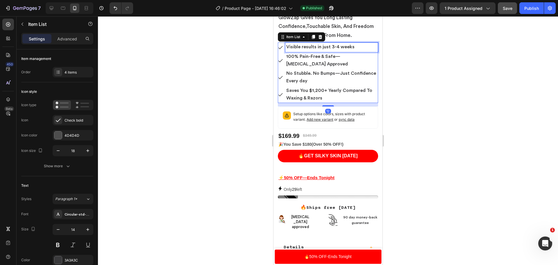
click at [356, 51] on p "Visible results in just 3-4 weeks" at bounding box center [331, 47] width 91 height 8
click at [353, 51] on p "Visible results in just 3-4 weeks" at bounding box center [331, 47] width 91 height 8
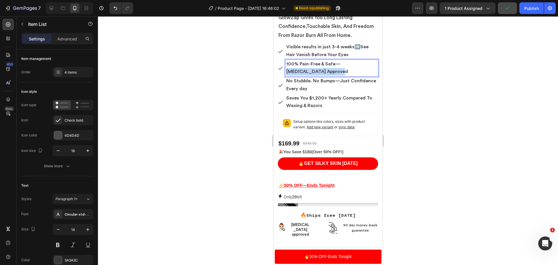
drag, startPoint x: 323, startPoint y: 84, endPoint x: 339, endPoint y: 77, distance: 17.7
click at [339, 76] on p "100% Pain-Free & Safe—[MEDICAL_DATA] Approved" at bounding box center [331, 67] width 91 height 15
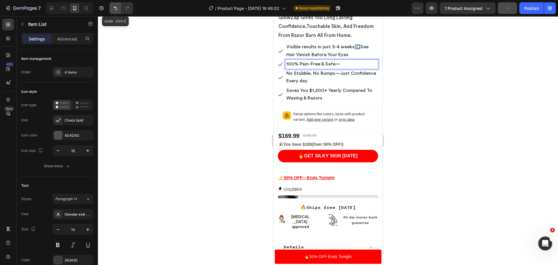
click at [114, 4] on button "Undo/Redo" at bounding box center [115, 8] width 12 height 12
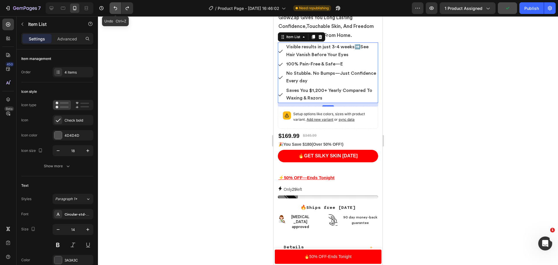
click at [114, 4] on button "Undo/Redo" at bounding box center [115, 8] width 12 height 12
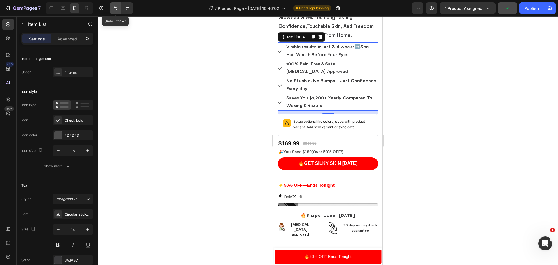
click at [114, 4] on button "Undo/Redo" at bounding box center [115, 8] width 12 height 12
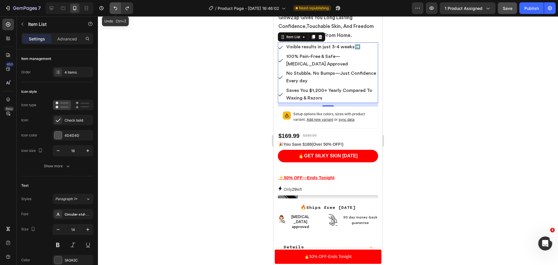
click at [114, 4] on button "Undo/Redo" at bounding box center [115, 8] width 12 height 12
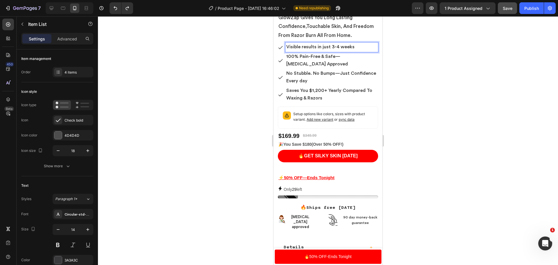
click at [303, 49] on span "Visible results in just 3-4 weeks" at bounding box center [320, 46] width 68 height 5
click at [319, 49] on span "Visible Results in just 3-4 weeks" at bounding box center [320, 46] width 69 height 5
click at [325, 49] on span "Visible Results In just 3-4 weeks" at bounding box center [320, 46] width 69 height 5
click at [344, 49] on span "Visible Results In Just 3-4 weeks" at bounding box center [321, 46] width 71 height 5
click at [459, 101] on div at bounding box center [328, 140] width 460 height 248
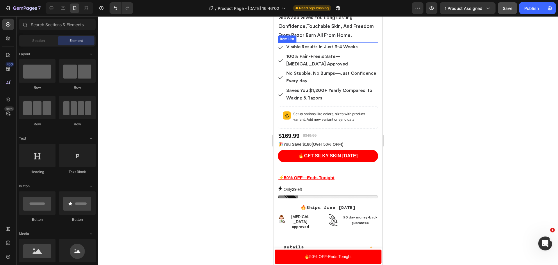
click at [360, 51] on p "Visible Results In Just 3-4 Weeks" at bounding box center [331, 47] width 91 height 8
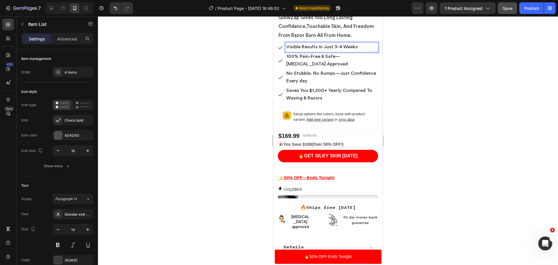
click at [359, 51] on p "Visible Results In Just 3-4 Weeks" at bounding box center [331, 47] width 91 height 8
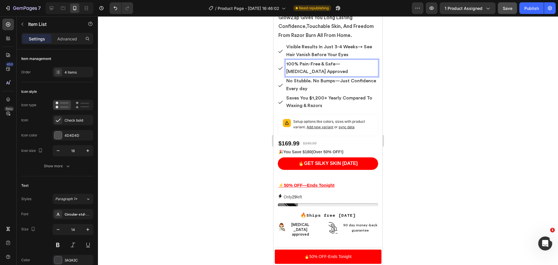
click at [331, 76] on div "100% Pain-Free & Safe—[MEDICAL_DATA] Approved" at bounding box center [331, 68] width 93 height 17
click at [325, 76] on p "100% Pain-Free & Safe—[MEDICAL_DATA] Approved" at bounding box center [331, 67] width 91 height 15
click at [356, 57] on span "Visible Results In Just 3-4 Weeks→ See Hair Vanish Before Your Eyes" at bounding box center [329, 50] width 86 height 12
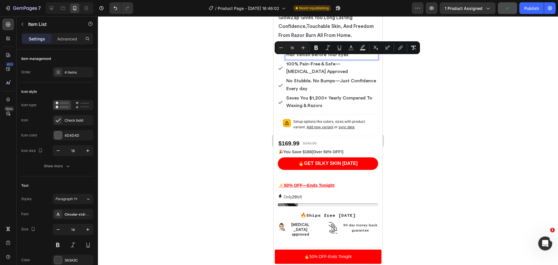
click at [356, 57] on span "Visible Results In Just 3-4 Weeks→ See Hair Vanish Before Your Eyes" at bounding box center [329, 50] width 86 height 12
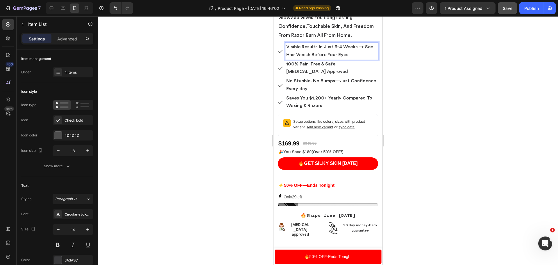
click at [316, 76] on p "100% Pain-Free & Safe—[MEDICAL_DATA] Approved" at bounding box center [331, 67] width 91 height 15
drag, startPoint x: 321, startPoint y: 82, endPoint x: 334, endPoint y: 78, distance: 14.0
click at [334, 76] on p "100% Pain-Free & Safe—[MEDICAL_DATA] Approved" at bounding box center [331, 67] width 91 height 15
click at [352, 74] on span "100% Pain-Free & Safe → Enjoy Treatments Without Flinching or Burns" at bounding box center [328, 68] width 85 height 12
click at [451, 80] on div at bounding box center [328, 140] width 460 height 248
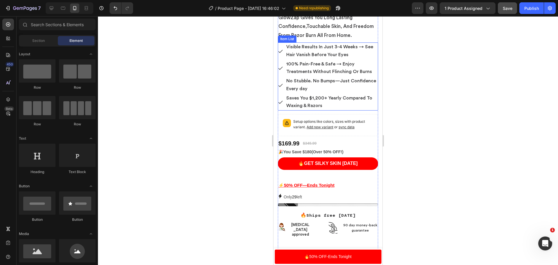
click at [364, 57] on span "Visible Results In Just 3-4 Weeks → See Hair Vanish Before Your Eyes" at bounding box center [329, 50] width 87 height 12
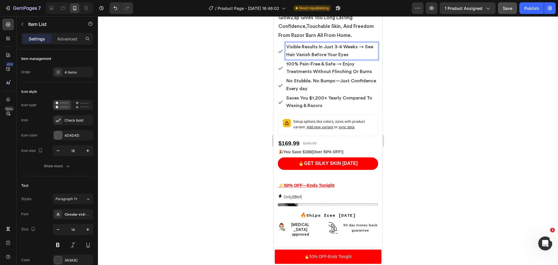
drag, startPoint x: 364, startPoint y: 57, endPoint x: 367, endPoint y: 61, distance: 5.6
click at [364, 57] on span "Visible Results In Just 3-4 Weeks → See Hair Vanish Before Your Eyes" at bounding box center [329, 50] width 87 height 12
drag, startPoint x: 364, startPoint y: 57, endPoint x: 365, endPoint y: 64, distance: 6.8
click at [365, 58] on p "Visible Results In Just 3-4 Weeks → See Hair Vanish Before Your Eyes" at bounding box center [331, 50] width 91 height 15
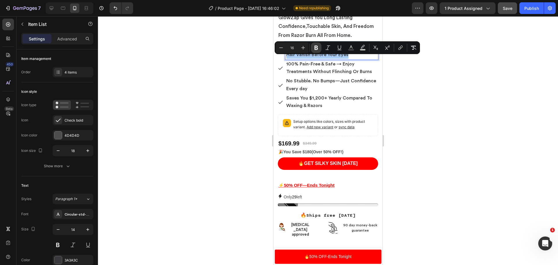
click at [317, 50] on icon "Editor contextual toolbar" at bounding box center [315, 48] width 3 height 4
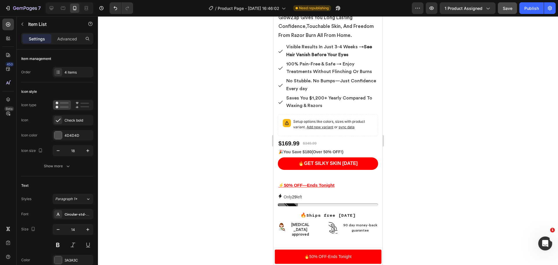
click at [424, 86] on div at bounding box center [328, 140] width 460 height 248
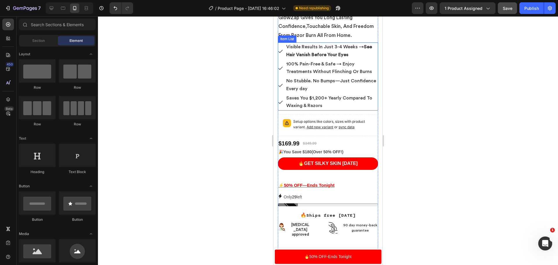
click at [351, 58] on p "Visible Results In Just 3-4 Weeks → See Hair Vanish Before Your Eyes" at bounding box center [331, 50] width 91 height 15
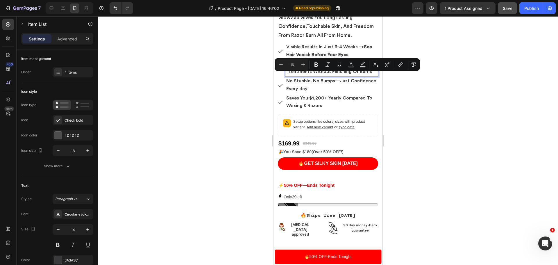
drag, startPoint x: 351, startPoint y: 65, endPoint x: 636, endPoint y: 75, distance: 285.9
click at [419, 89] on div at bounding box center [328, 140] width 460 height 248
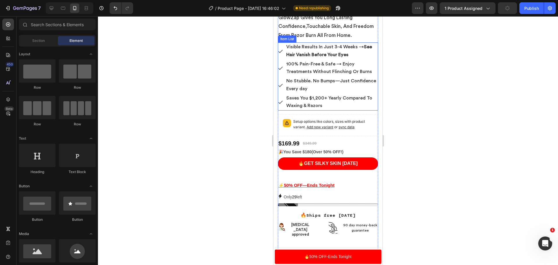
click at [363, 57] on strong "See Hair Vanish Before Your Eyes" at bounding box center [329, 50] width 86 height 12
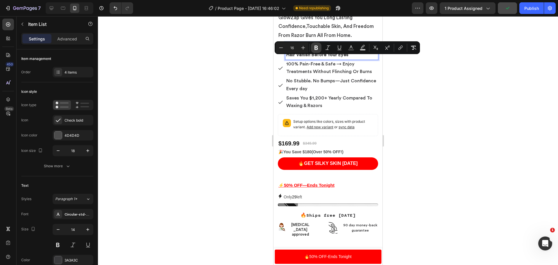
click at [317, 49] on icon "Editor contextual toolbar" at bounding box center [315, 48] width 3 height 4
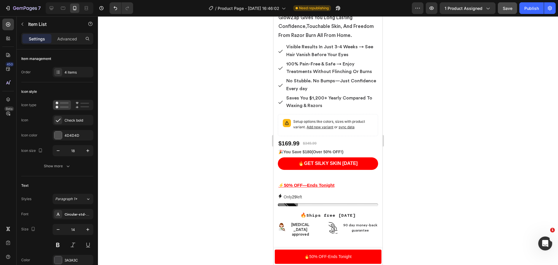
click at [462, 100] on div at bounding box center [328, 140] width 460 height 248
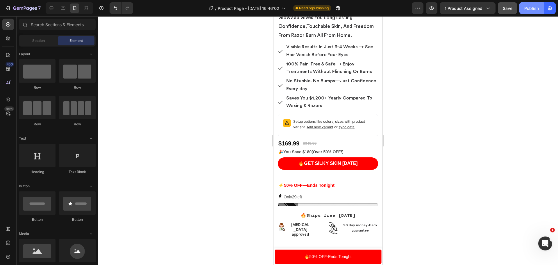
click at [534, 10] on div "Publish" at bounding box center [531, 8] width 15 height 6
click at [364, 57] on span "Visible Results In Just 3-4 Weeks → See Hair Vanish Before Your Eyes" at bounding box center [329, 50] width 87 height 12
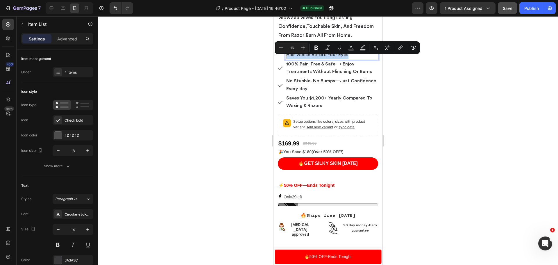
drag, startPoint x: 364, startPoint y: 58, endPoint x: 366, endPoint y: 64, distance: 6.4
click at [317, 49] on icon "Editor contextual toolbar" at bounding box center [315, 48] width 3 height 4
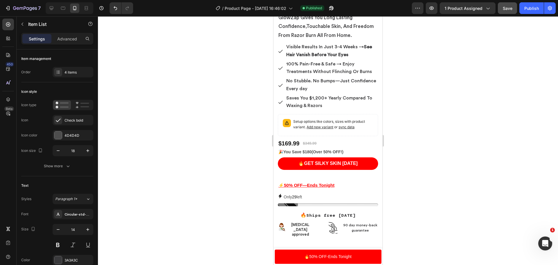
click at [363, 57] on strong "See Hair Vanish Before Your Eyes" at bounding box center [329, 50] width 86 height 12
drag, startPoint x: 363, startPoint y: 60, endPoint x: 366, endPoint y: 66, distance: 6.3
click at [366, 58] on p "Visible Results In Just 3-4 Weeks → See Hair Vanish Before Your Eyes" at bounding box center [331, 50] width 91 height 15
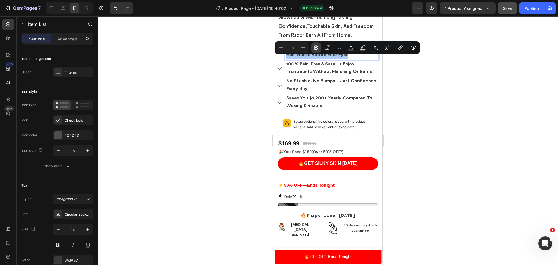
click at [316, 46] on icon "Editor contextual toolbar" at bounding box center [316, 48] width 6 height 6
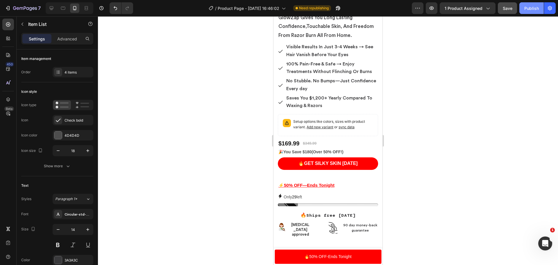
click at [534, 10] on div "Publish" at bounding box center [531, 8] width 15 height 6
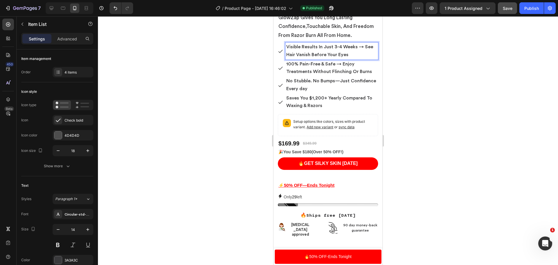
click at [355, 58] on p "Visible Results In Just 3-4 Weeks → See Hair Vanish Before Your Eyes" at bounding box center [331, 50] width 91 height 15
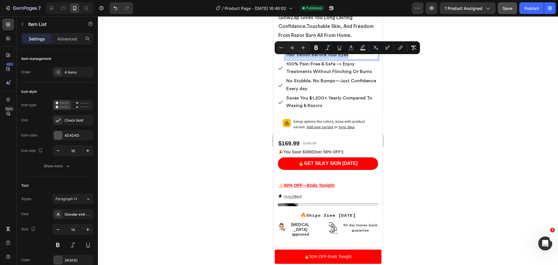
drag, startPoint x: 355, startPoint y: 65, endPoint x: 362, endPoint y: 59, distance: 9.3
click at [362, 58] on p "Visible Results In Just 3-4 Weeks → See Hair Vanish Before Your Eyes" at bounding box center [331, 50] width 91 height 15
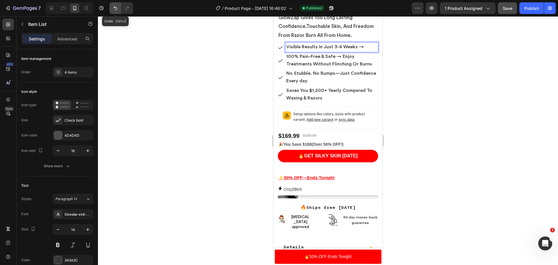
click at [119, 10] on button "Undo/Redo" at bounding box center [115, 8] width 12 height 12
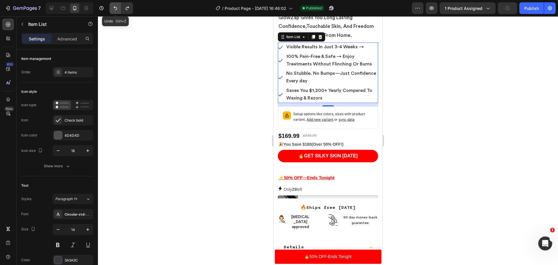
click at [118, 9] on button "Undo/Redo" at bounding box center [115, 8] width 12 height 12
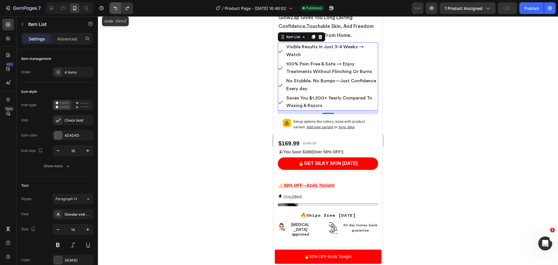
click at [117, 9] on icon "Undo/Redo" at bounding box center [115, 8] width 6 height 6
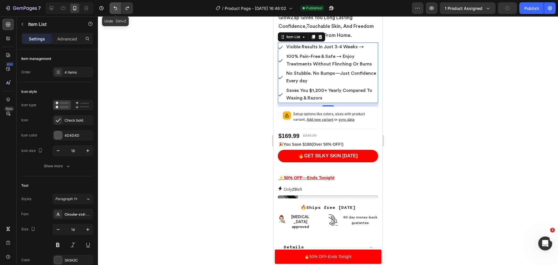
click at [117, 9] on icon "Undo/Redo" at bounding box center [115, 8] width 6 height 6
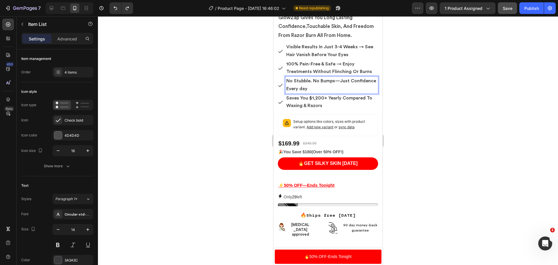
click at [338, 91] on span "No Stubble. No Bumps—Just Confidence Every day" at bounding box center [331, 84] width 90 height 12
drag, startPoint x: 338, startPoint y: 100, endPoint x: 341, endPoint y: 94, distance: 7.1
click at [341, 92] on p "No Stubble. No Bumps → Just Confidence Every day" at bounding box center [331, 84] width 91 height 15
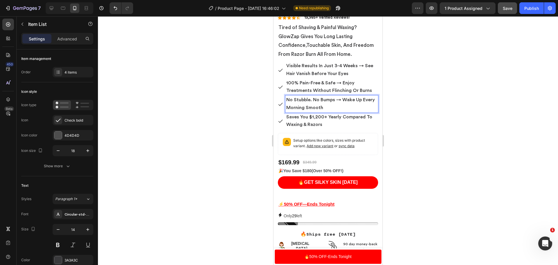
scroll to position [132, 0]
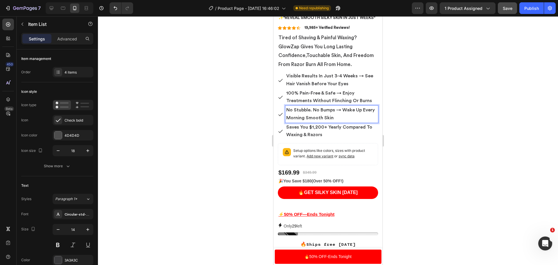
click at [346, 139] on p "Saves You $1,200+ Yearly Compared To Waxing & Razors" at bounding box center [331, 130] width 91 height 15
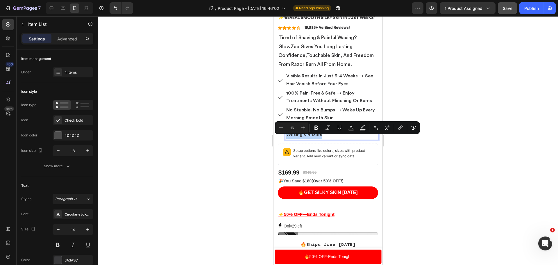
drag, startPoint x: 338, startPoint y: 146, endPoint x: 335, endPoint y: 141, distance: 6.3
click at [335, 139] on p "Saves You $1,200+ Yearly Compared To Waxing & Razors" at bounding box center [331, 130] width 91 height 15
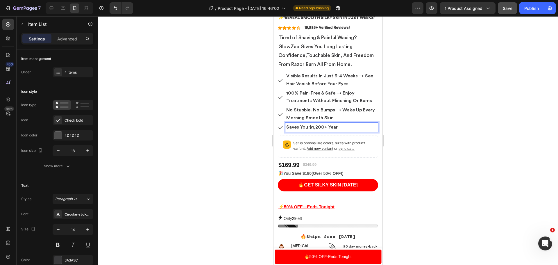
drag, startPoint x: 339, startPoint y: 140, endPoint x: 343, endPoint y: 141, distance: 4.1
click at [343, 131] on p "Saves You $1,200+ Year" at bounding box center [331, 127] width 91 height 8
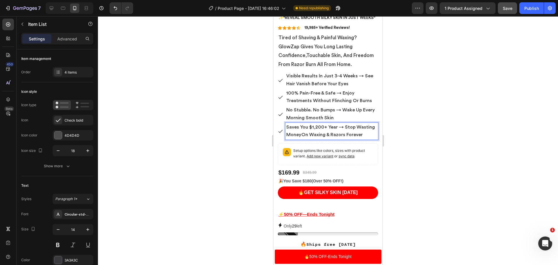
click at [302, 137] on span "Saves You $1,200+ Year → Stop Wasting MoneyOn Waxing & Razors Forever" at bounding box center [330, 131] width 89 height 12
click at [438, 116] on div at bounding box center [328, 140] width 460 height 248
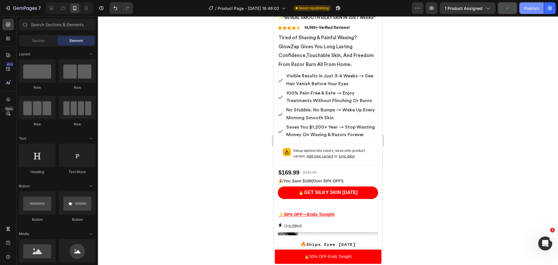
click at [524, 8] on div "Publish" at bounding box center [531, 8] width 15 height 6
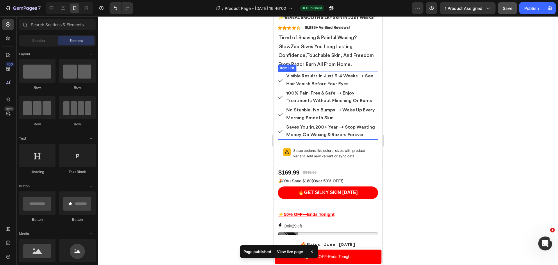
click at [319, 120] on span "No Stubble. No Bumps → Wake Up Every Morning Smooth Skin" at bounding box center [330, 113] width 89 height 12
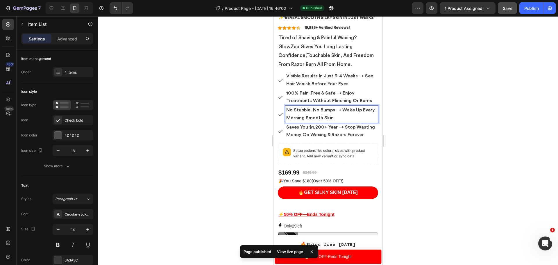
click at [319, 120] on span "No Stubble. No Bumps → Wake Up Every Morning Smooth Skin" at bounding box center [330, 113] width 89 height 12
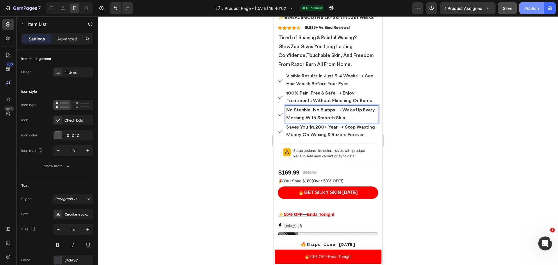
click at [523, 6] on button "Publish" at bounding box center [531, 8] width 24 height 12
click at [402, 81] on div at bounding box center [328, 140] width 460 height 248
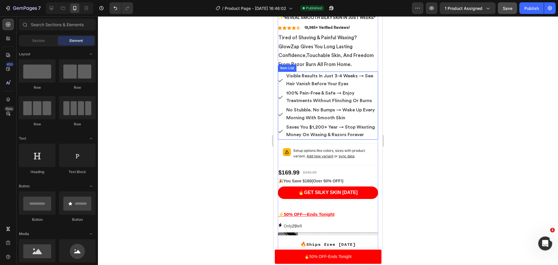
click at [360, 86] on span "Visible Results In Just 3-4 Weeks → See Hair Vanish Before Your Eyes" at bounding box center [329, 79] width 87 height 12
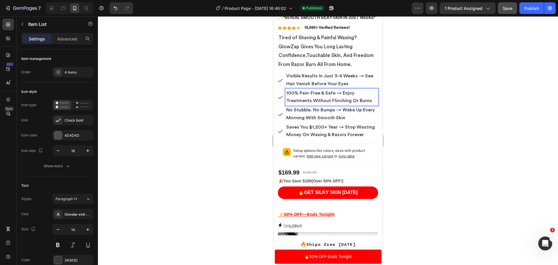
click at [329, 100] on div "100% Pain-Free & Safe → Enjoy Treatments Without Flinching Or Burns" at bounding box center [331, 97] width 93 height 17
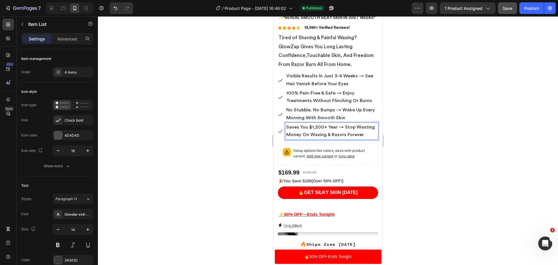
click at [325, 137] on span "Saves You $1,200+ Year → Stop Wasting Money On Waxing & Razors Forever" at bounding box center [330, 131] width 89 height 12
click at [327, 137] on span "Saves You $1,200+ Year → Stop Wasting Money On Waxing & Razors Forever" at bounding box center [330, 131] width 89 height 12
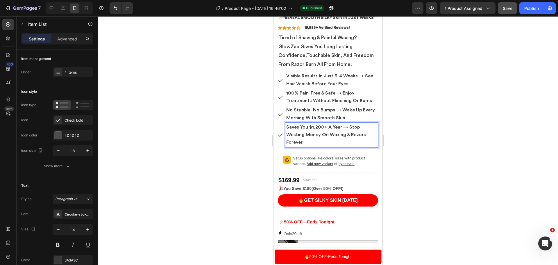
click at [450, 204] on div at bounding box center [328, 140] width 460 height 248
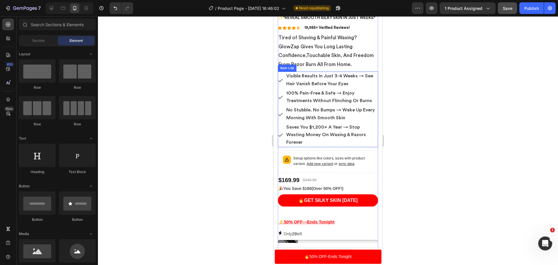
click at [351, 103] on span "100% Pain-Free & Safe → Enjoy Treatments Without Flinching Or Burns" at bounding box center [329, 97] width 86 height 12
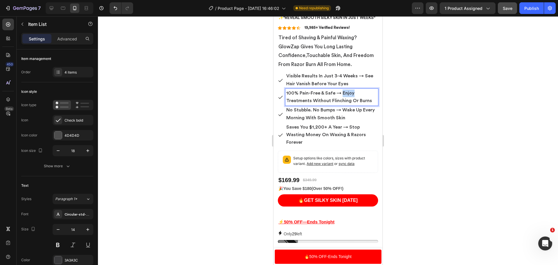
drag, startPoint x: 352, startPoint y: 104, endPoint x: 341, endPoint y: 104, distance: 11.0
click at [529, 11] on div "Publish" at bounding box center [531, 8] width 15 height 6
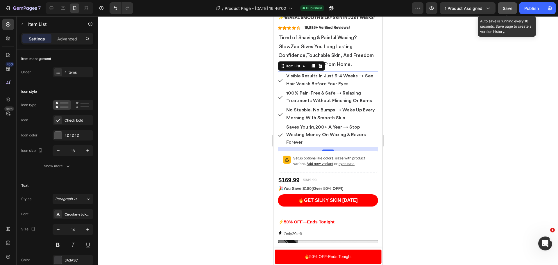
click at [506, 12] on button "Save" at bounding box center [506, 8] width 19 height 12
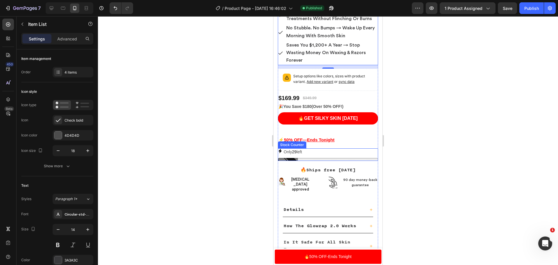
scroll to position [219, 0]
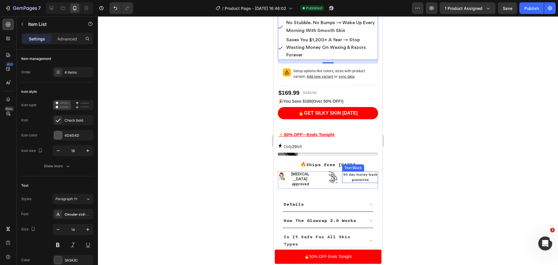
click at [345, 181] on span "90 day money-back guarantee" at bounding box center [360, 177] width 34 height 9
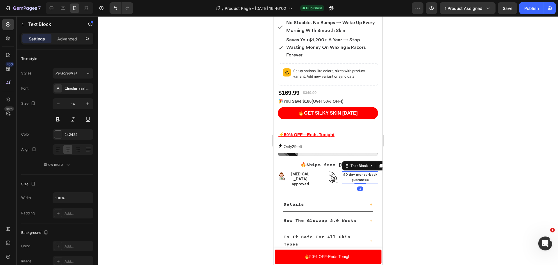
click at [343, 181] on span "90 day money-back guarantee" at bounding box center [360, 177] width 34 height 9
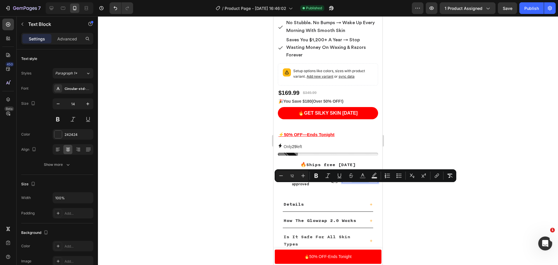
drag, startPoint x: 342, startPoint y: 186, endPoint x: 366, endPoint y: 191, distance: 23.6
click at [366, 182] on p "90 day money-back guarantee" at bounding box center [359, 177] width 35 height 10
click at [319, 176] on icon "Editor contextual toolbar" at bounding box center [316, 176] width 6 height 6
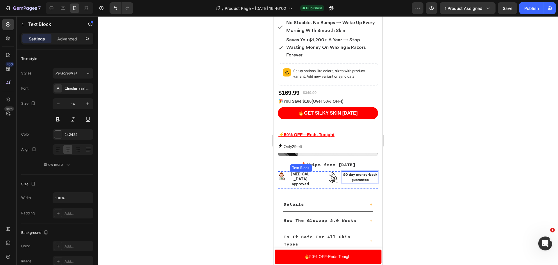
click at [309, 187] on div "[MEDICAL_DATA] approved" at bounding box center [300, 179] width 21 height 16
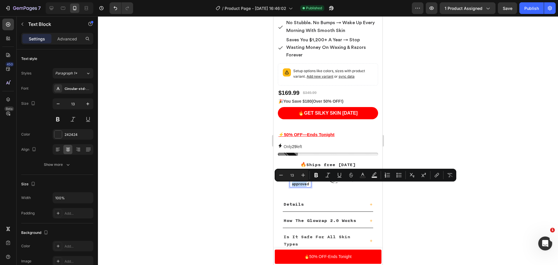
drag, startPoint x: 309, startPoint y: 195, endPoint x: 299, endPoint y: 188, distance: 12.4
click at [299, 187] on div "[MEDICAL_DATA] approved" at bounding box center [300, 179] width 21 height 16
click at [317, 171] on button "Bold" at bounding box center [316, 175] width 10 height 10
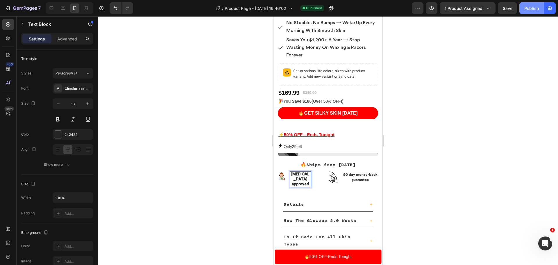
click at [526, 10] on div "Publish" at bounding box center [531, 8] width 15 height 6
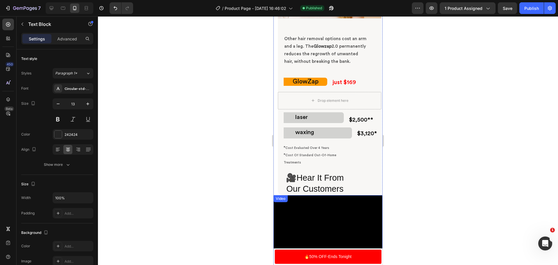
scroll to position [1875, 0]
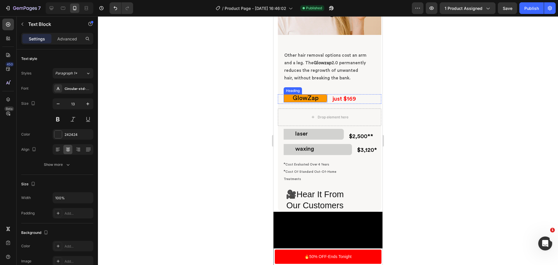
click at [289, 102] on h2 "GlowZap" at bounding box center [305, 98] width 44 height 8
click at [293, 102] on h2 "GlowZap" at bounding box center [305, 98] width 44 height 8
click at [293, 102] on p "GlowZap" at bounding box center [305, 98] width 44 height 8
click at [288, 102] on p "GlowZap" at bounding box center [305, 98] width 44 height 8
click at [532, 8] on div "Publish" at bounding box center [531, 8] width 15 height 6
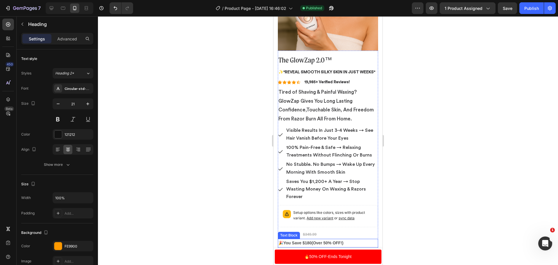
scroll to position [69, 0]
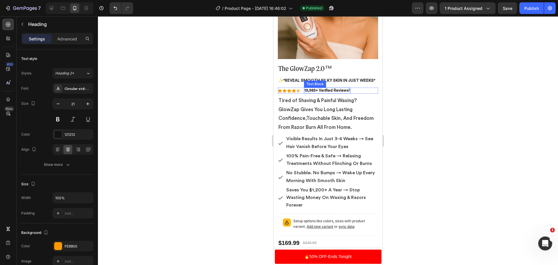
click at [324, 93] on p "19,985+ Verified Reviews!" at bounding box center [326, 90] width 45 height 5
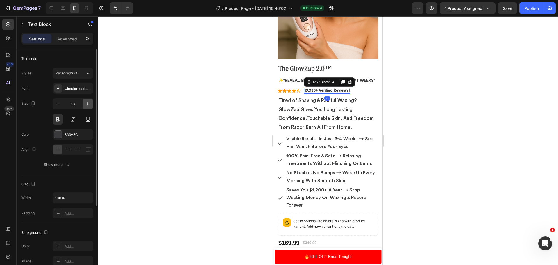
click at [91, 103] on button "button" at bounding box center [87, 103] width 10 height 10
click at [526, 9] on div "Publish" at bounding box center [531, 8] width 15 height 6
click at [58, 107] on button "button" at bounding box center [58, 103] width 10 height 10
type input "14"
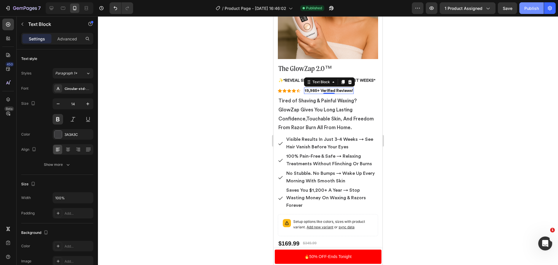
click at [535, 6] on div "Publish" at bounding box center [531, 8] width 15 height 6
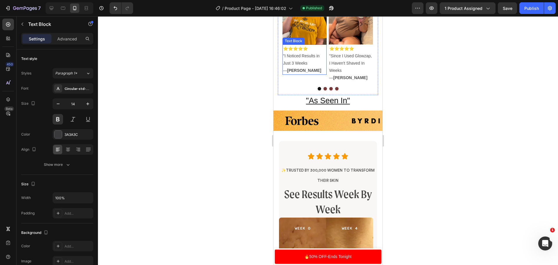
scroll to position [621, 0]
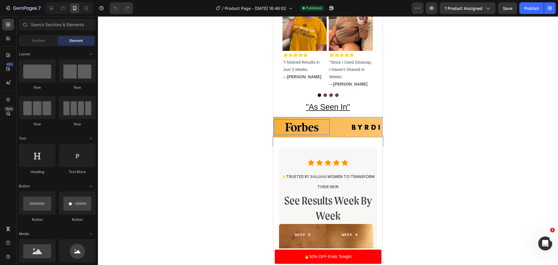
scroll to position [581, 0]
click at [338, 134] on div "Image" at bounding box center [307, 127] width 67 height 16
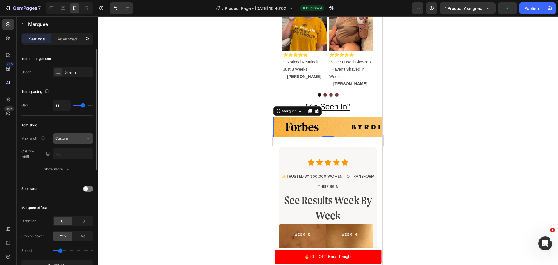
click at [69, 141] on button "Custom" at bounding box center [73, 138] width 41 height 10
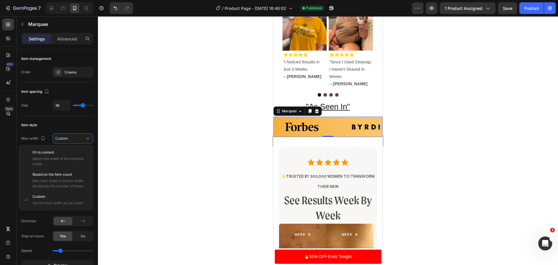
click at [143, 178] on div at bounding box center [328, 140] width 460 height 248
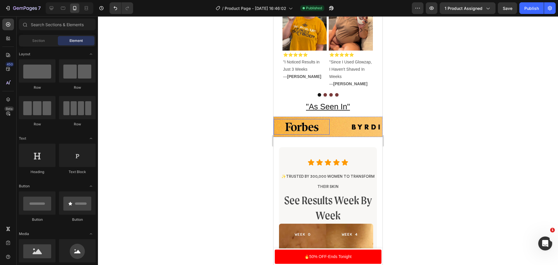
click at [338, 134] on div "Image" at bounding box center [307, 127] width 67 height 16
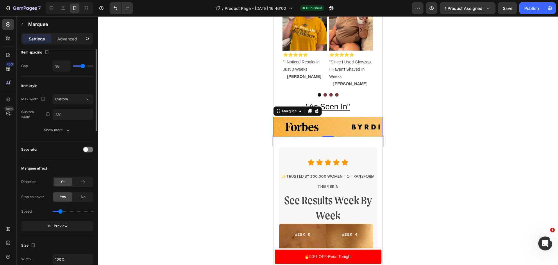
scroll to position [0, 0]
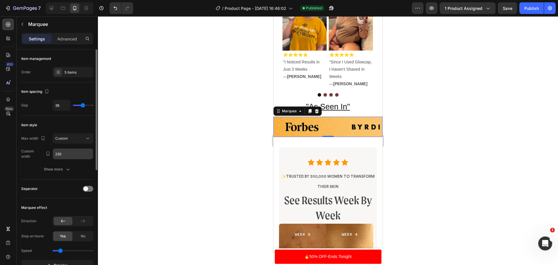
click at [71, 151] on input "230" at bounding box center [73, 153] width 40 height 10
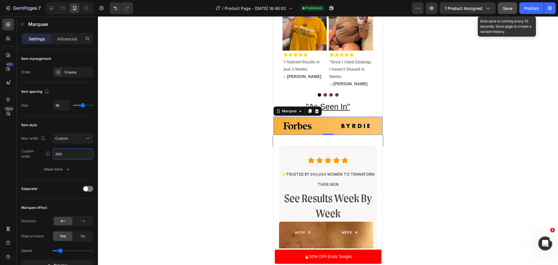
type input "200"
click at [509, 10] on span "Save" at bounding box center [507, 8] width 10 height 5
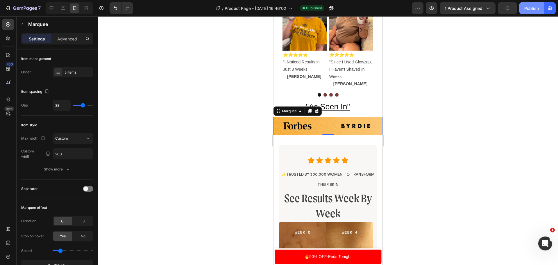
click at [530, 9] on div "Publish" at bounding box center [531, 8] width 15 height 6
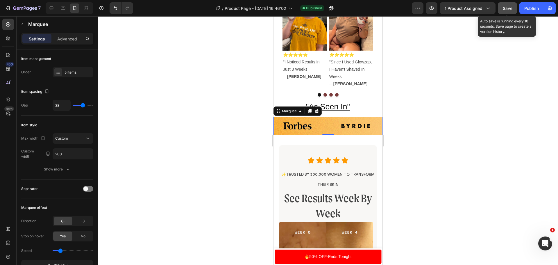
click at [504, 13] on button "Save" at bounding box center [506, 8] width 19 height 12
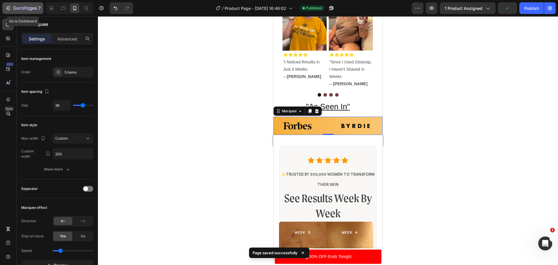
click at [21, 13] on button "7" at bounding box center [22, 8] width 41 height 12
